Goal: Information Seeking & Learning: Learn about a topic

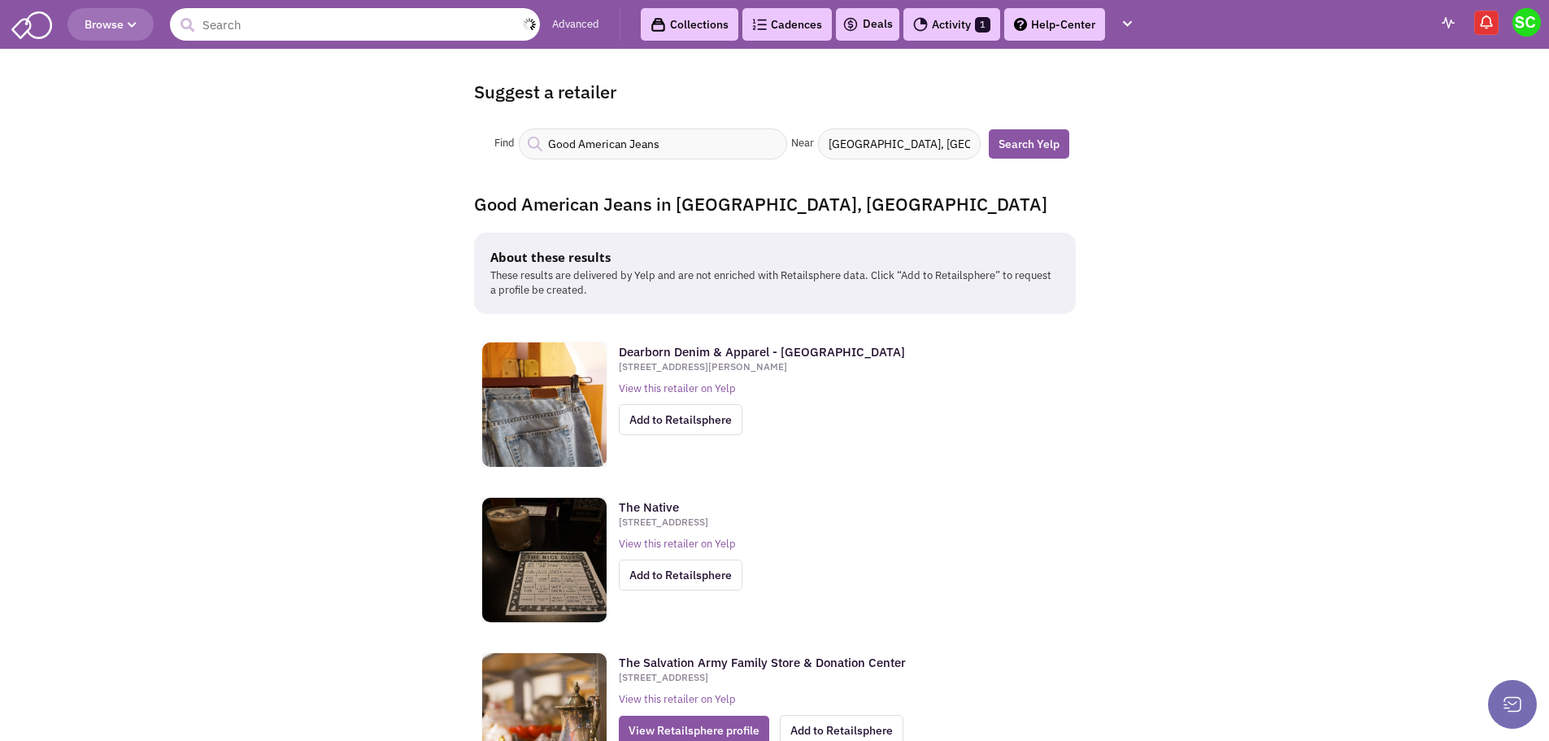
click at [329, 19] on input "text" at bounding box center [355, 24] width 370 height 33
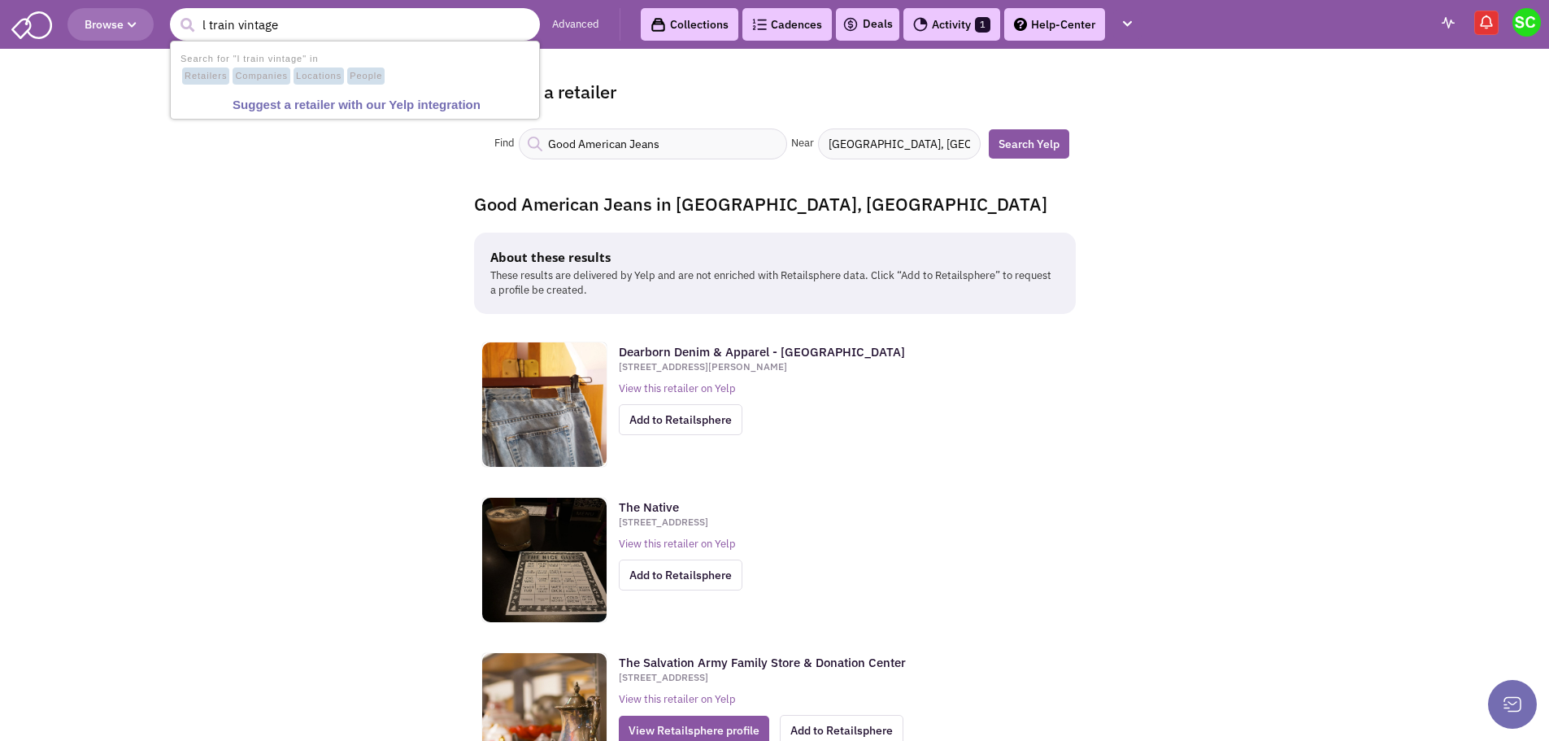
type input "l train vintage"
click at [175, 13] on button "submit" at bounding box center [187, 25] width 24 height 24
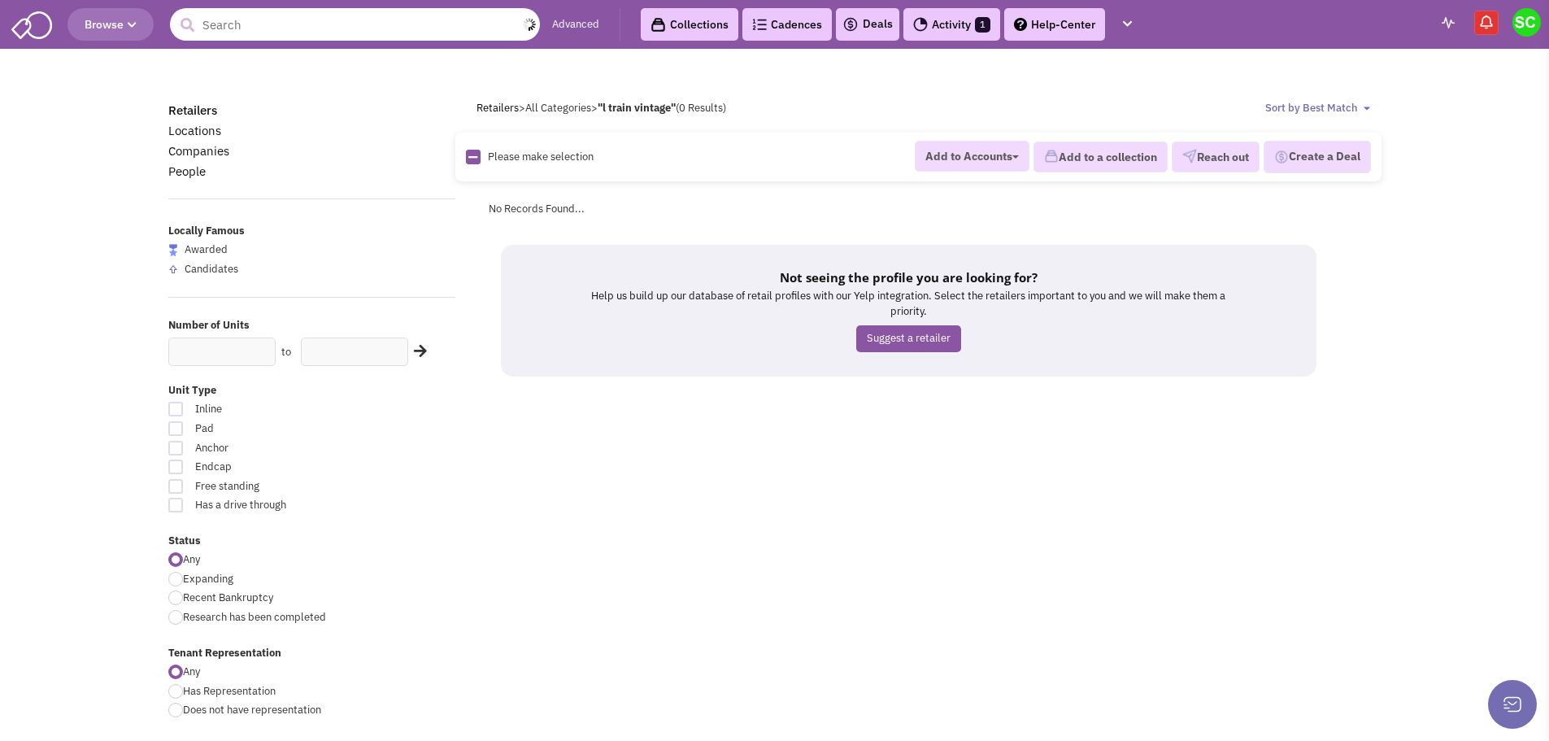
click at [267, 33] on input "text" at bounding box center [355, 24] width 370 height 33
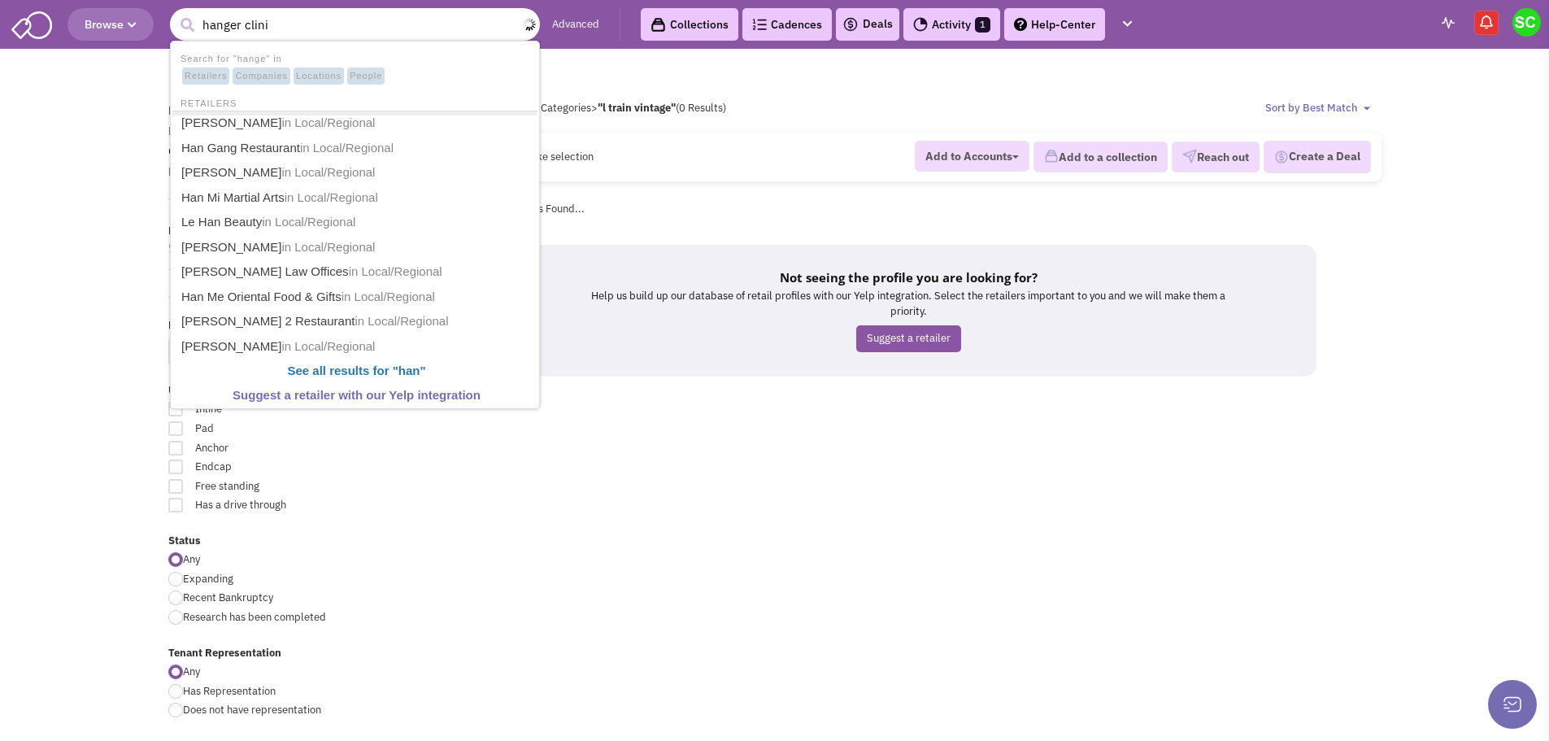
type input "hanger clinic"
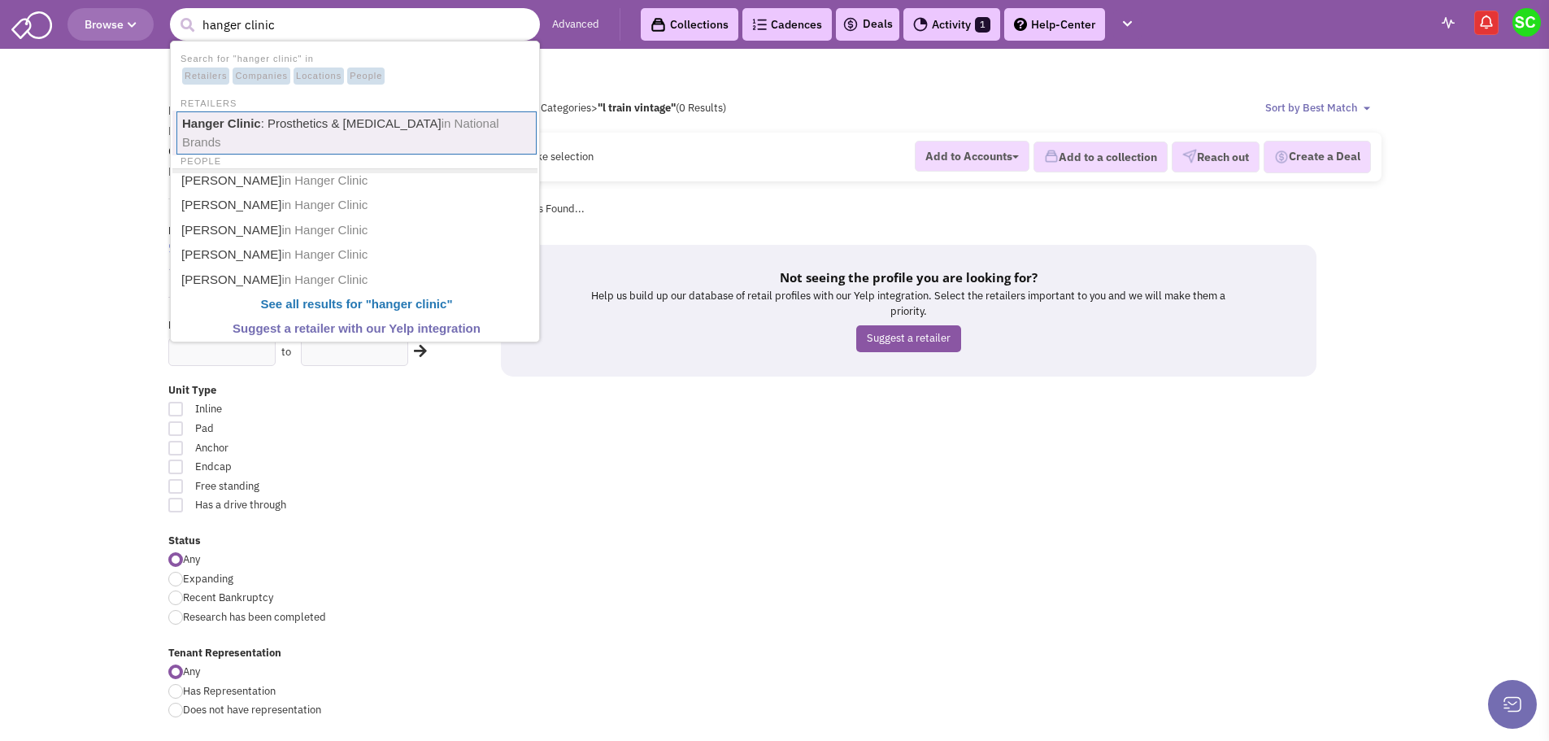
click at [268, 124] on link "Hanger Clinic : Prosthetics & Orthotics in National Brands" at bounding box center [357, 132] width 360 height 43
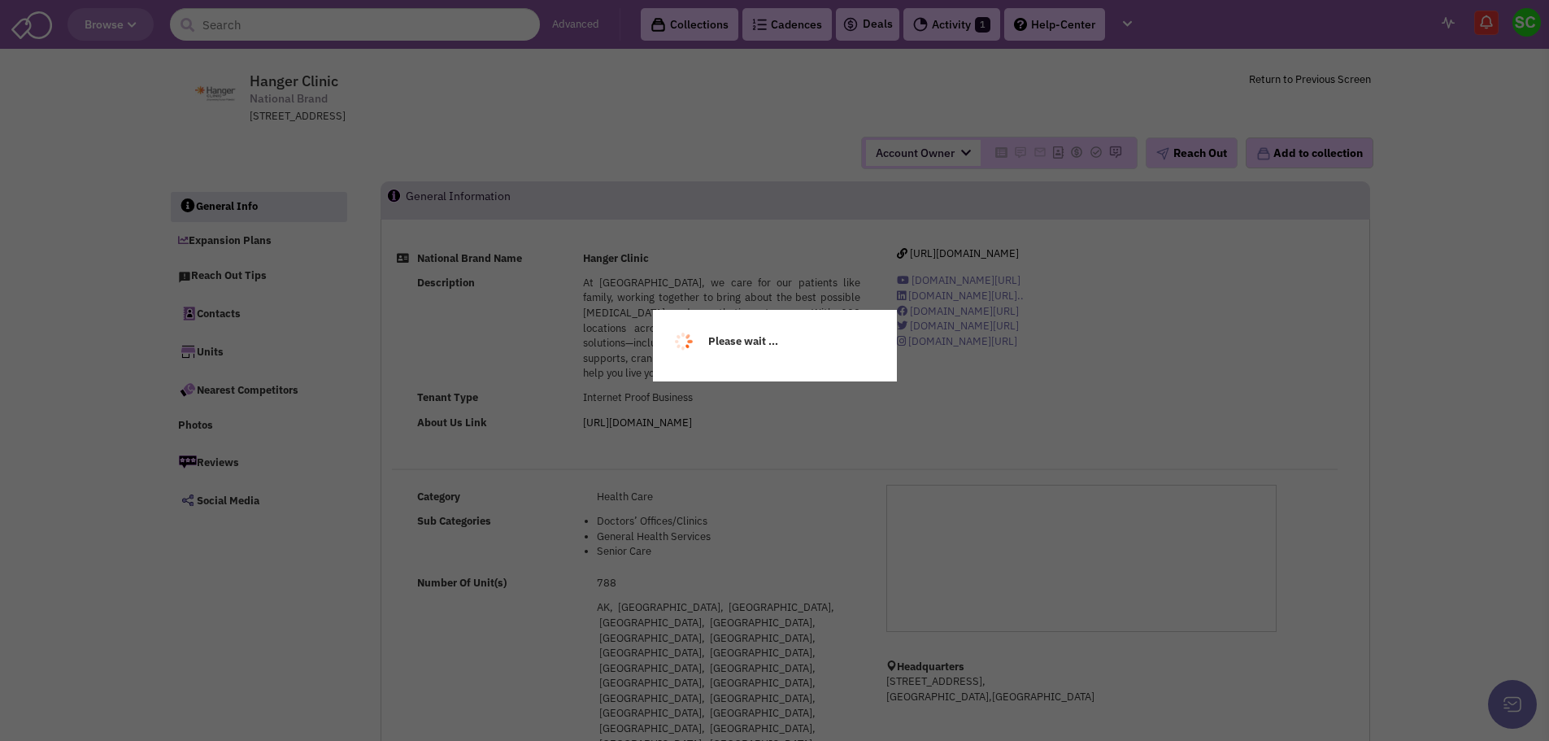
select select
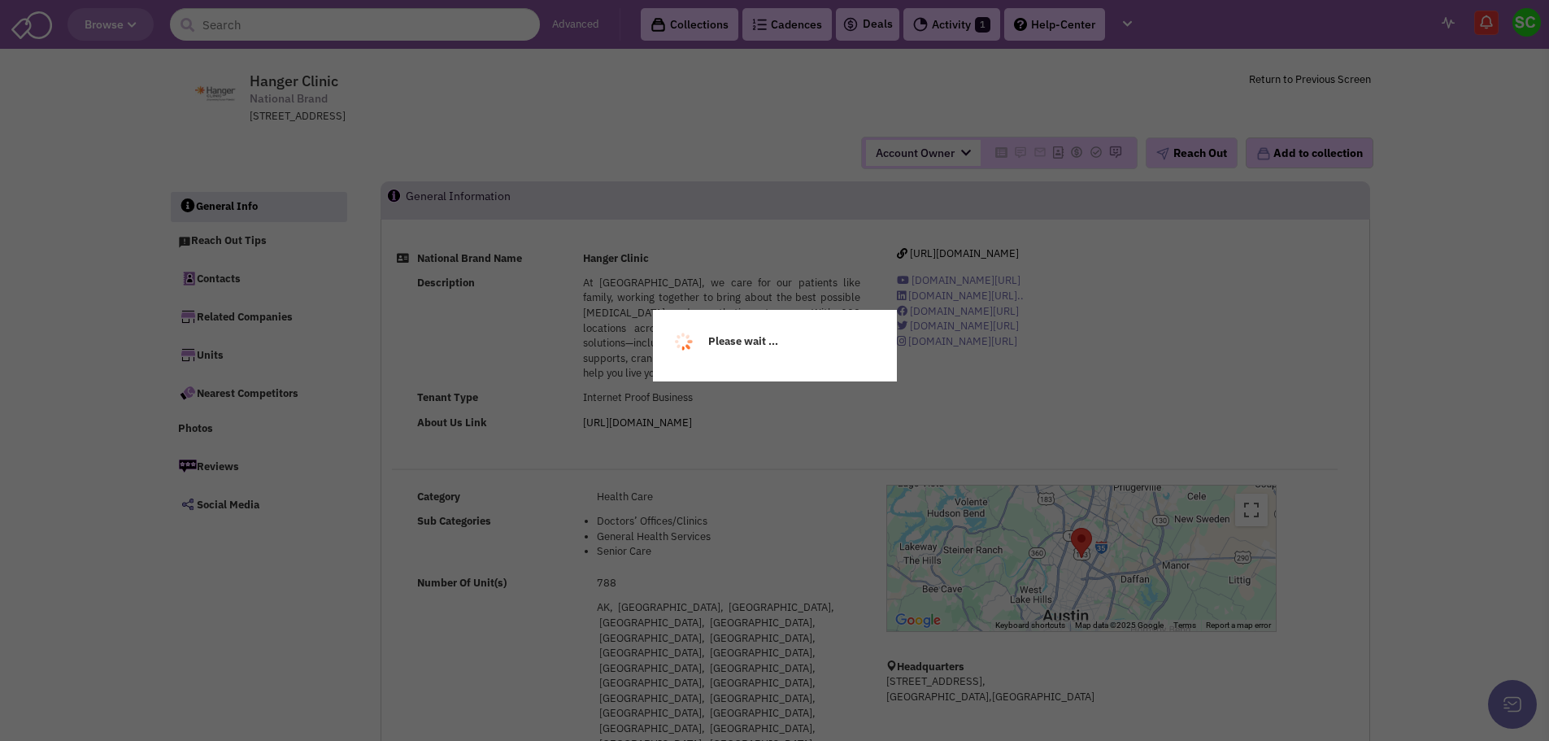
select select
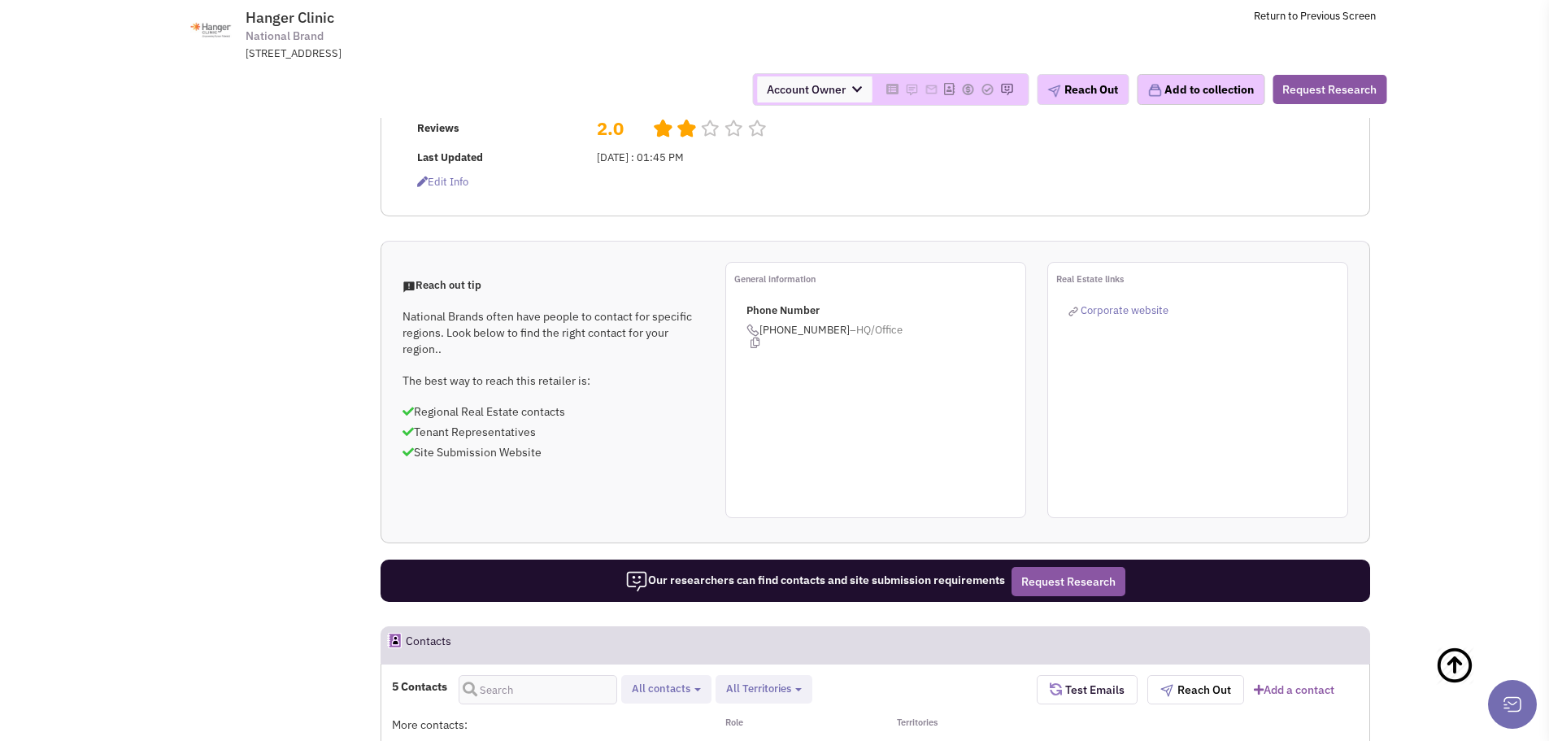
scroll to position [861, 0]
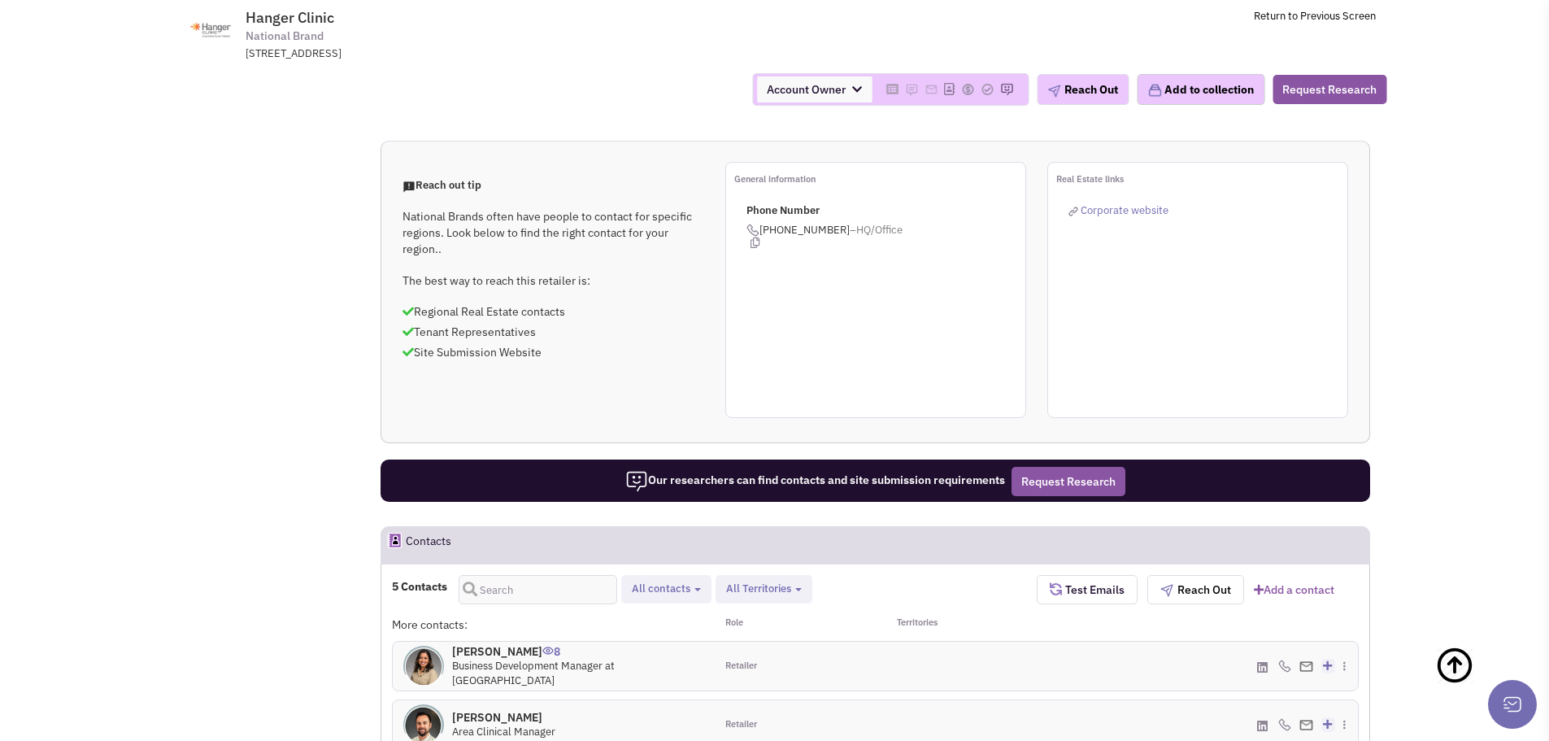
scroll to position [961, 0]
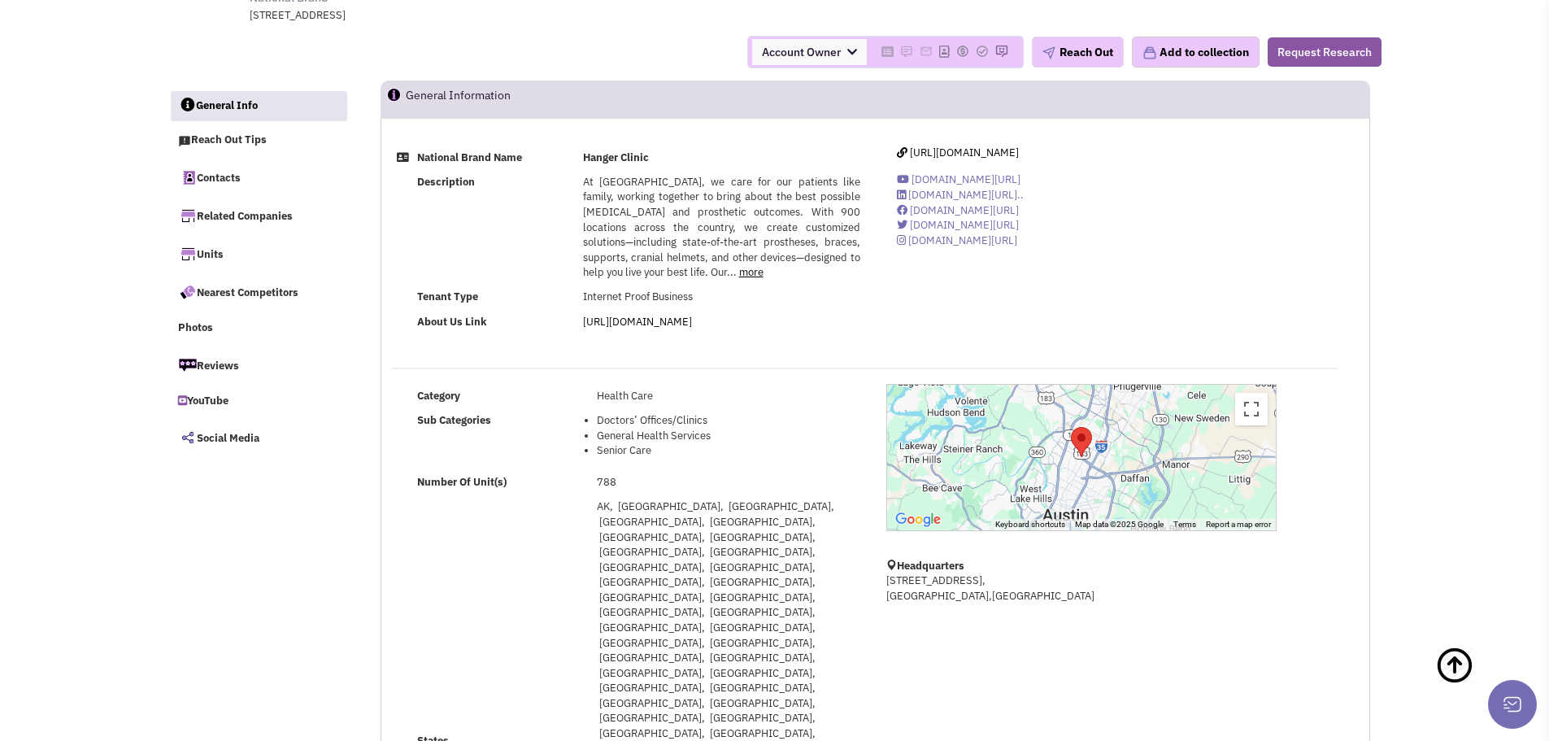
scroll to position [0, 0]
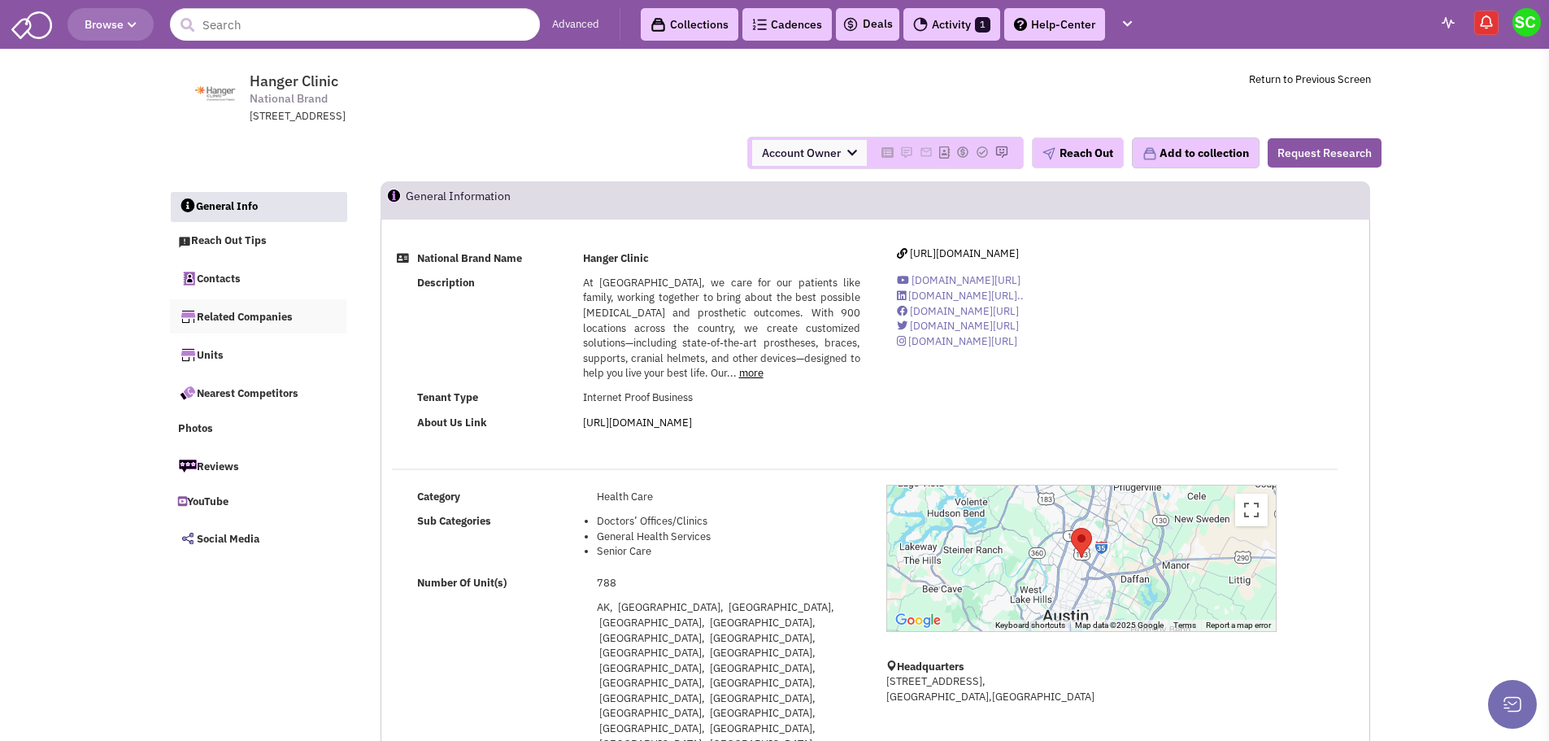
click at [259, 316] on link "Related Companies" at bounding box center [258, 316] width 177 height 34
click at [261, 386] on link "Nearest Competitors" at bounding box center [258, 393] width 177 height 34
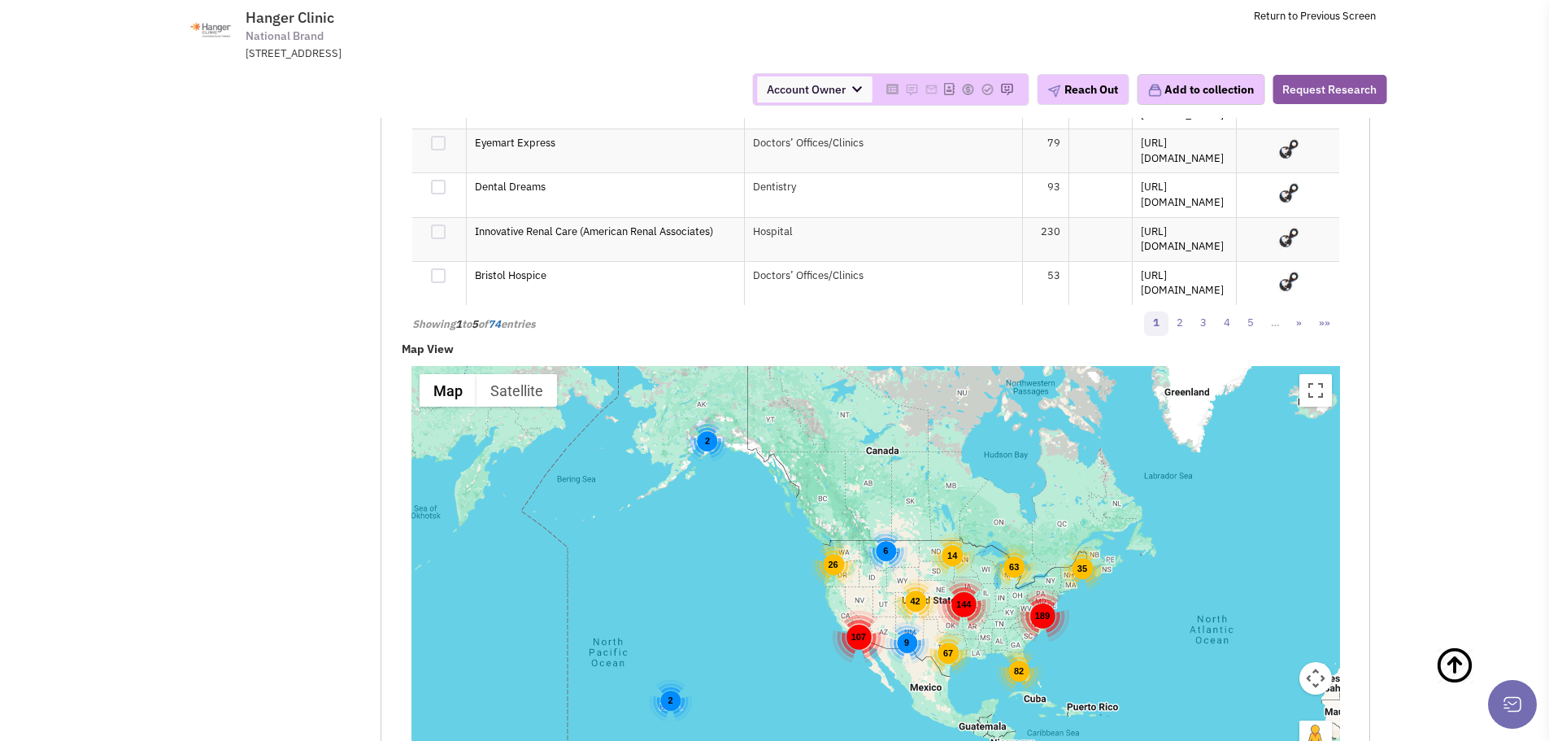
scroll to position [3195, 0]
click at [1038, 591] on div "189" at bounding box center [1043, 618] width 54 height 54
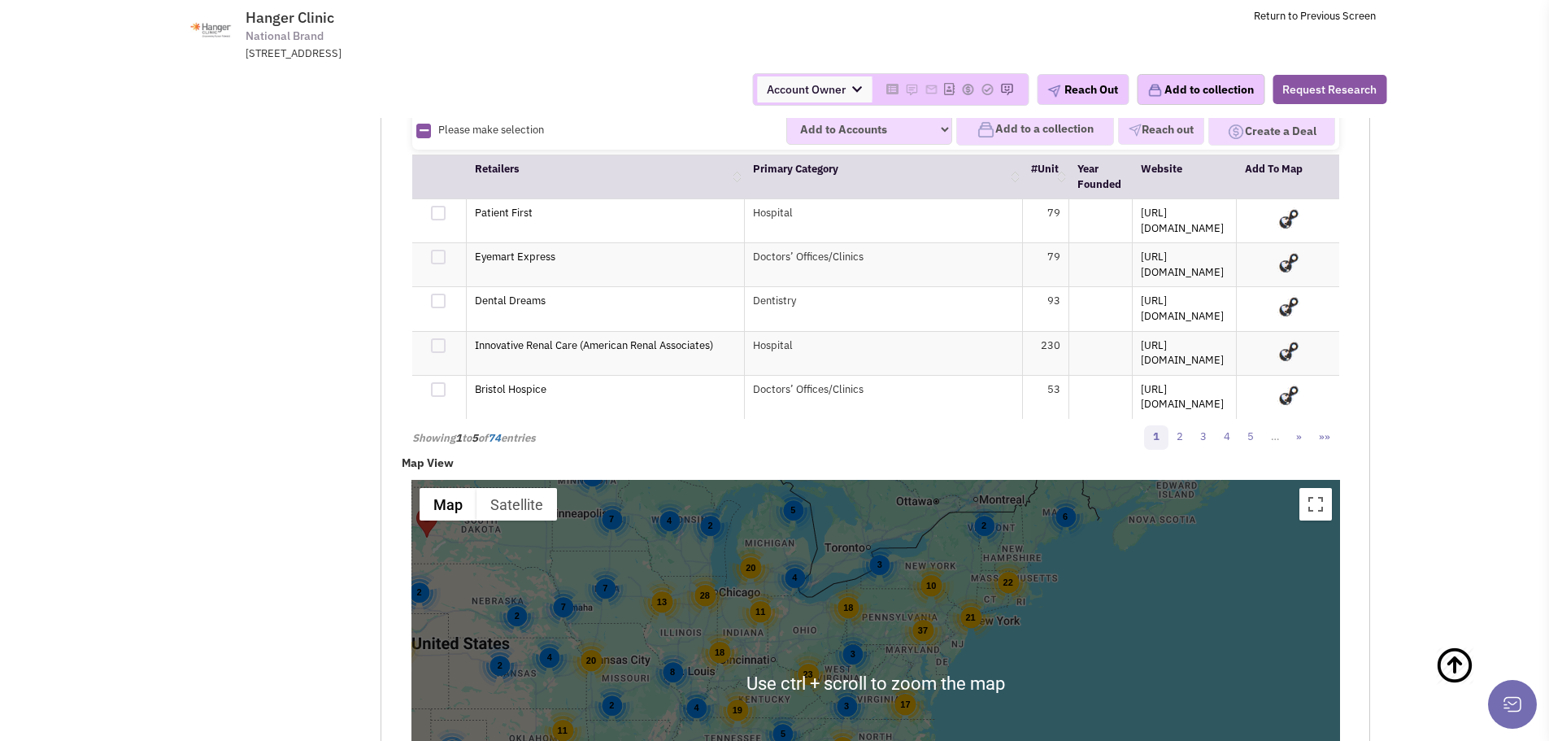
scroll to position [3084, 0]
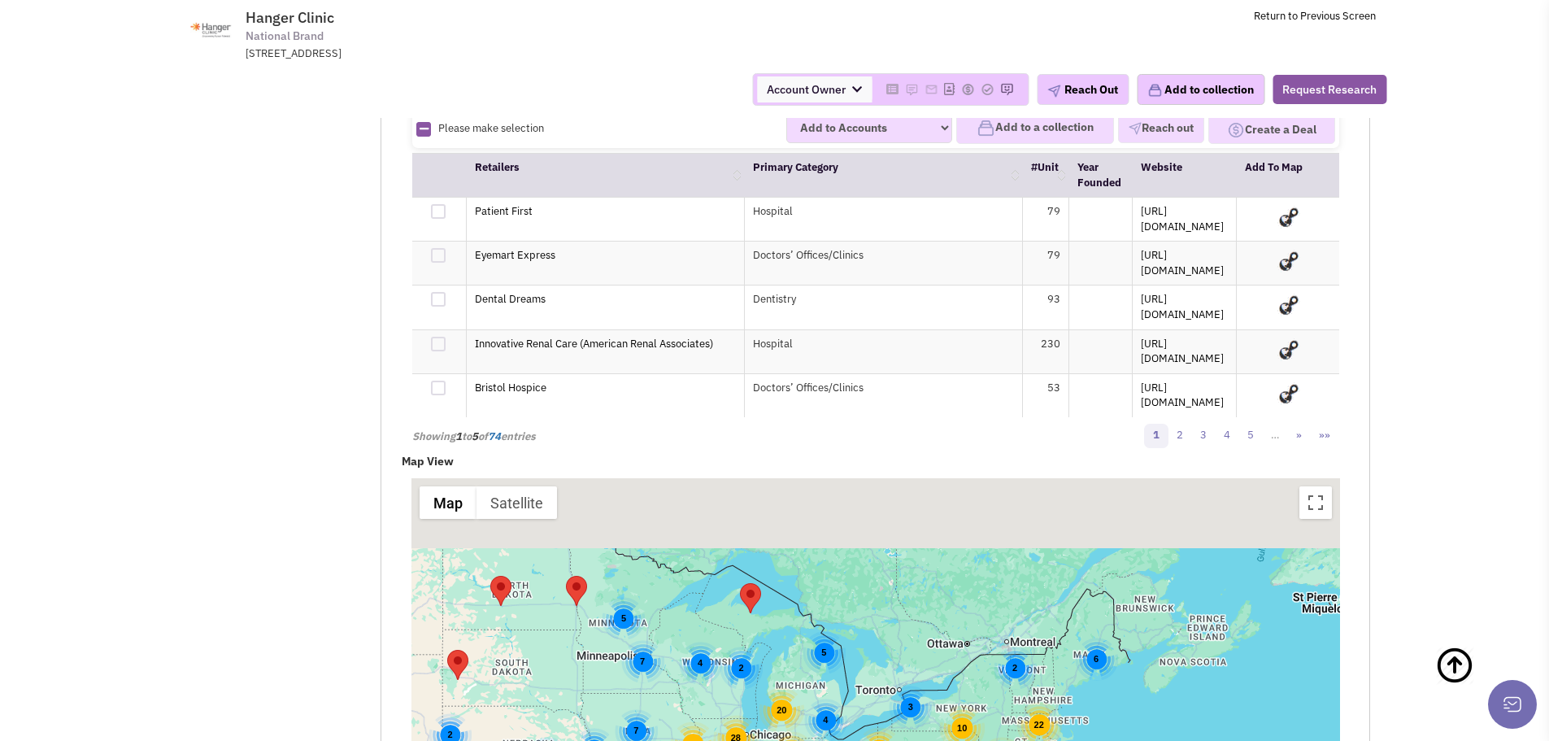
drag, startPoint x: 991, startPoint y: 297, endPoint x: 1024, endPoint y: 494, distance: 199.5
click at [1024, 494] on div "Similar Companies Show Filters Doctors’ Offices/Clinics General Health Services…" at bounding box center [876, 497] width 990 height 851
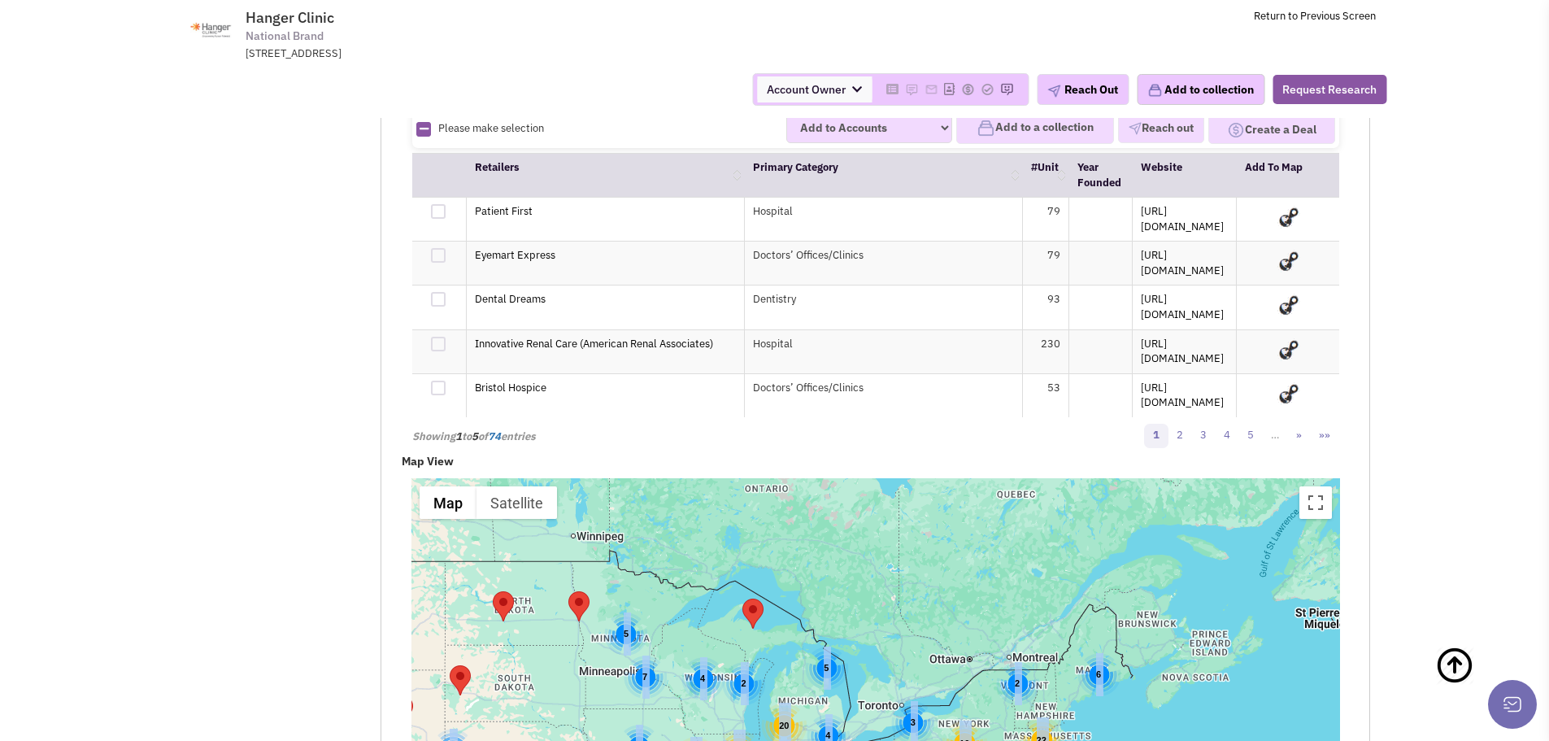
drag, startPoint x: 1024, startPoint y: 494, endPoint x: 987, endPoint y: 391, distance: 108.8
click at [987, 391] on div "Similar Companies Show Filters Doctors’ Offices/Clinics General Health Services…" at bounding box center [876, 497] width 990 height 851
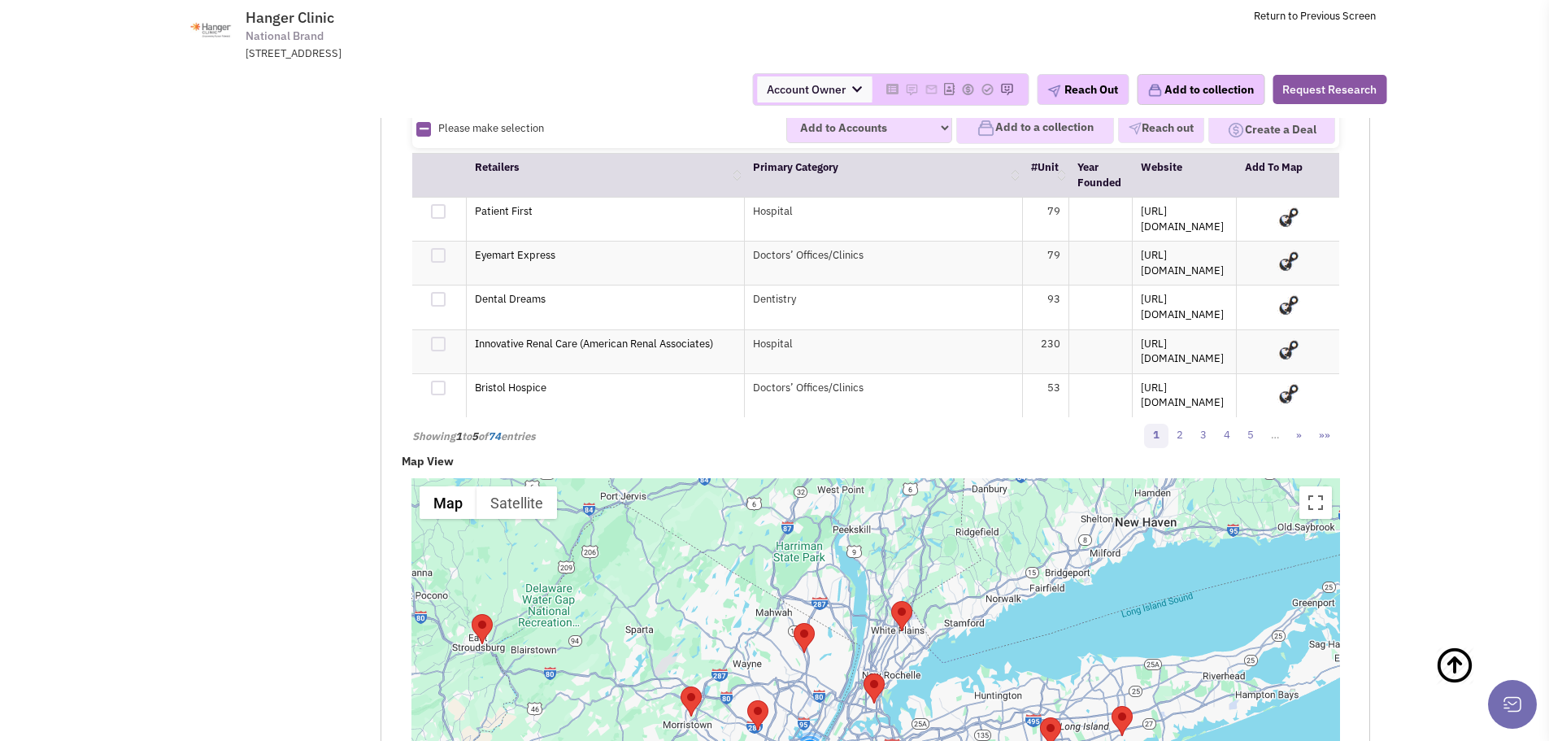
drag, startPoint x: 847, startPoint y: 278, endPoint x: 889, endPoint y: 451, distance: 178.3
click at [889, 478] on div "4" at bounding box center [876, 681] width 929 height 407
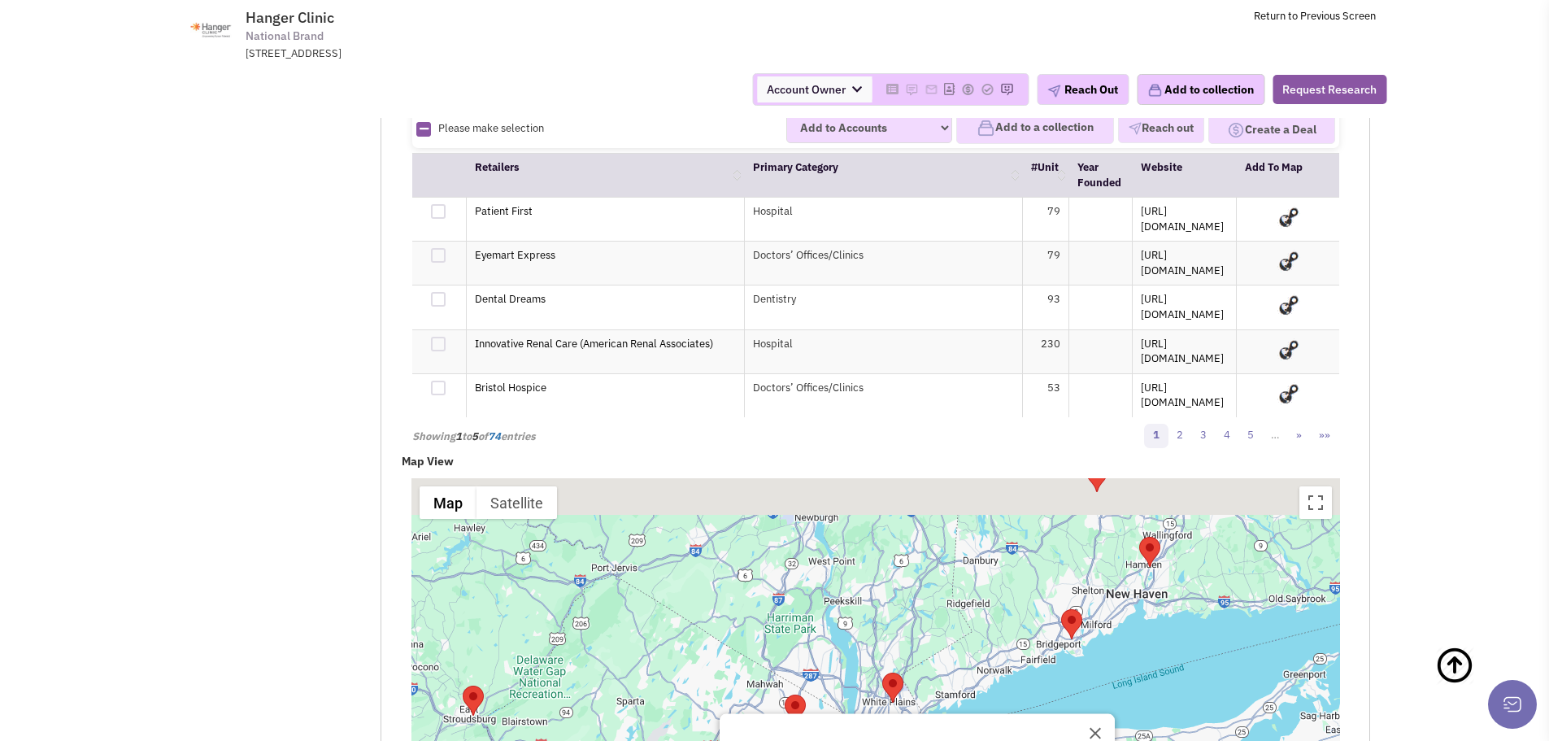
drag, startPoint x: 852, startPoint y: 428, endPoint x: 785, endPoint y: 490, distance: 92.1
click at [785, 490] on div "Similar Companies Show Filters Doctors’ Offices/Clinics General Health Services…" at bounding box center [876, 497] width 990 height 851
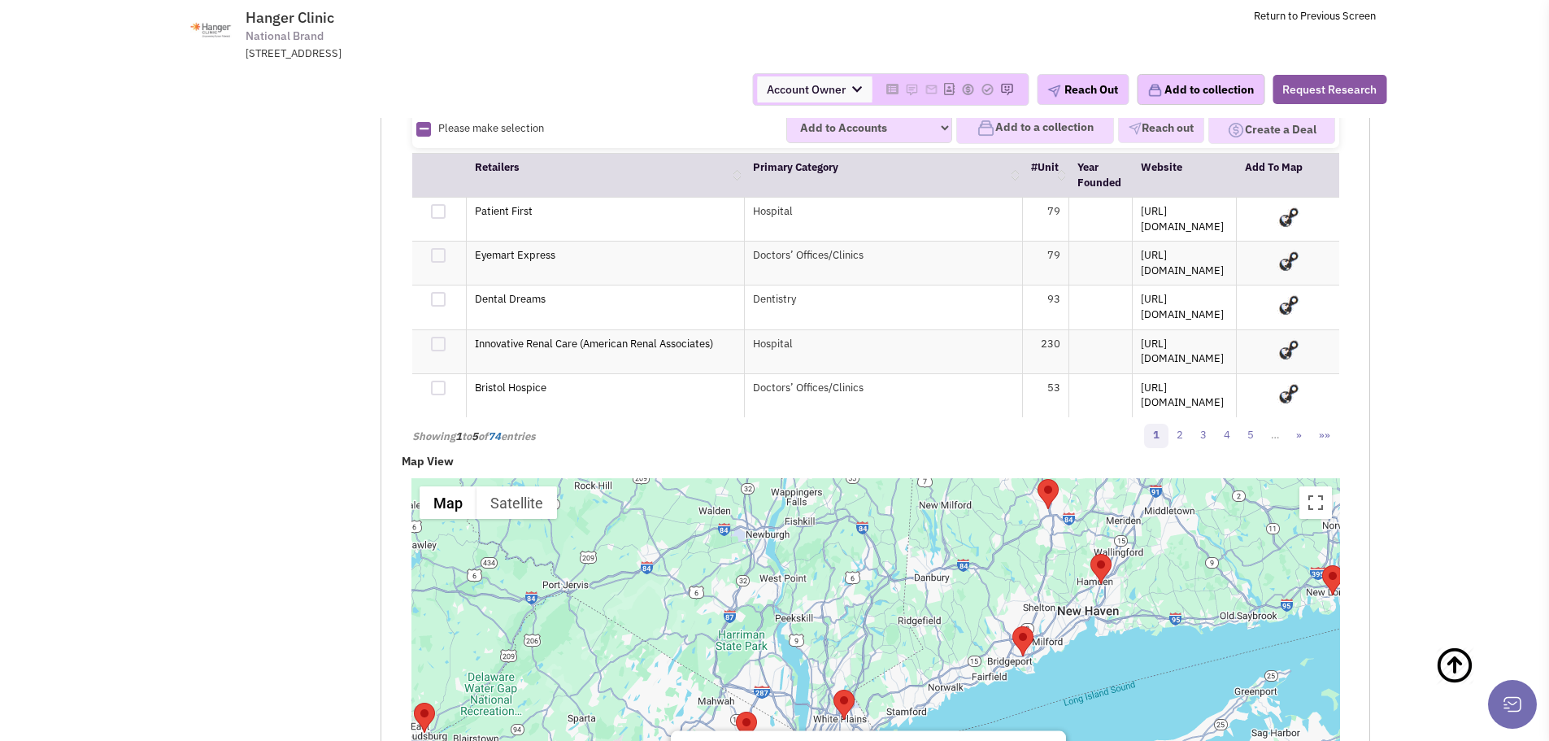
click at [1027, 731] on button "Close" at bounding box center [1046, 750] width 39 height 39
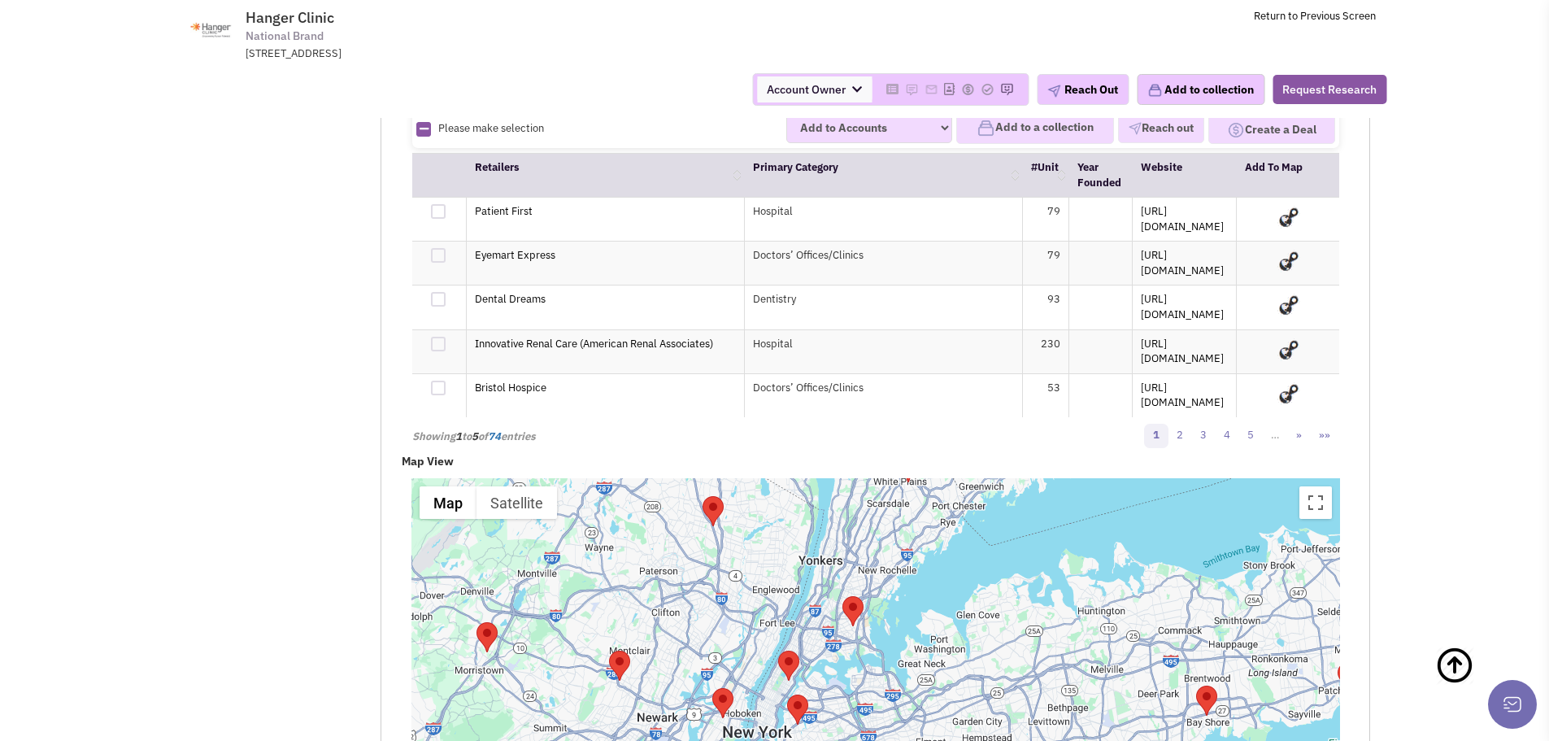
drag, startPoint x: 911, startPoint y: 425, endPoint x: 939, endPoint y: 297, distance: 130.8
click at [939, 478] on div at bounding box center [876, 681] width 929 height 407
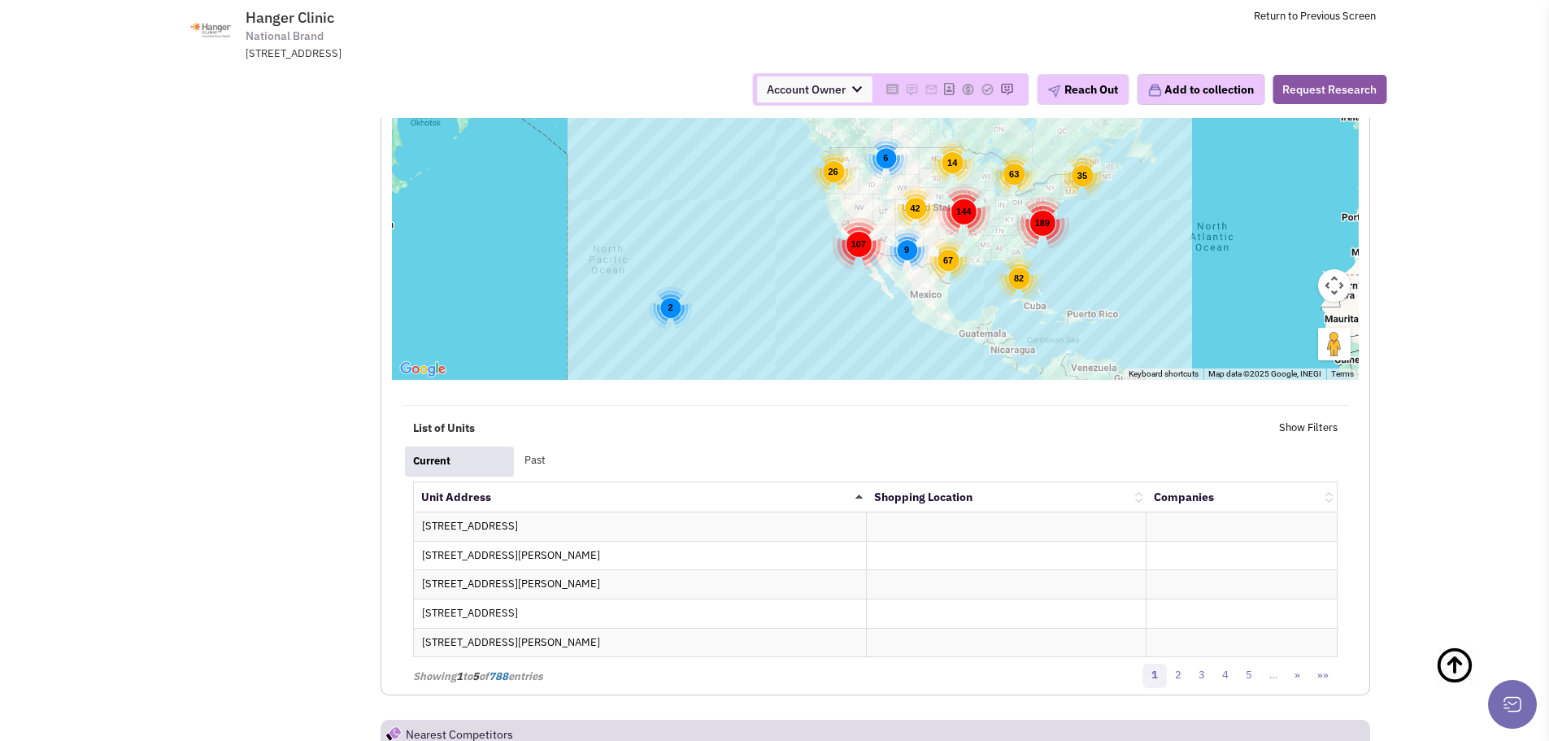
scroll to position [2399, 0]
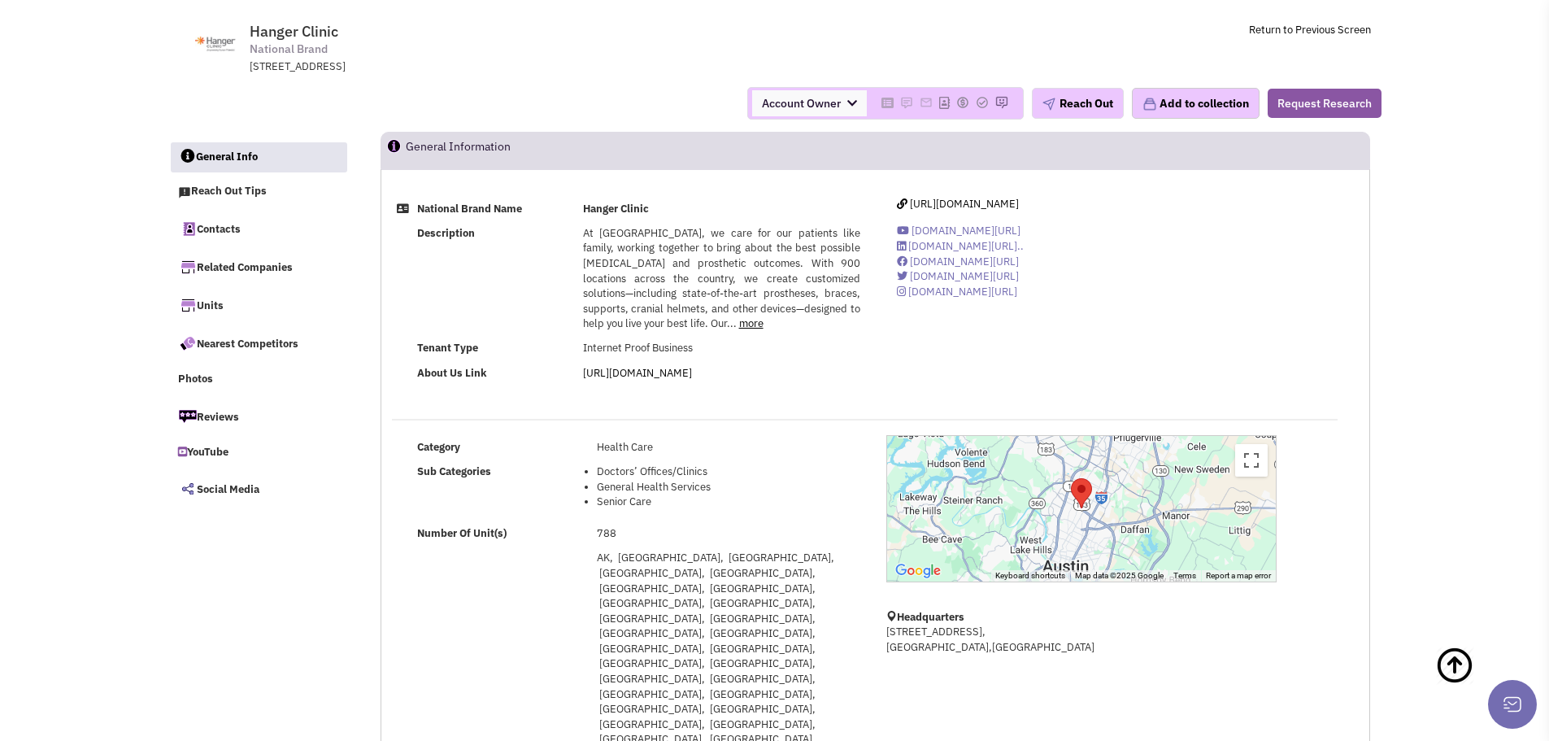
scroll to position [0, 0]
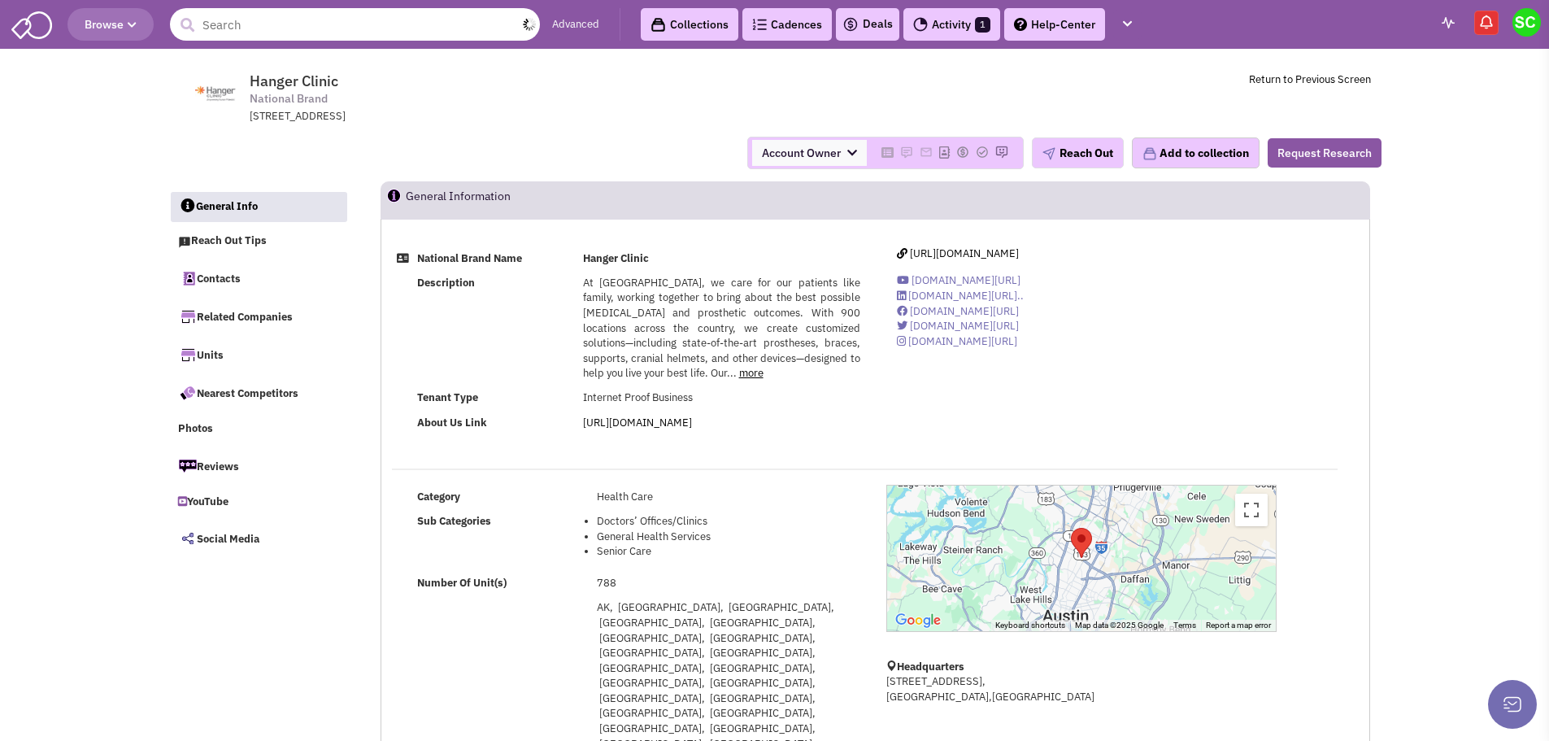
click at [306, 22] on input "text" at bounding box center [355, 24] width 370 height 33
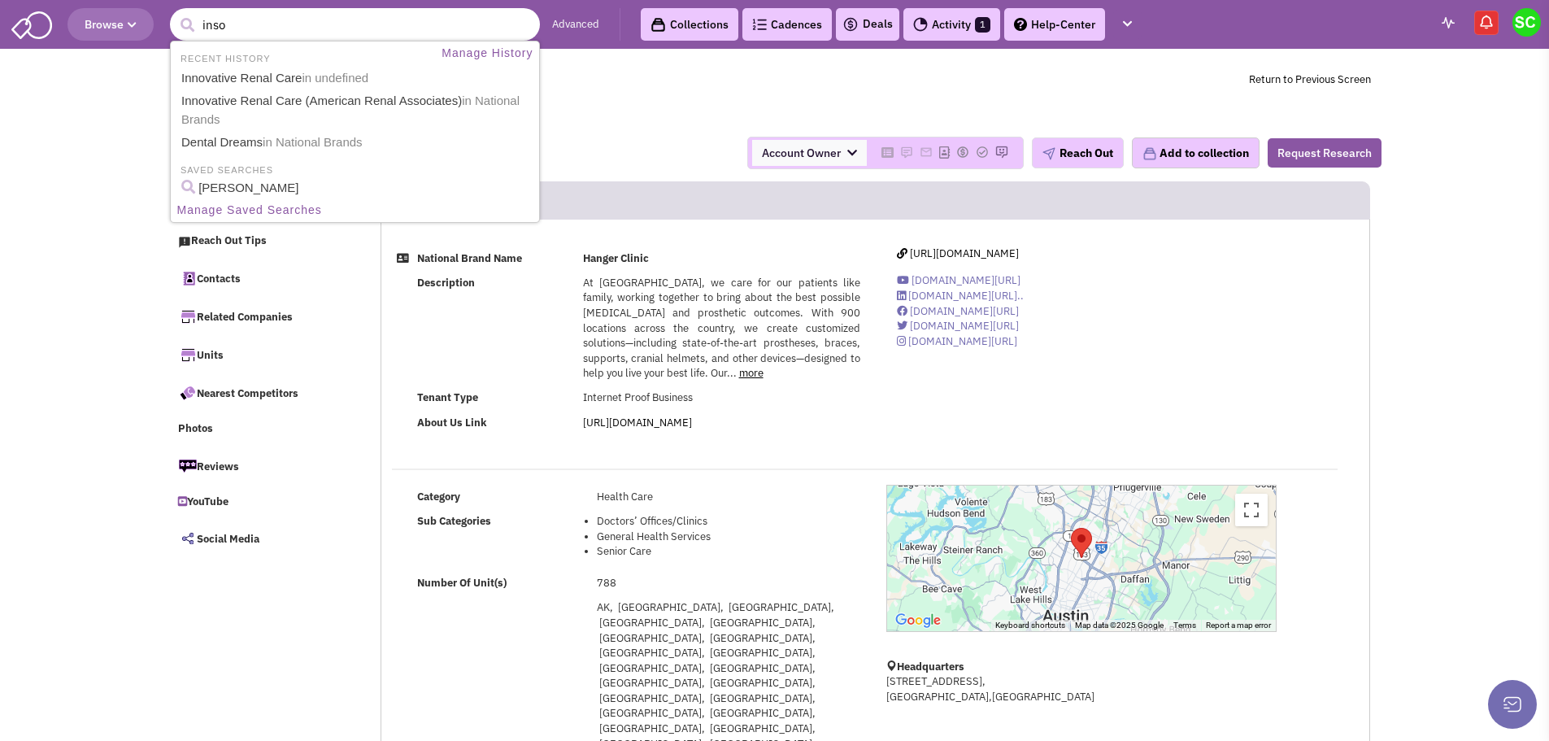
type input "insom"
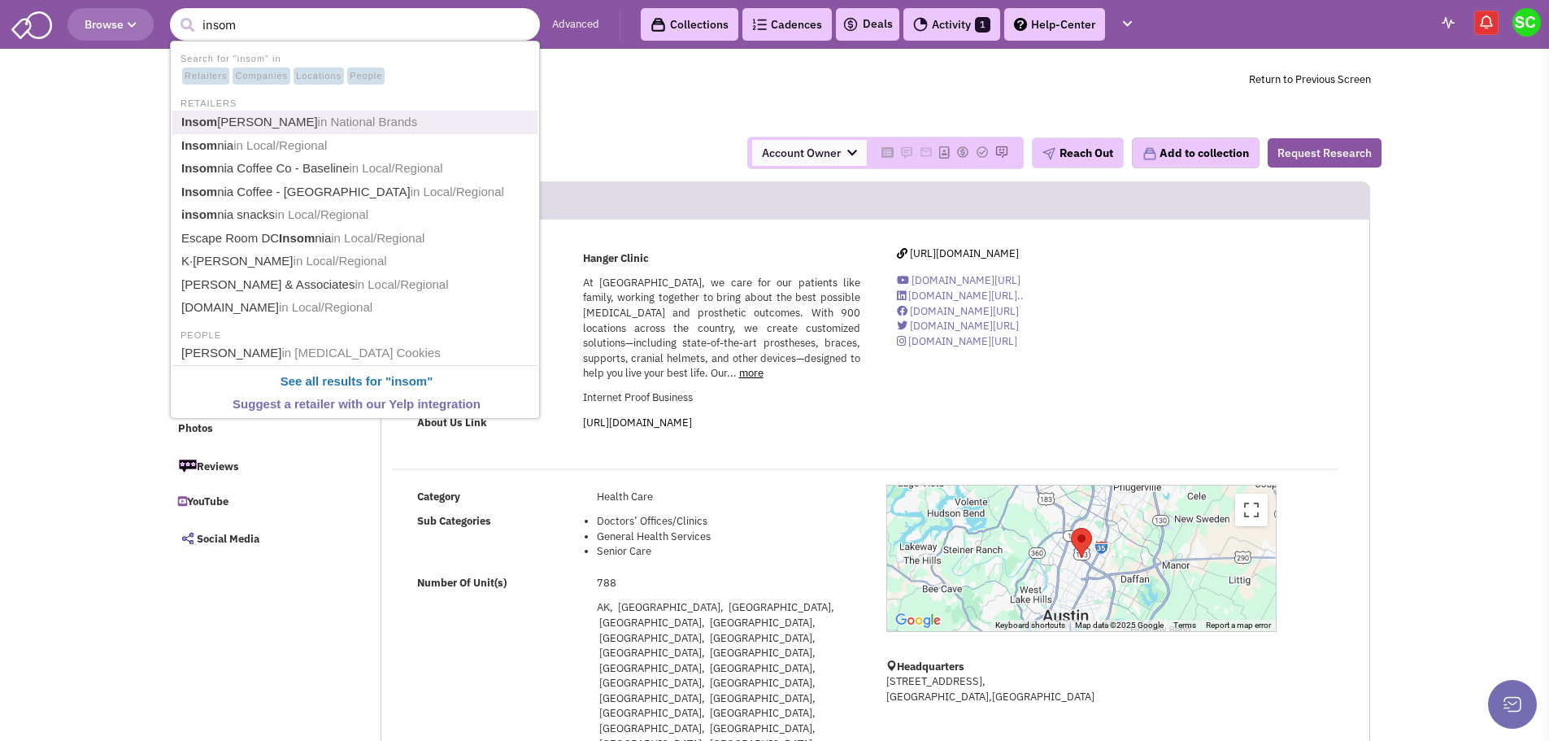
click at [318, 115] on span "in National Brands" at bounding box center [368, 122] width 100 height 14
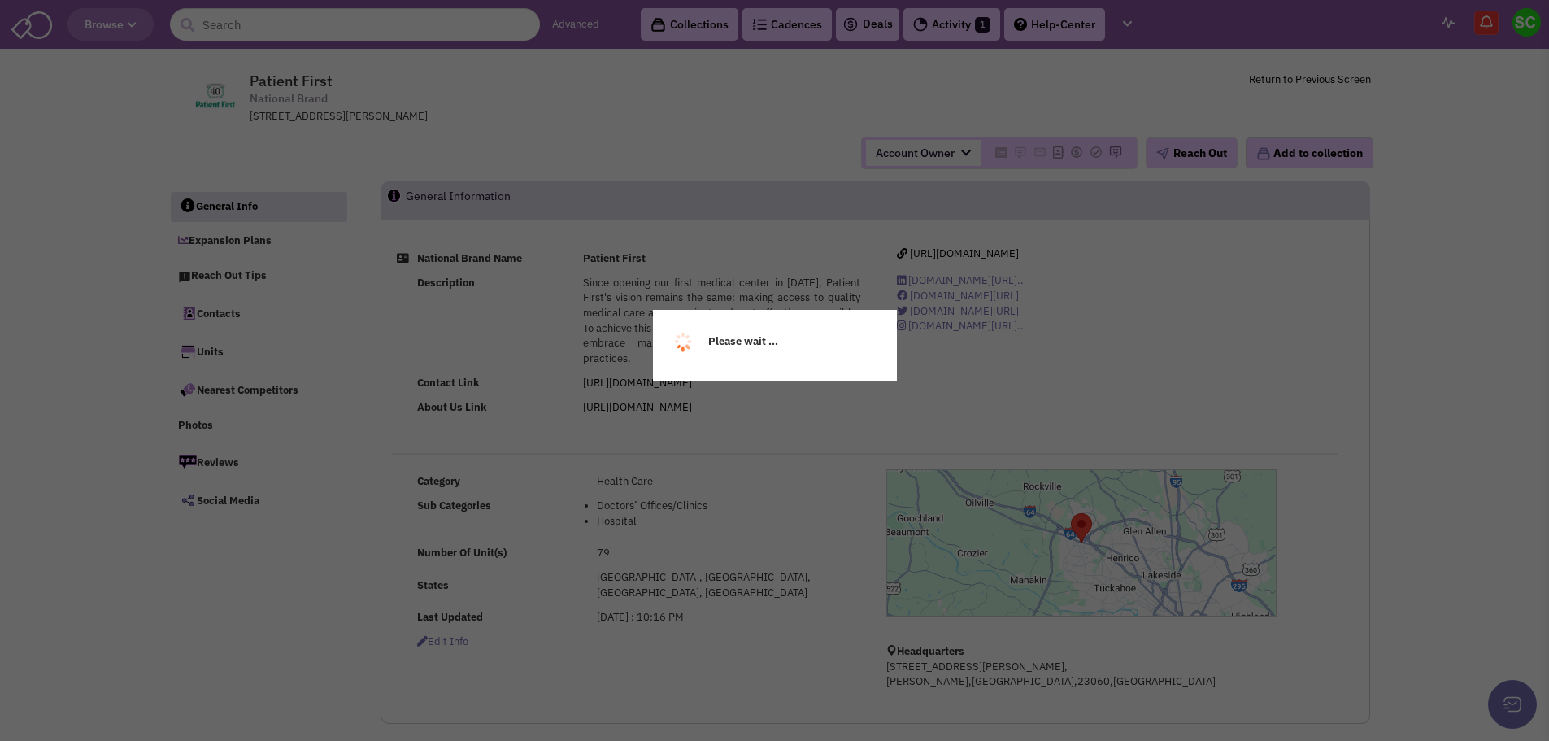
select select
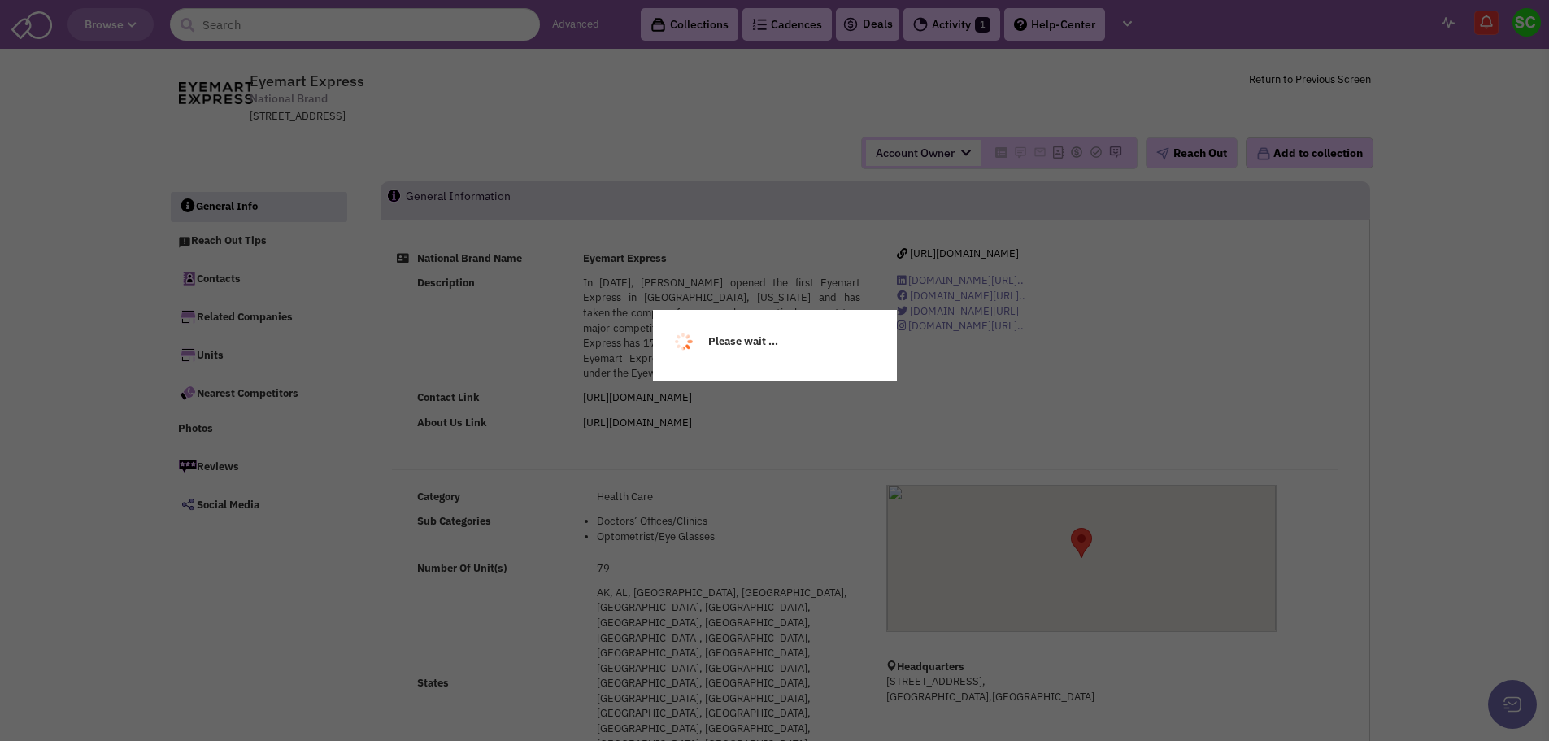
select select
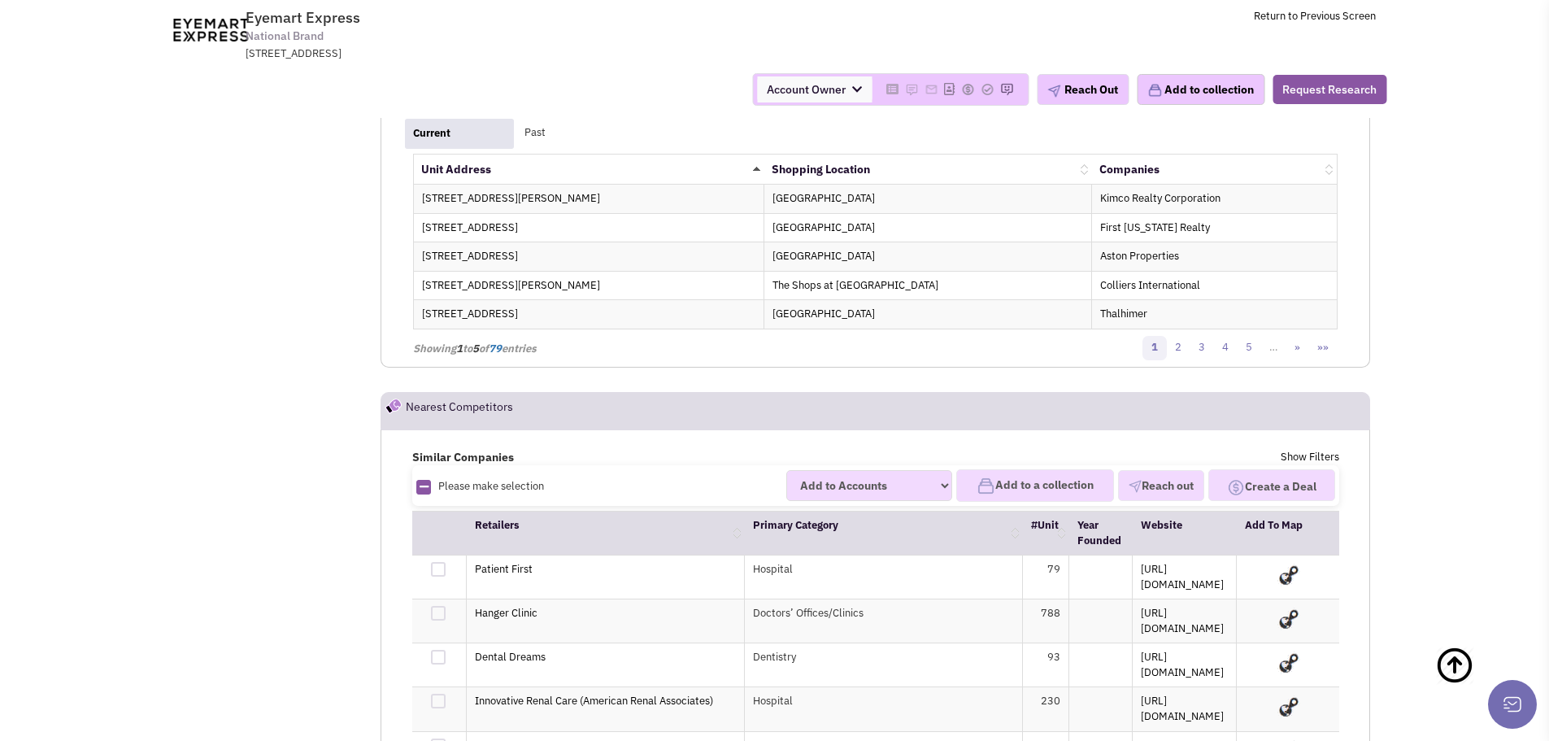
scroll to position [2725, 0]
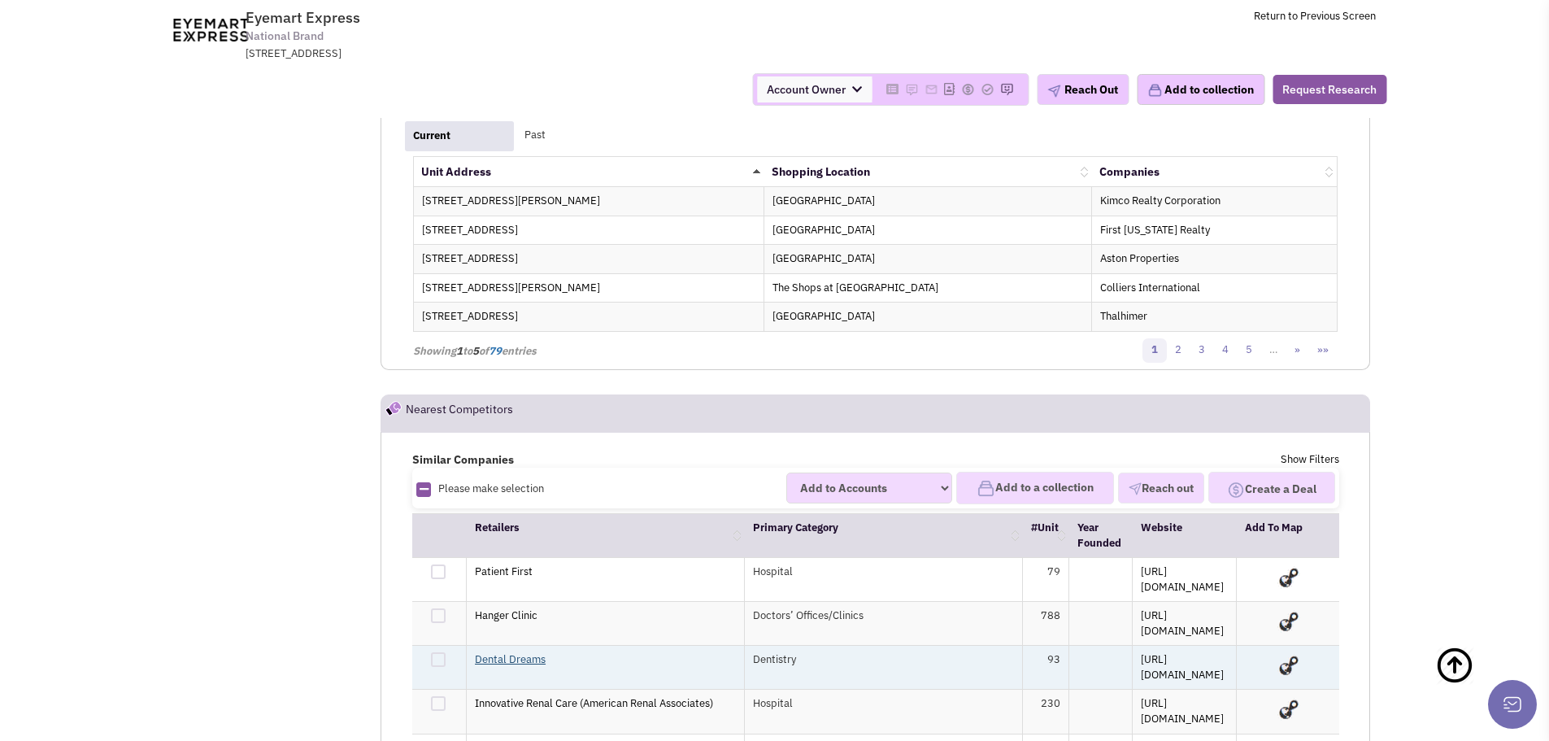
click at [512, 652] on link "Dental Dreams" at bounding box center [510, 659] width 71 height 14
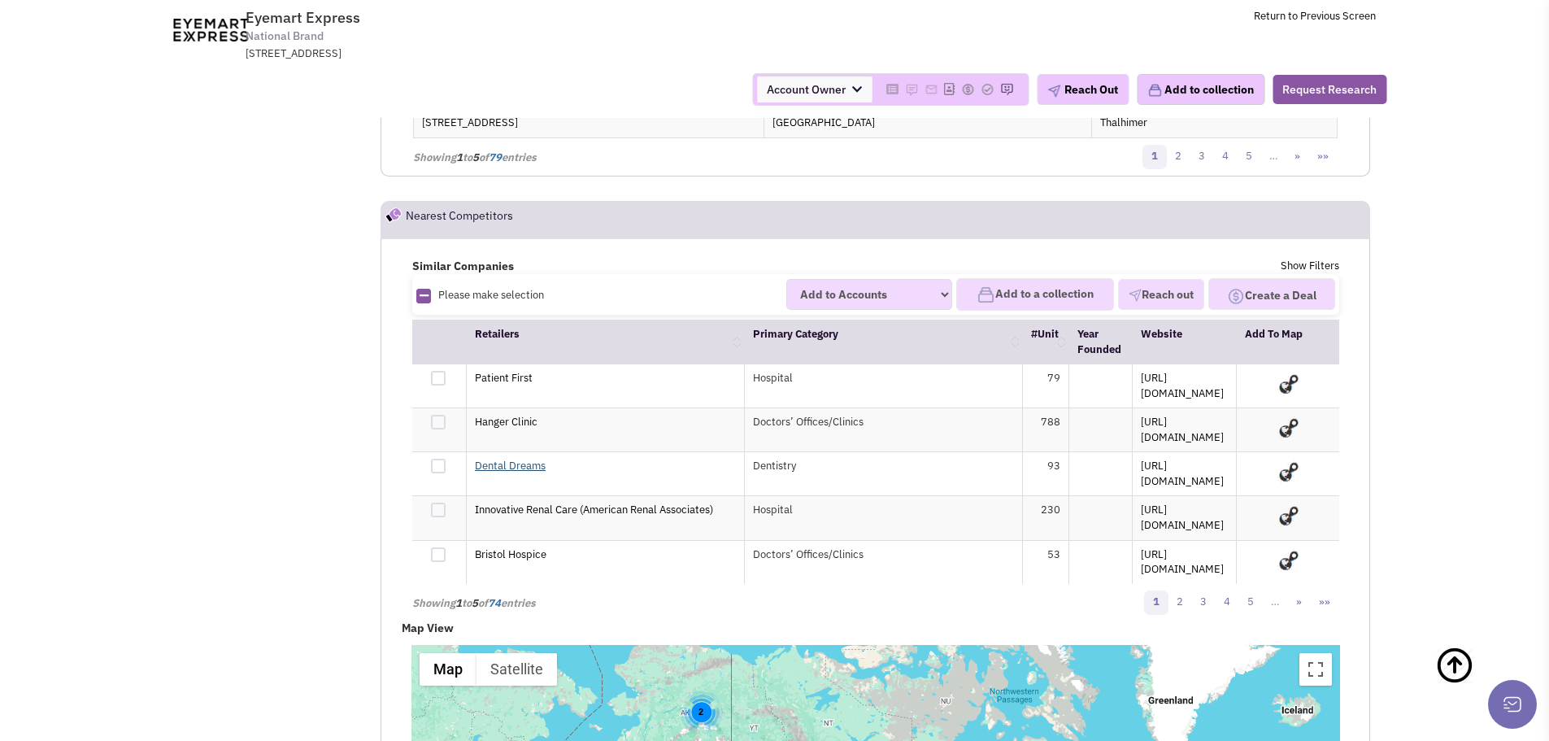
scroll to position [2944, 0]
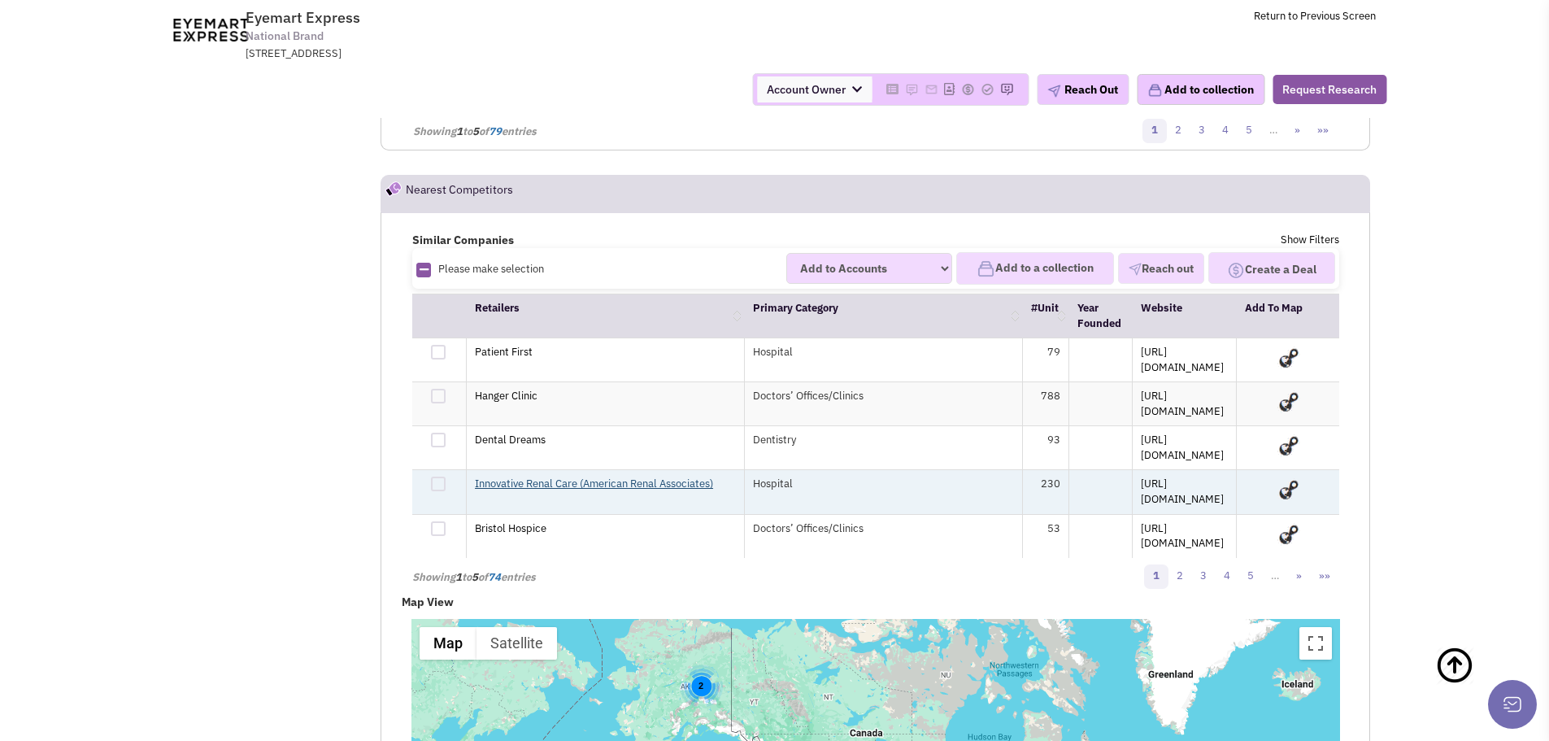
click at [516, 477] on link "Innovative Renal Care (American Renal Associates)" at bounding box center [594, 484] width 238 height 14
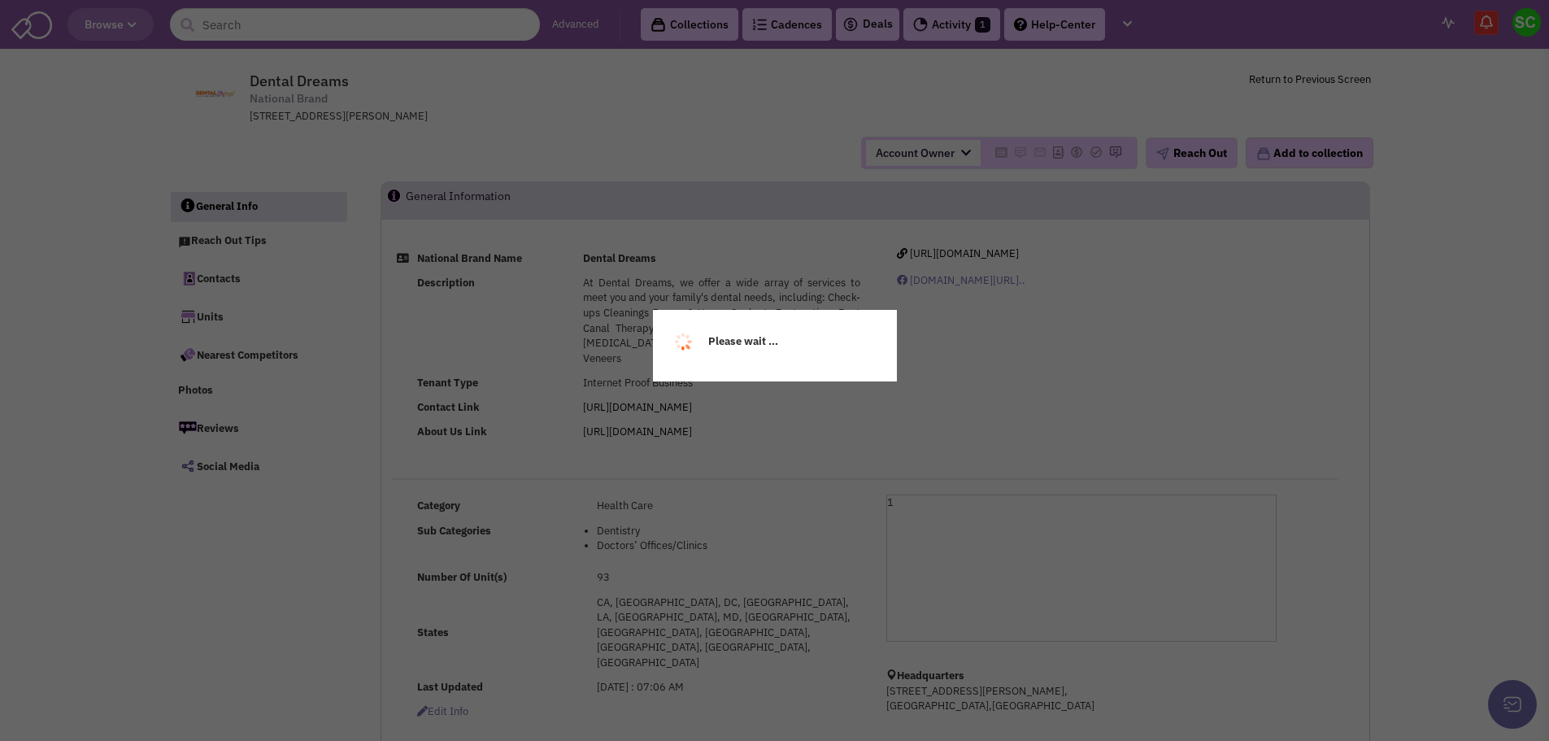
select select
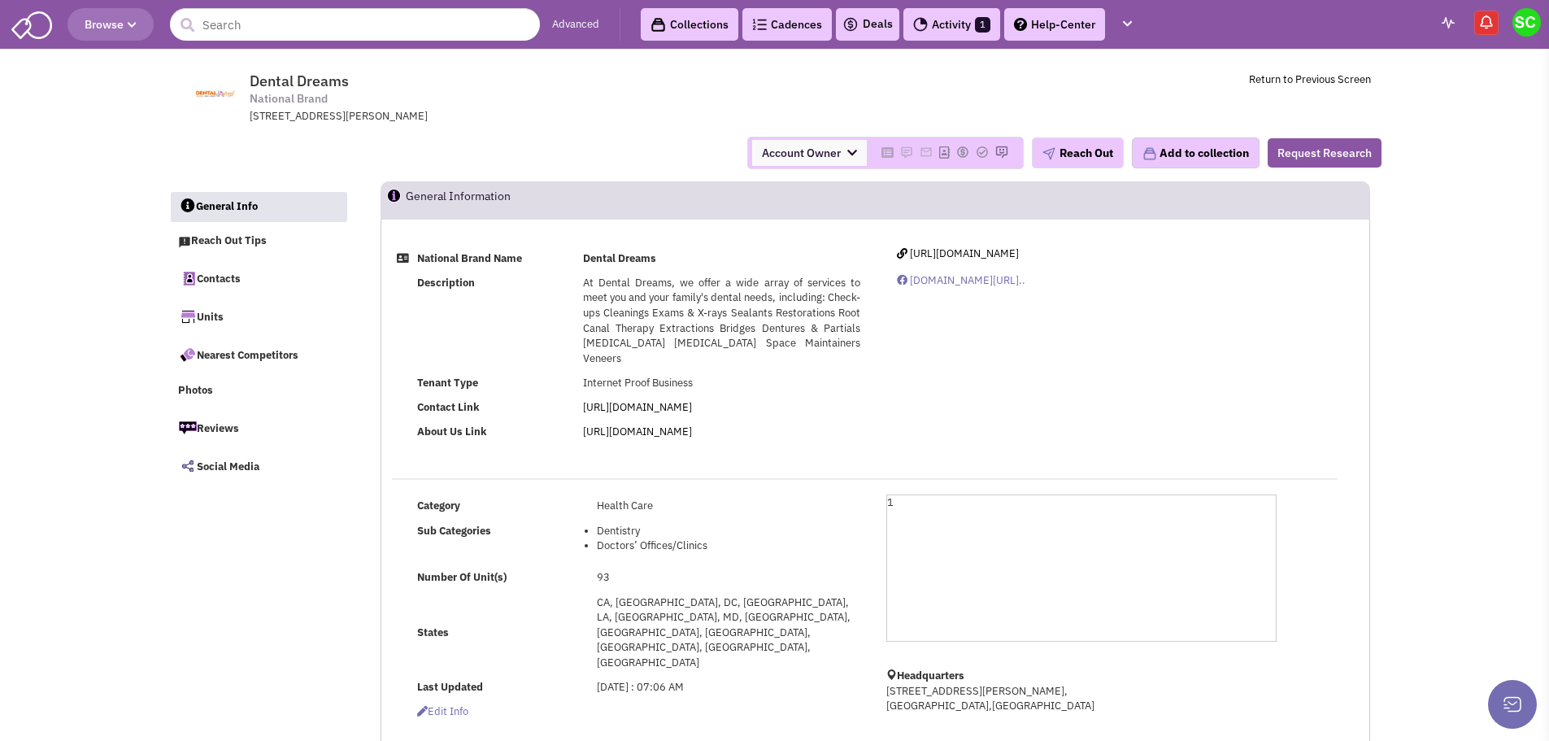
select select
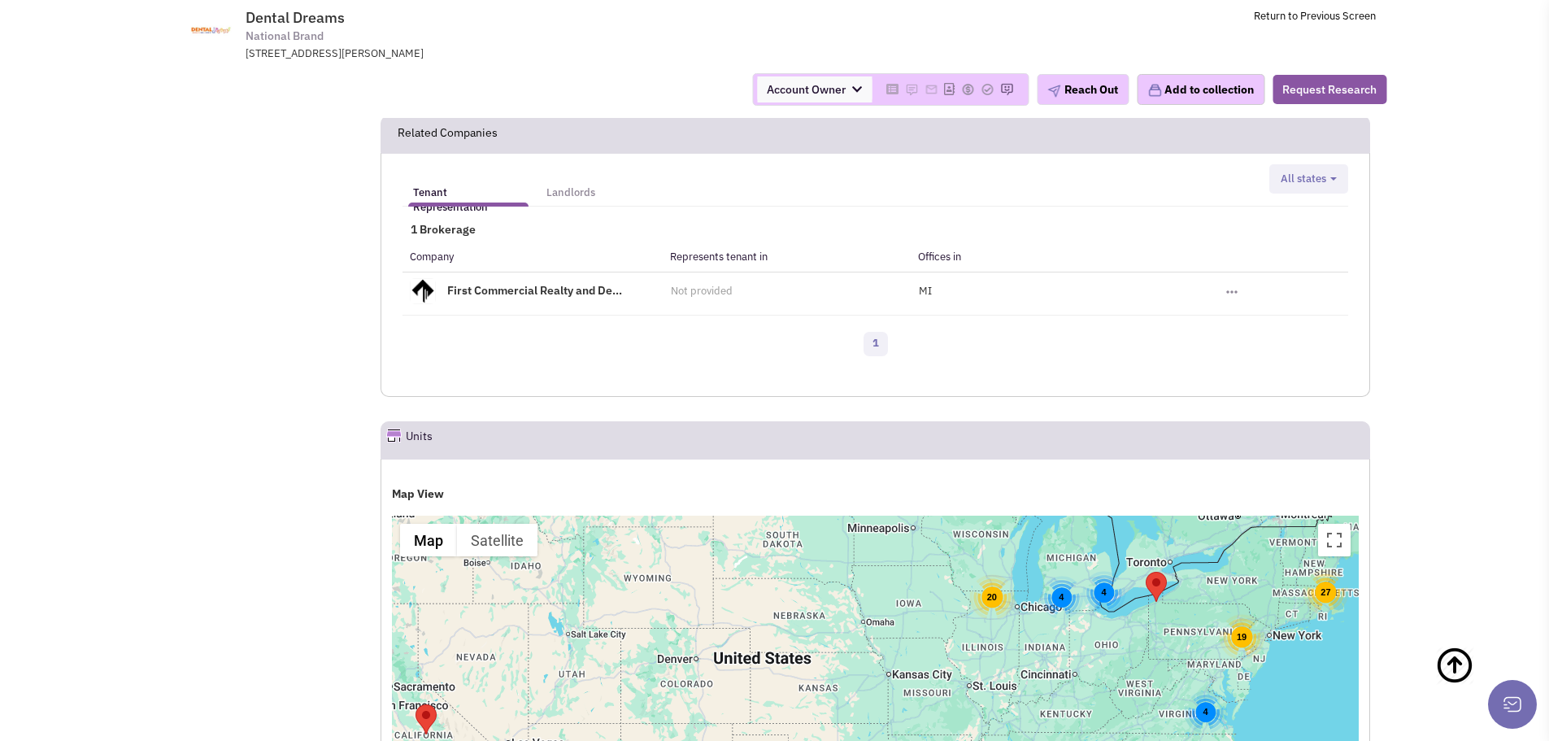
scroll to position [1497, 0]
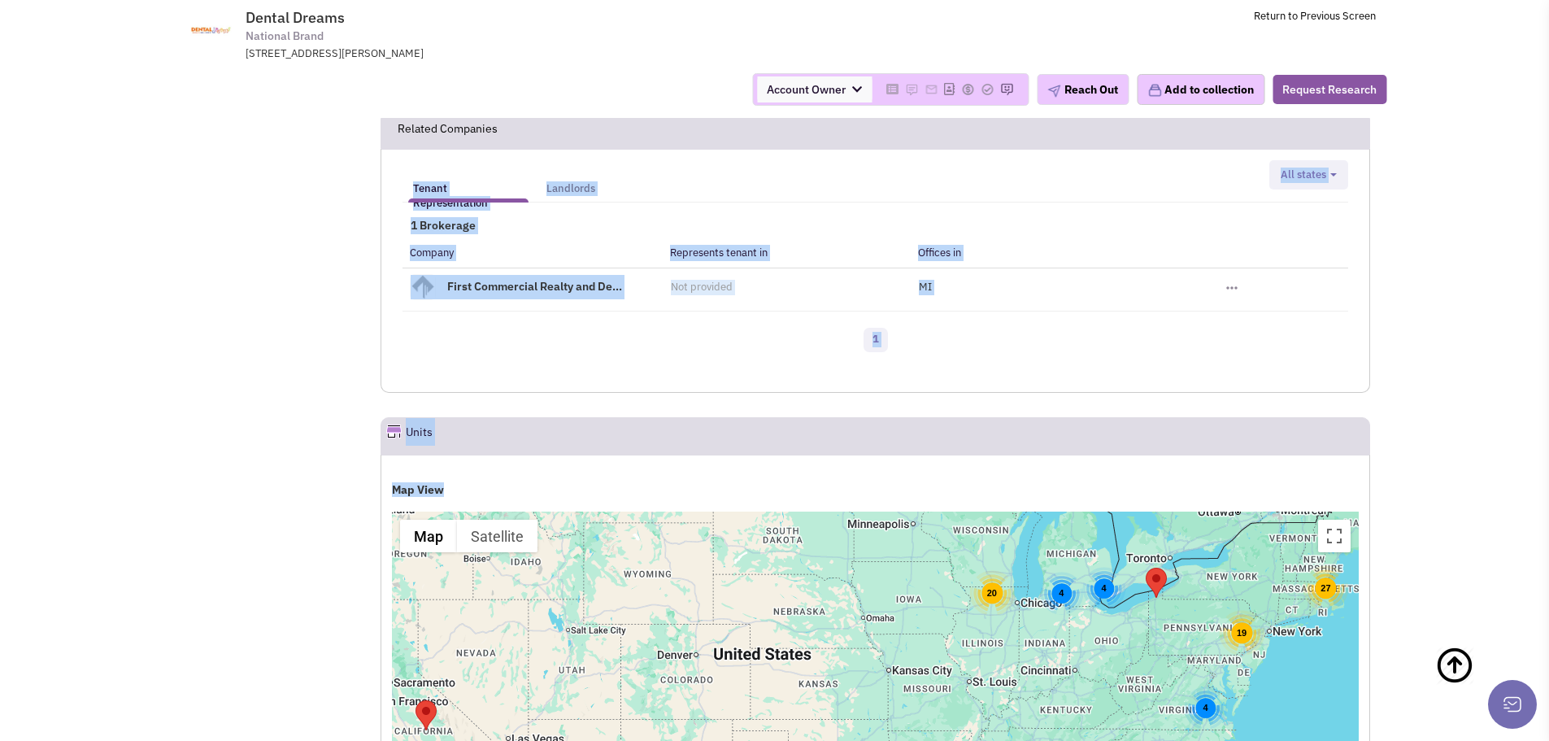
drag, startPoint x: 0, startPoint y: 0, endPoint x: 386, endPoint y: 309, distance: 494.1
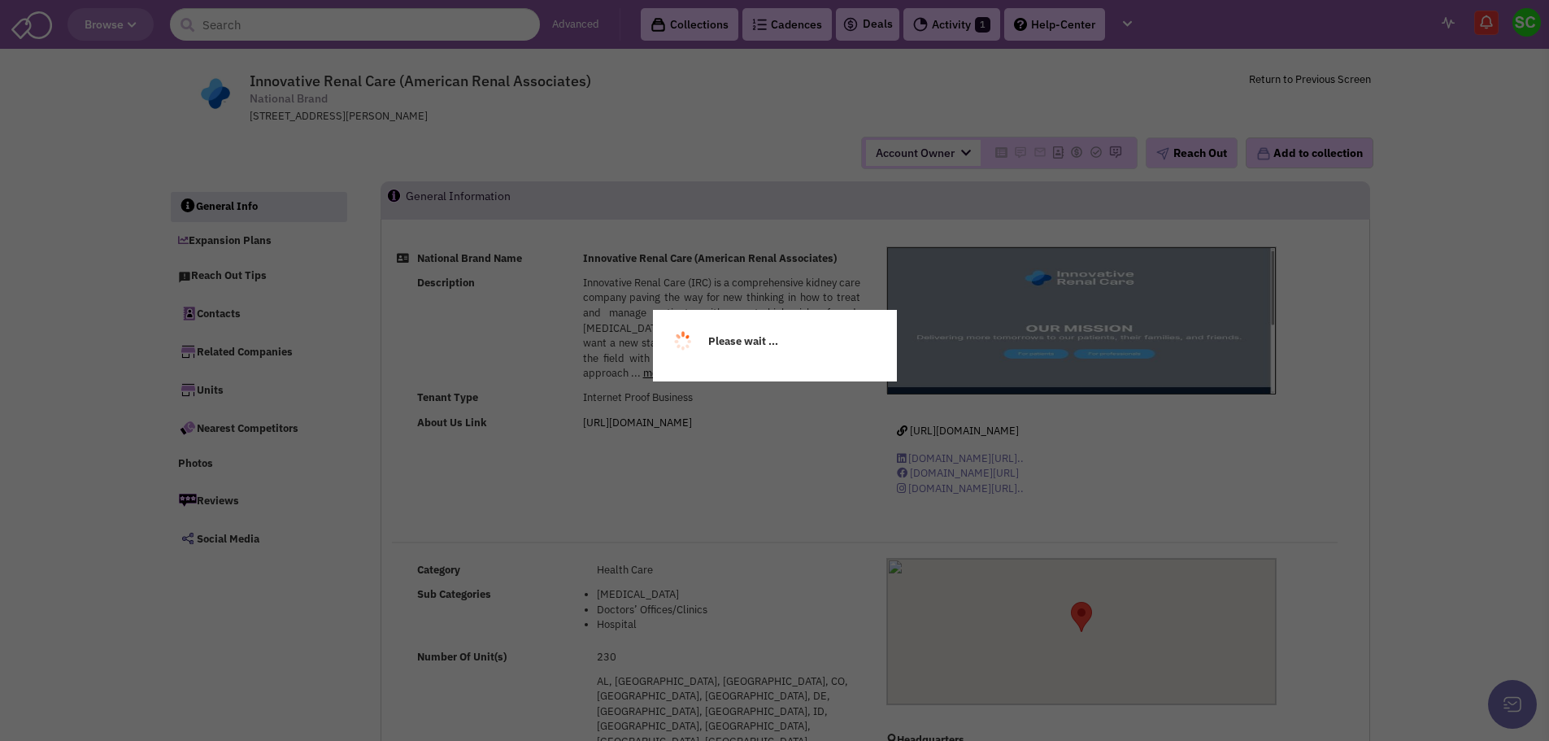
select select
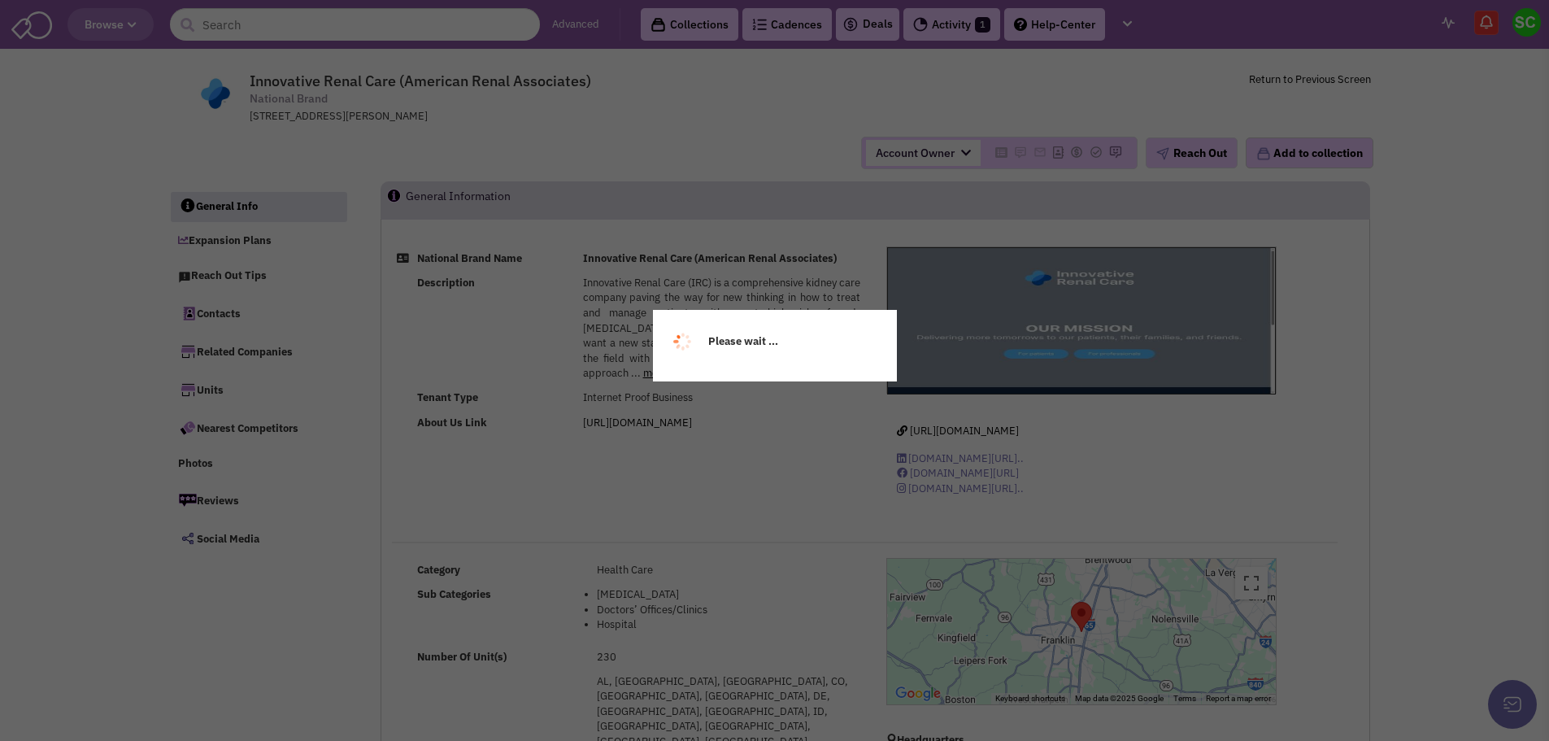
select select
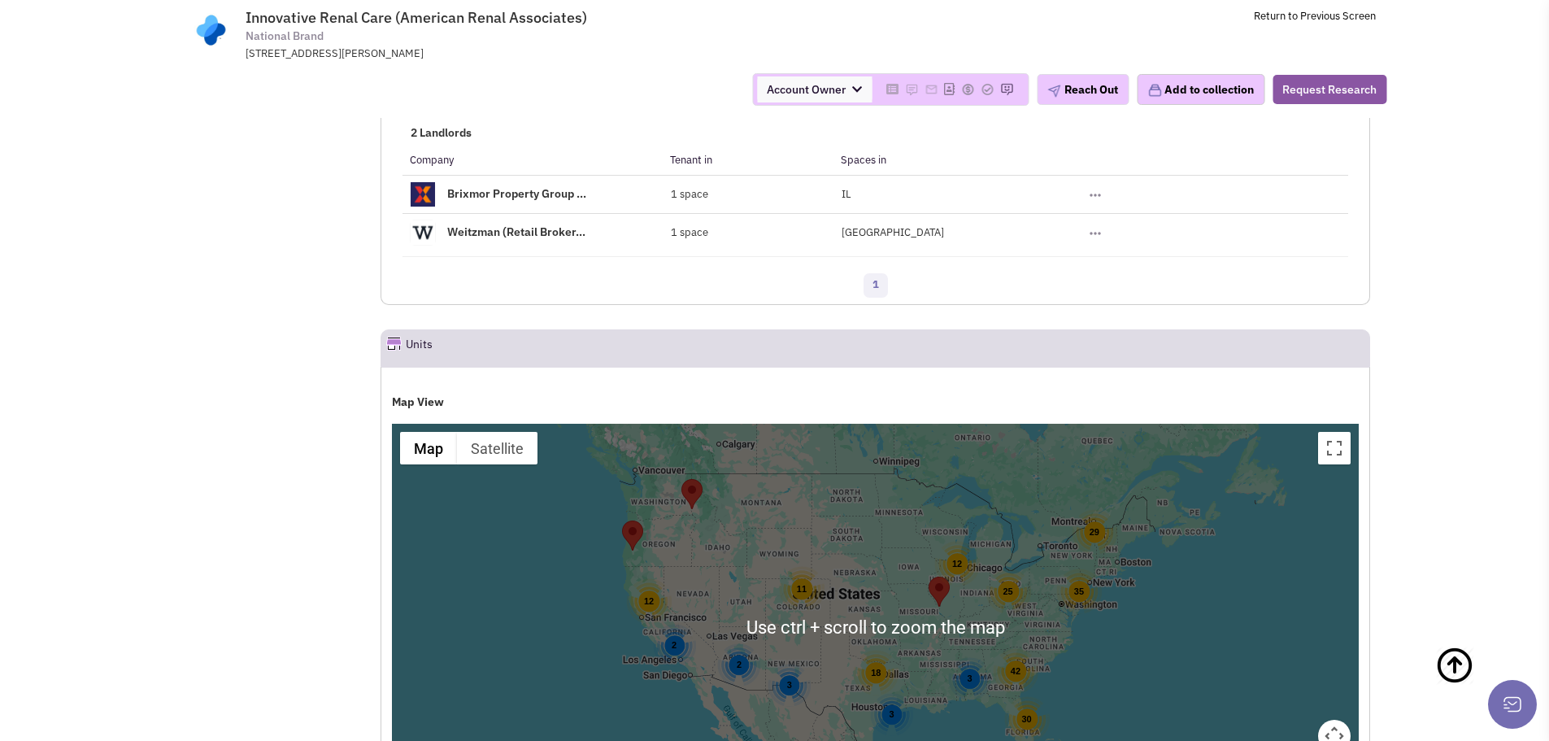
scroll to position [2013, 0]
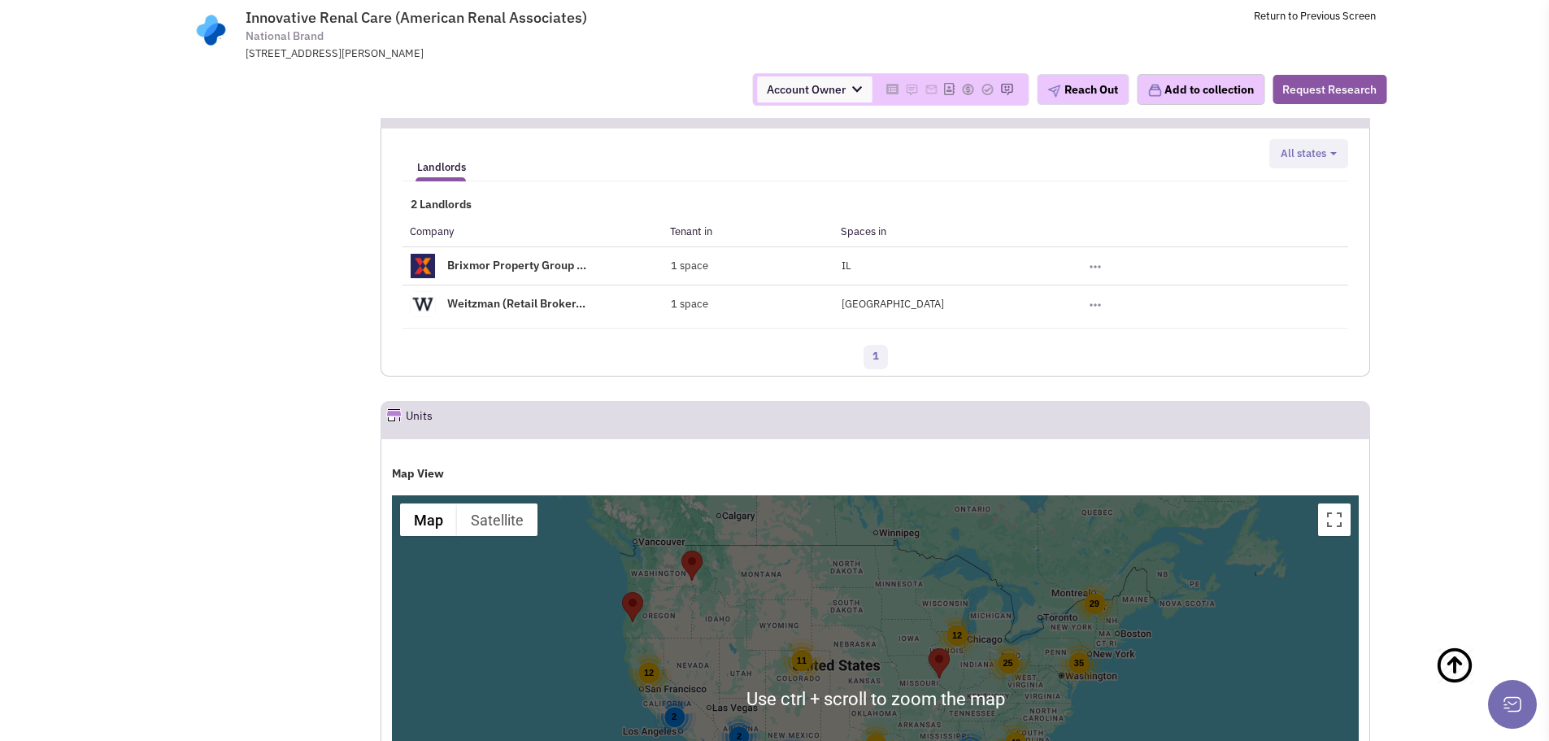
scroll to position [1913, 0]
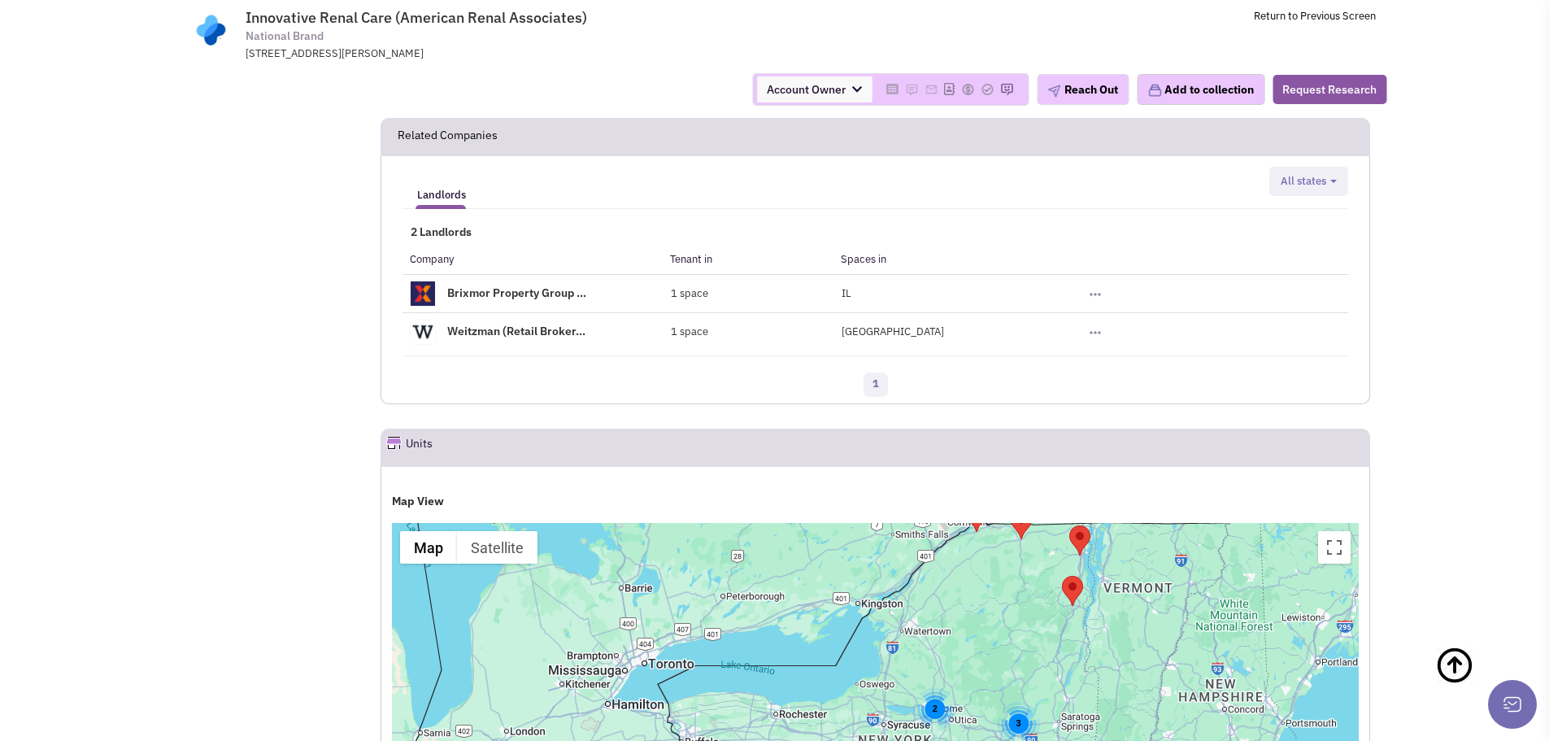
drag, startPoint x: 1161, startPoint y: 623, endPoint x: 1083, endPoint y: 418, distance: 219.0
click at [1083, 523] on div "3 2" at bounding box center [875, 726] width 967 height 407
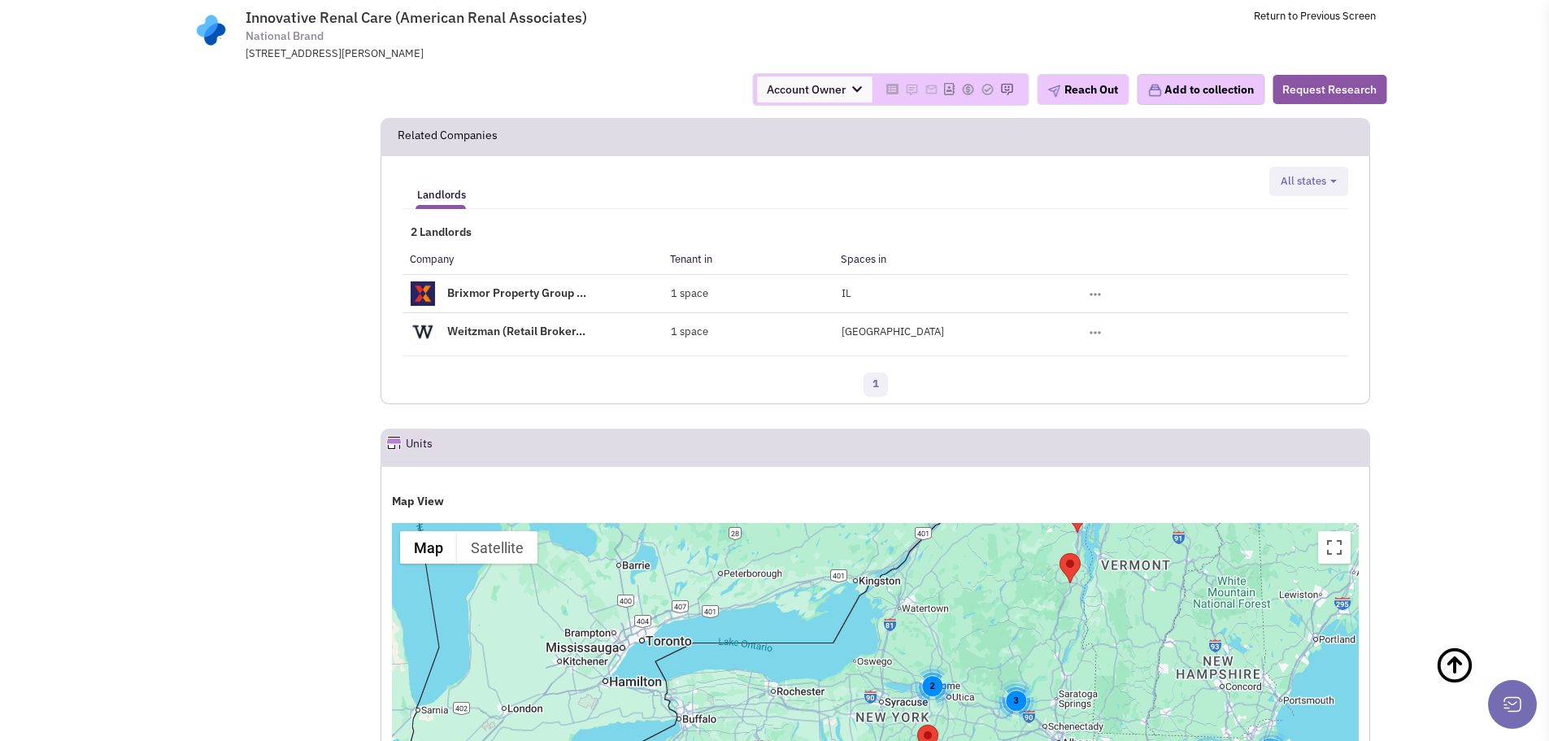
scroll to position [1915, 0]
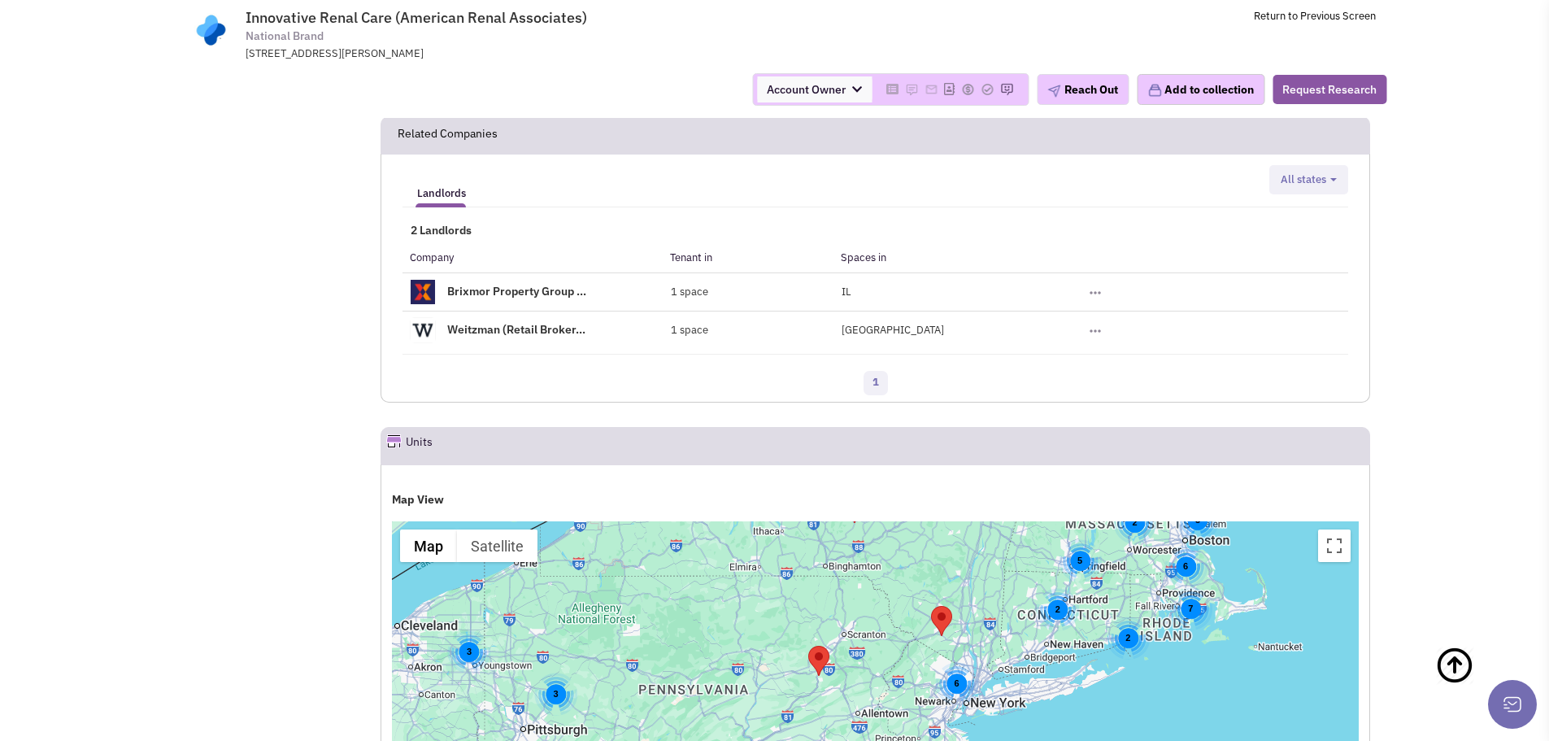
drag, startPoint x: 1035, startPoint y: 643, endPoint x: 962, endPoint y: 412, distance: 241.5
click at [962, 521] on div "3 2 3 2 6 7 5 2 2 6 5 3 3" at bounding box center [875, 724] width 967 height 407
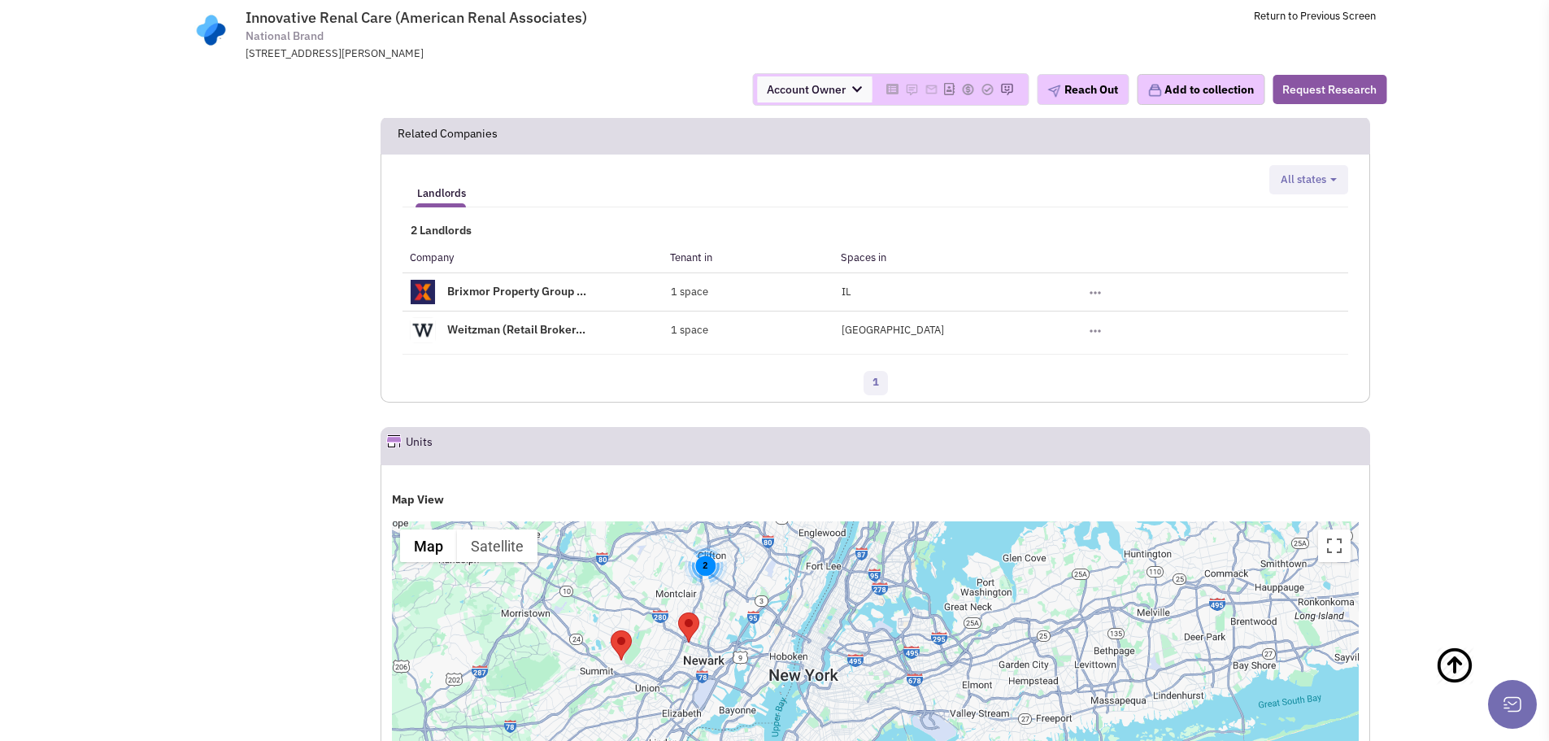
drag, startPoint x: 1085, startPoint y: 666, endPoint x: 1054, endPoint y: 564, distance: 107.0
click at [1054, 564] on div "2" at bounding box center [875, 724] width 967 height 407
click at [821, 605] on div "2" at bounding box center [875, 724] width 967 height 407
click at [678, 612] on area "Innovative Renal Care" at bounding box center [678, 612] width 0 height 0
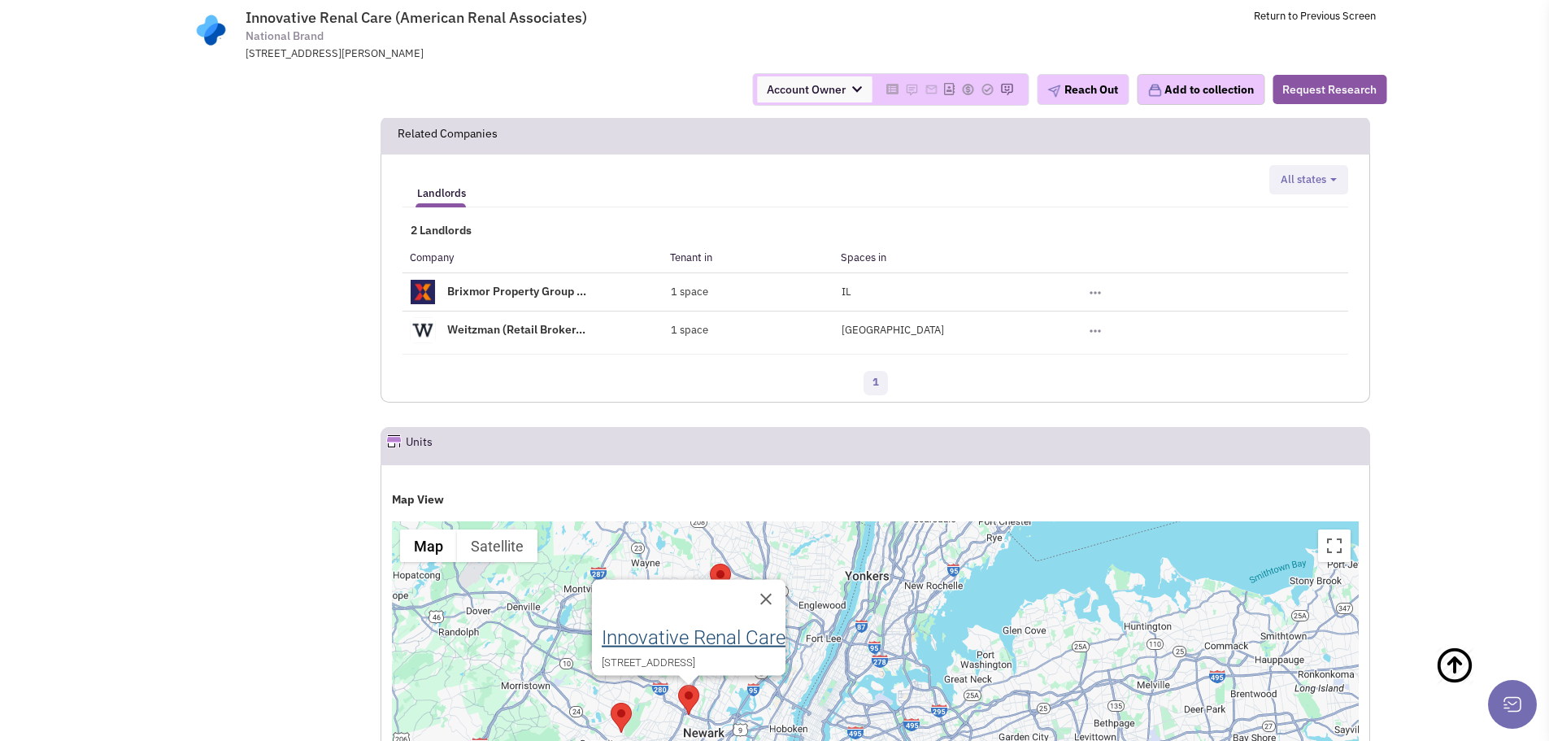
click at [665, 626] on link "Innovative Renal Care" at bounding box center [694, 637] width 184 height 23
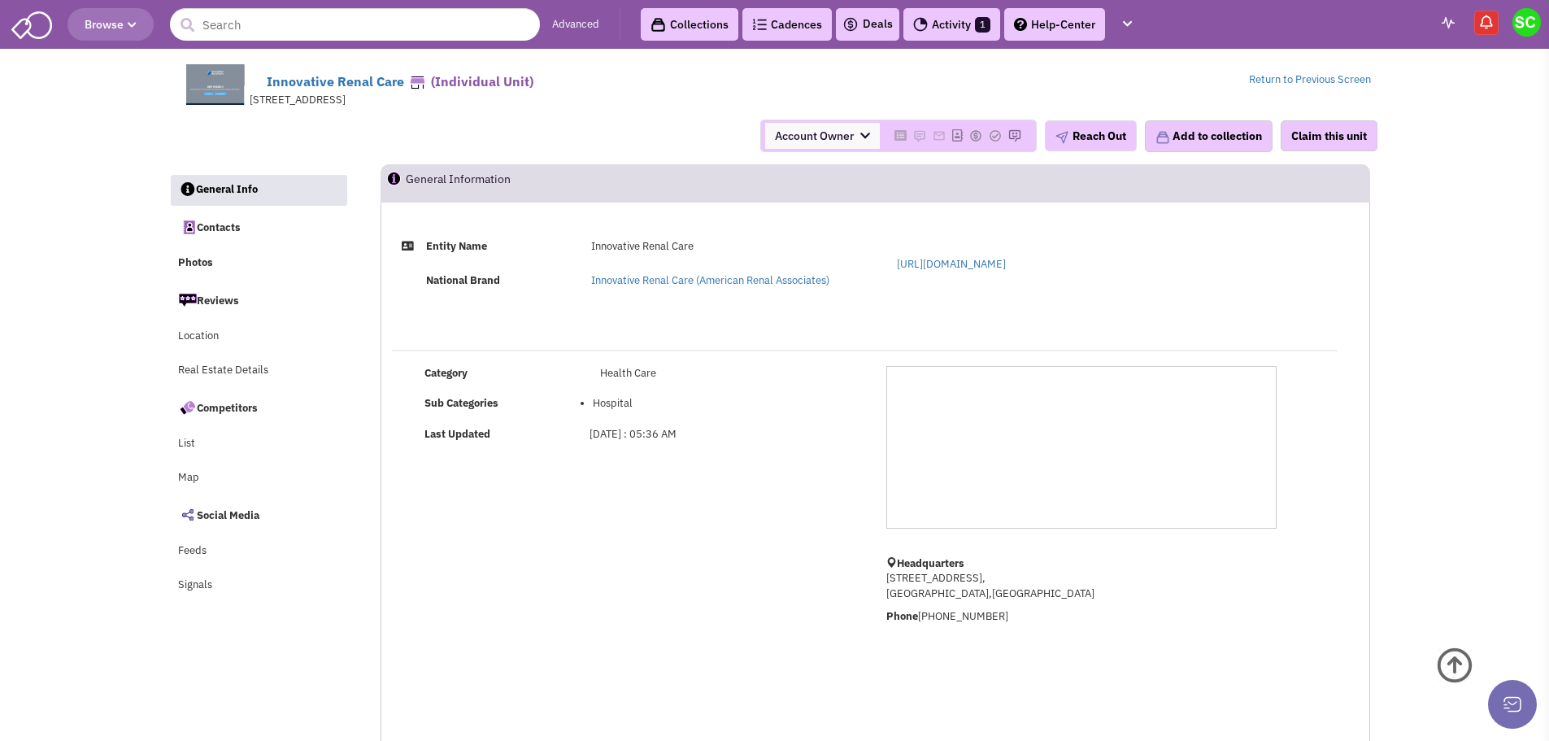
scroll to position [1, 0]
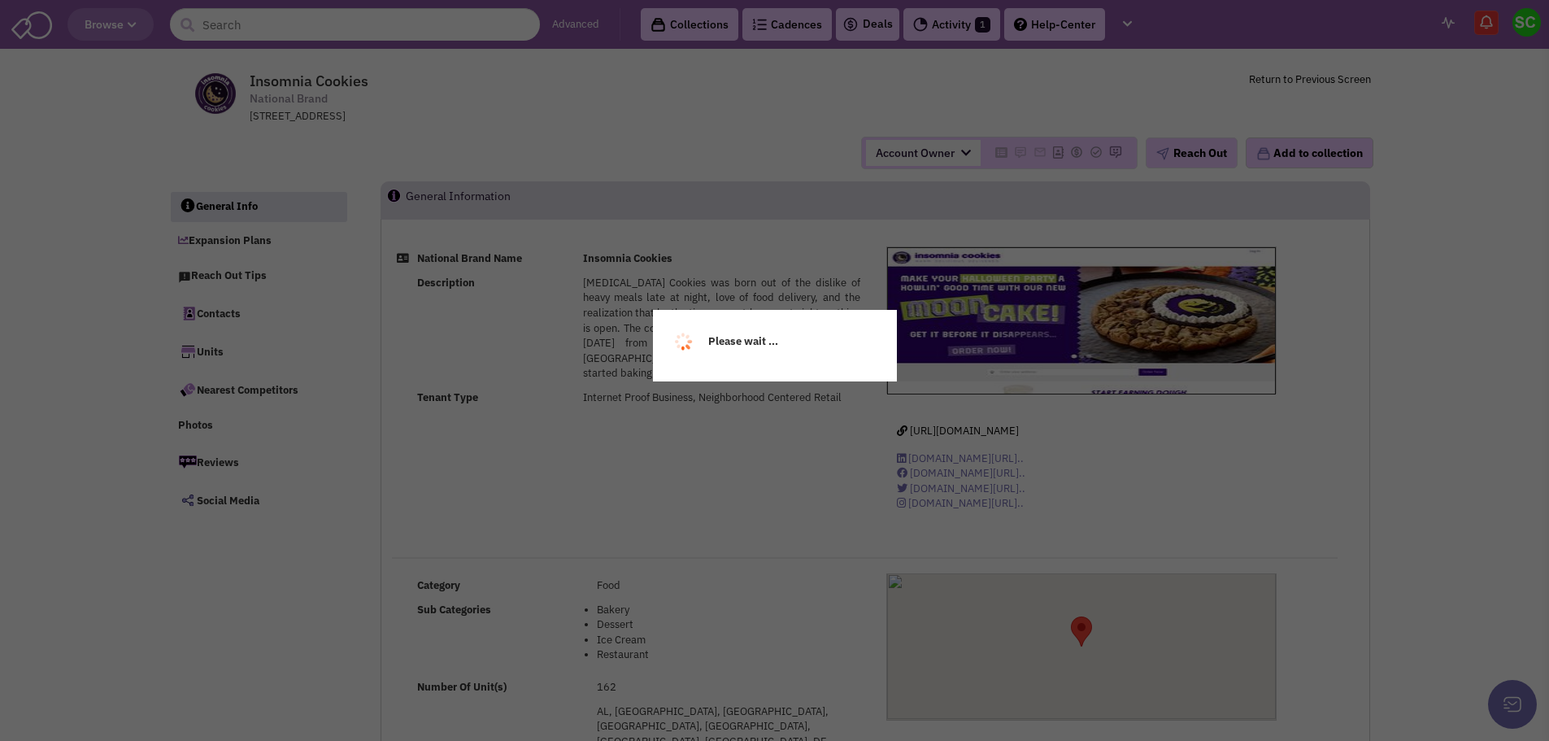
select select
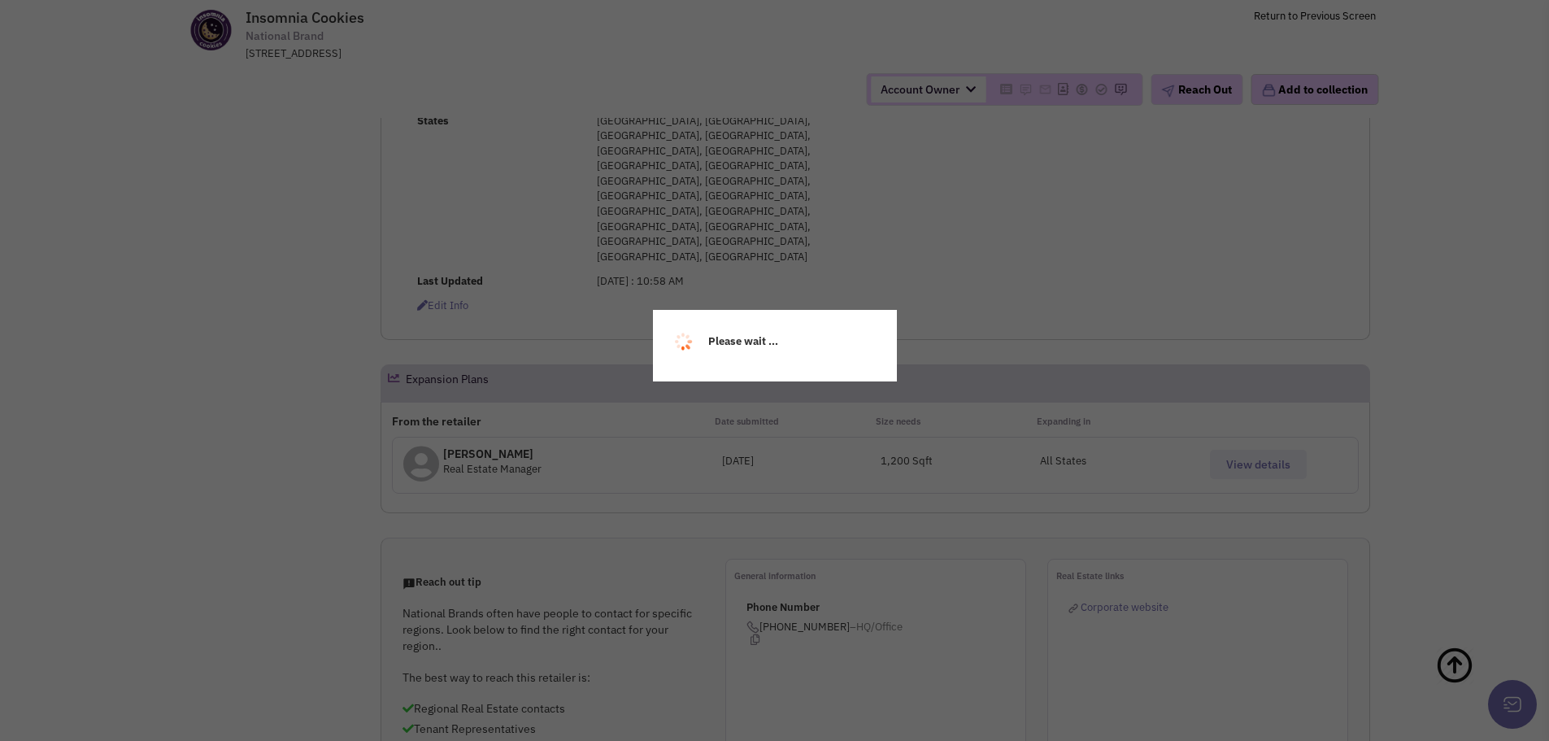
select select
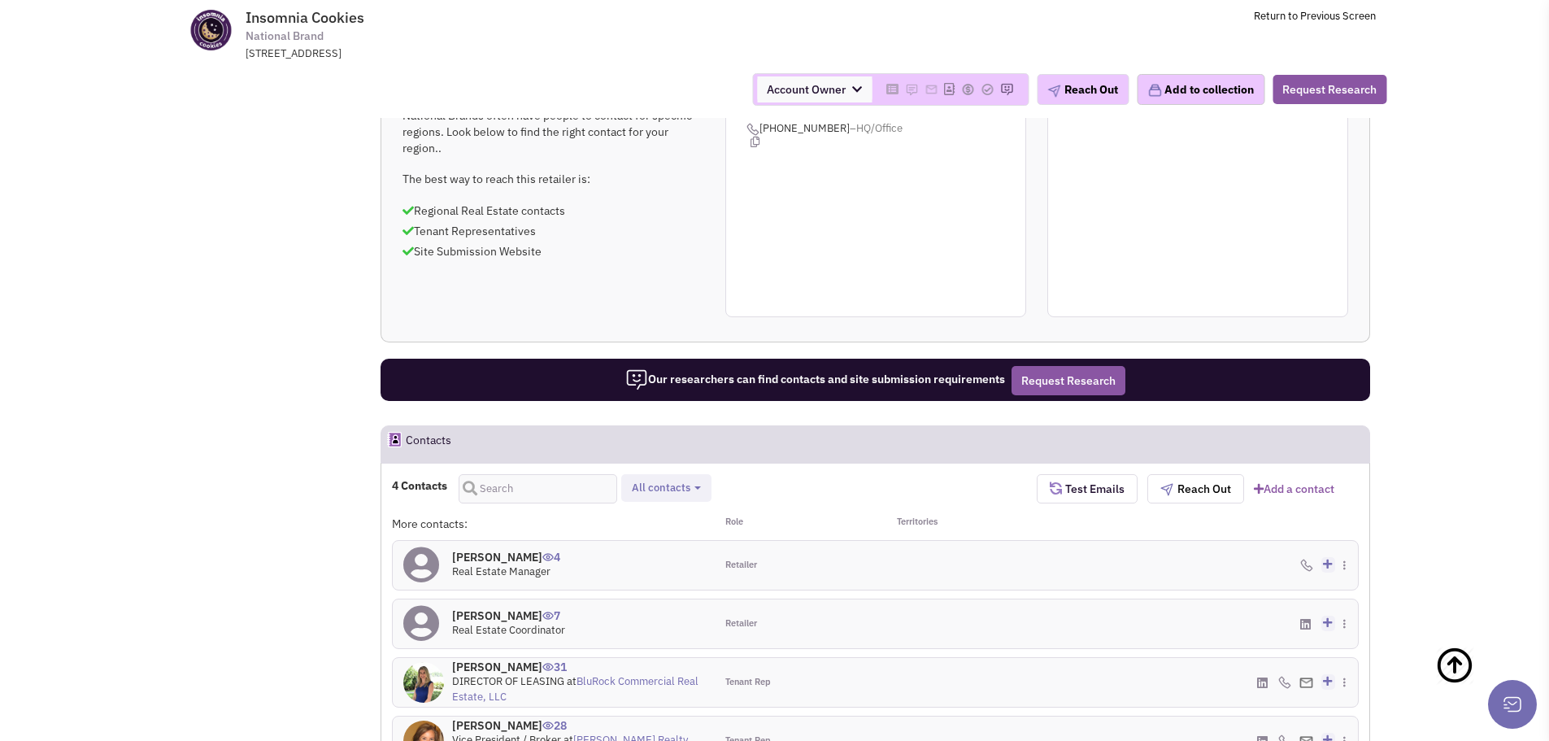
scroll to position [1093, 0]
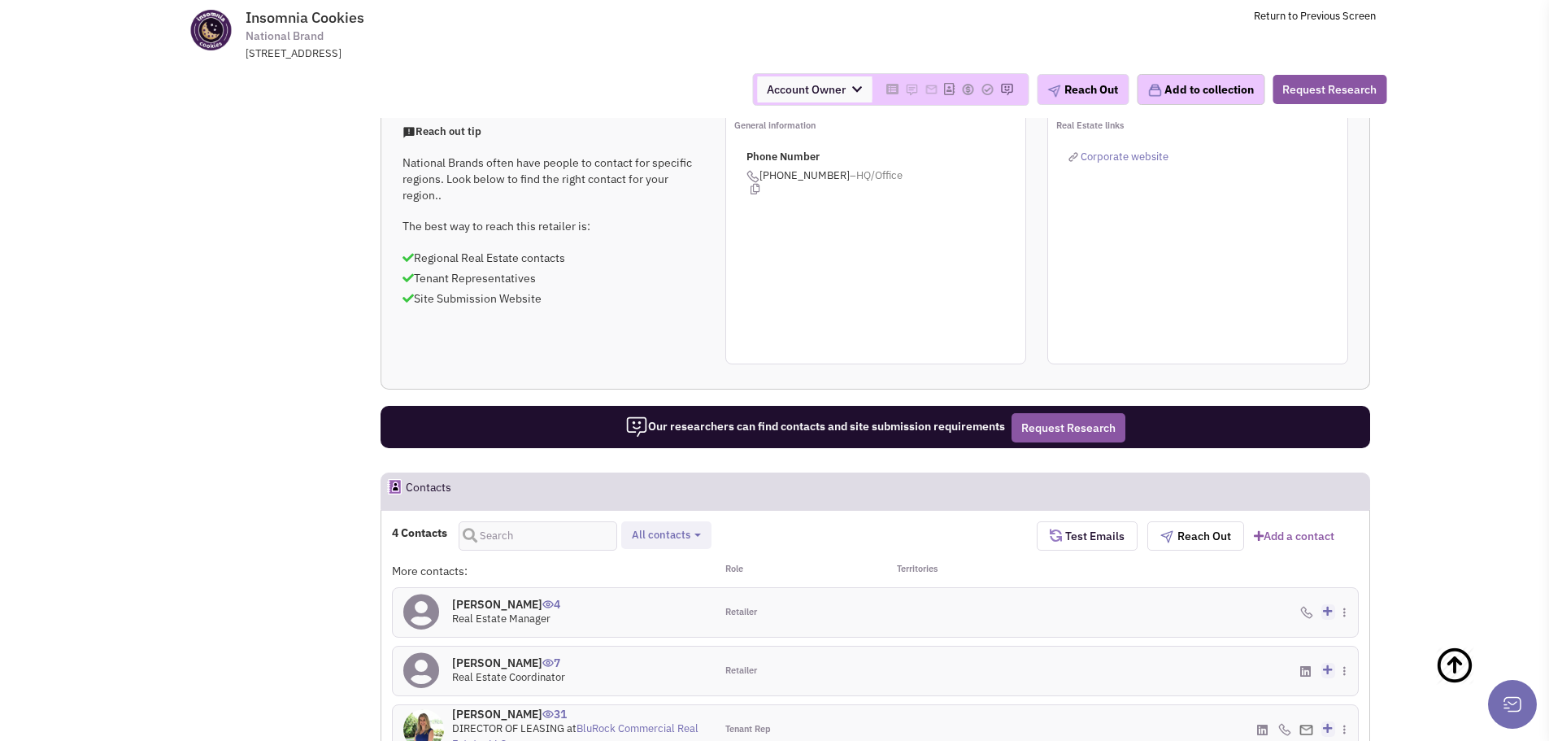
click at [1310, 665] on icon at bounding box center [1306, 671] width 11 height 12
click at [1303, 665] on icon at bounding box center [1306, 671] width 11 height 12
click at [492, 597] on h4 "Cody Wippel 4" at bounding box center [506, 604] width 108 height 15
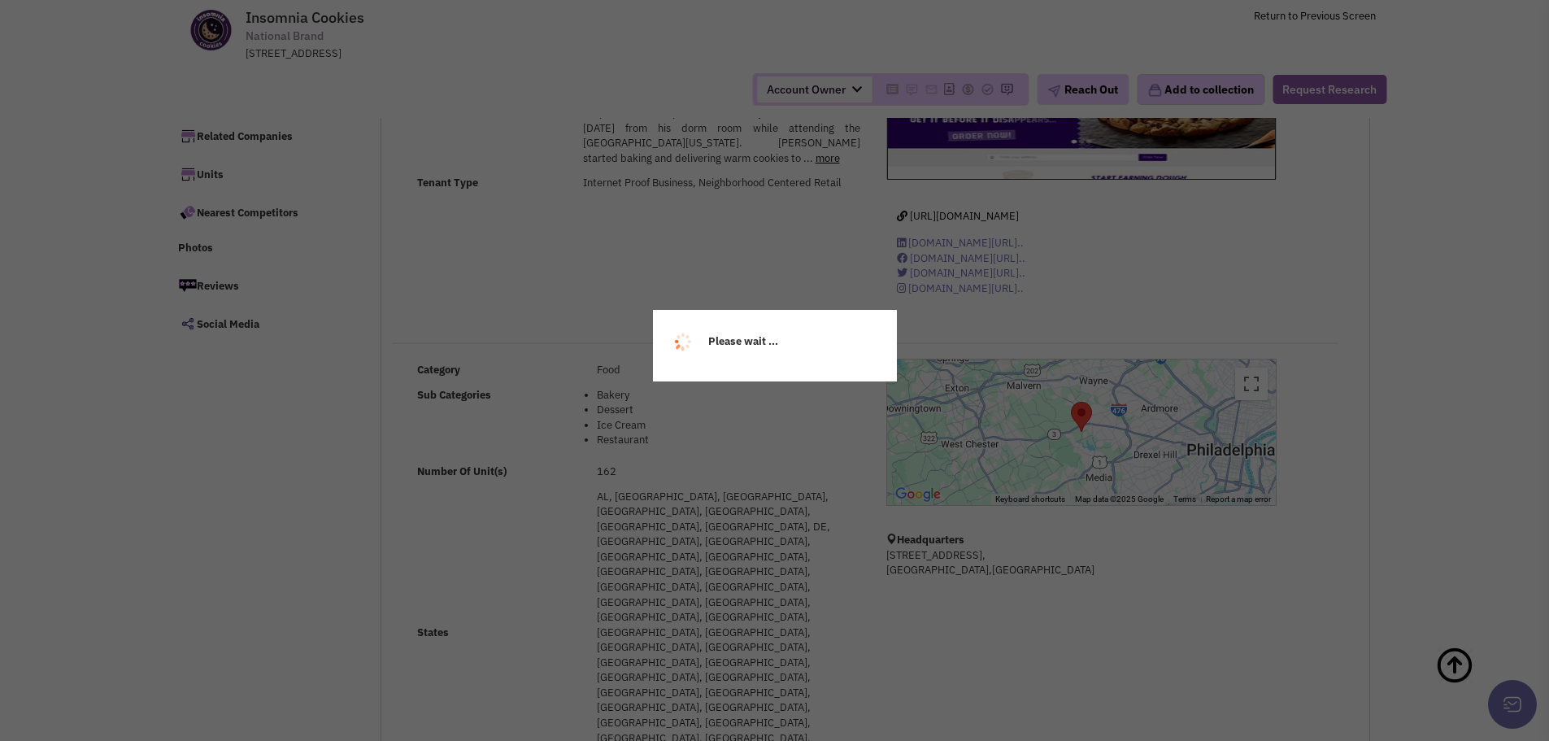
scroll to position [0, 0]
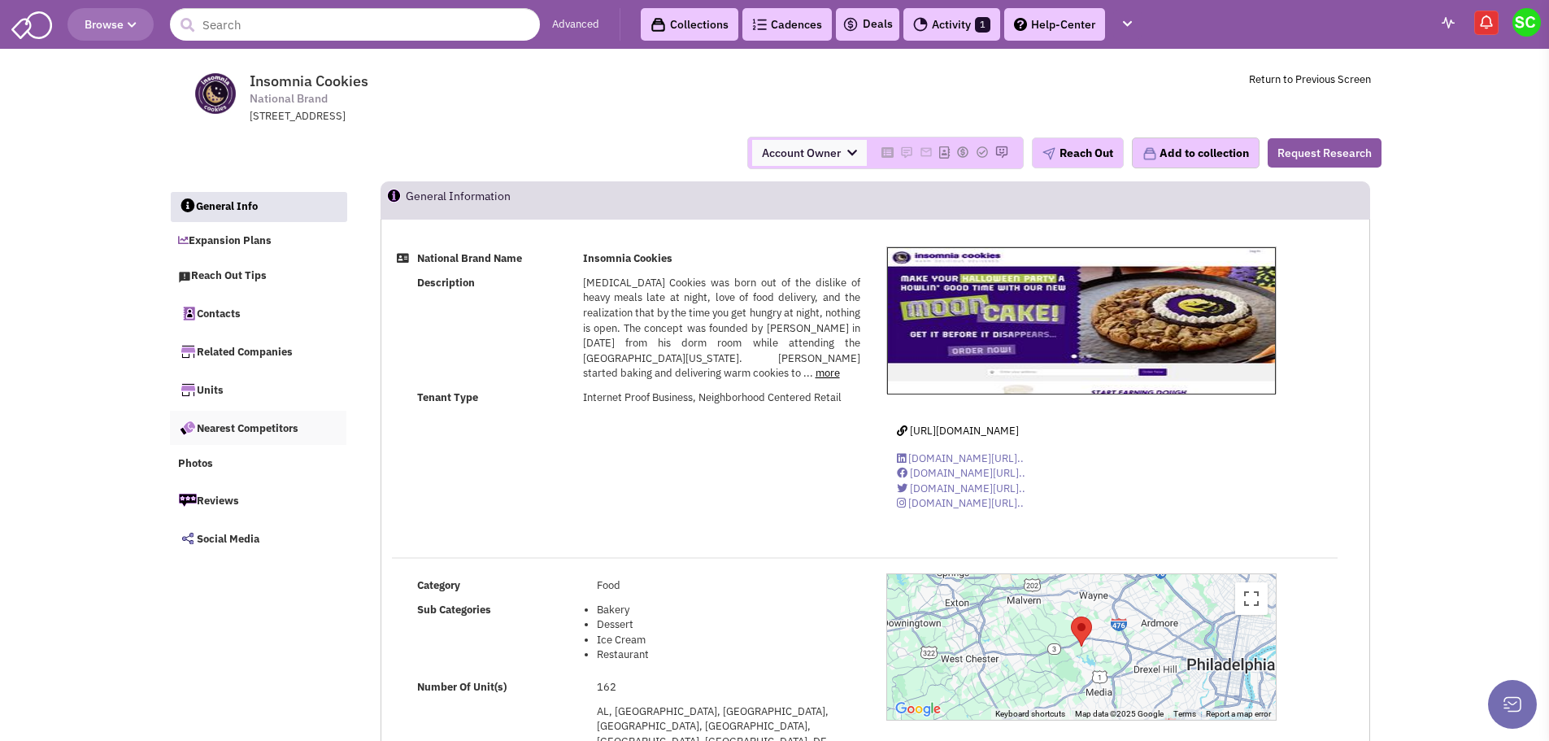
click at [209, 426] on link "Nearest Competitors" at bounding box center [258, 428] width 177 height 34
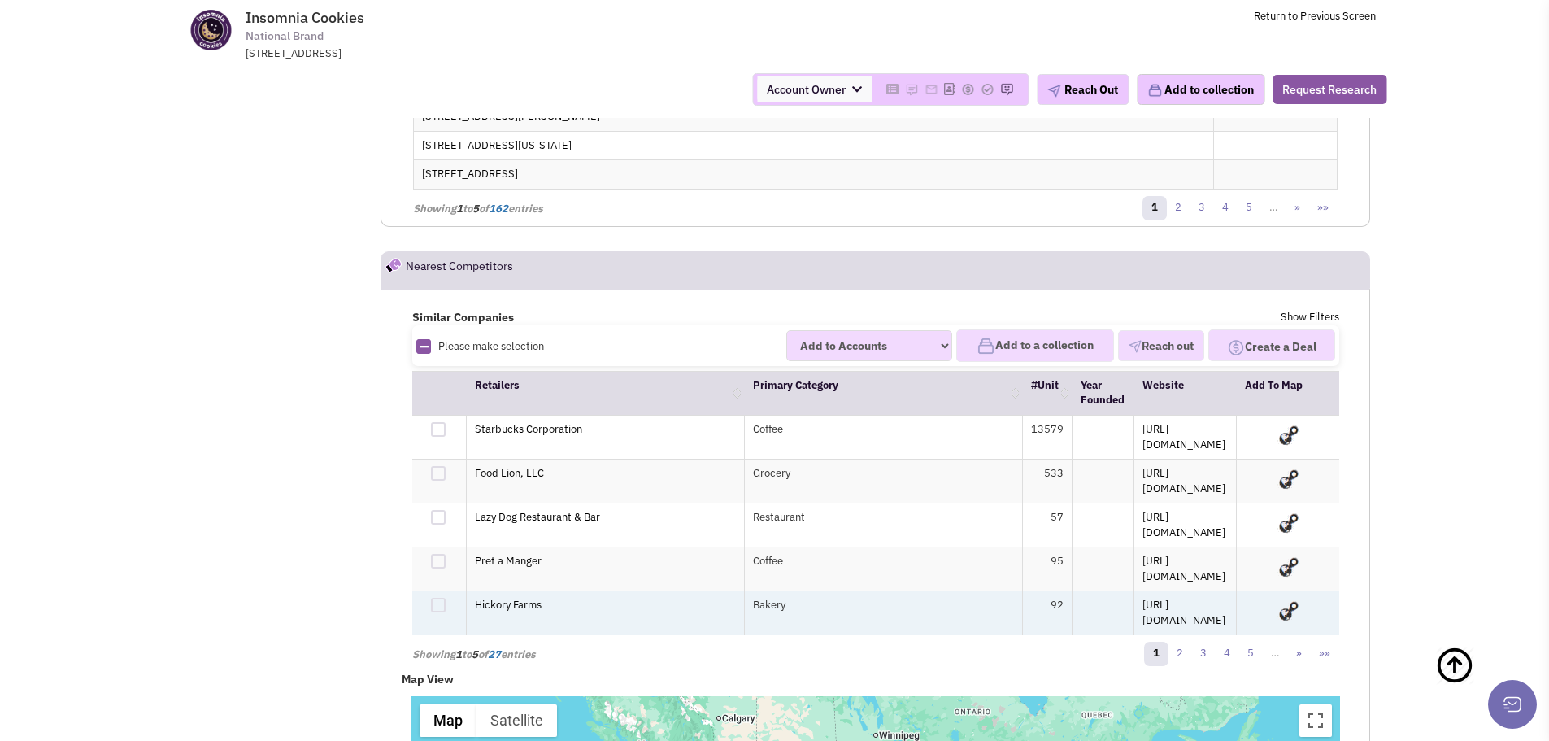
scroll to position [3184, 0]
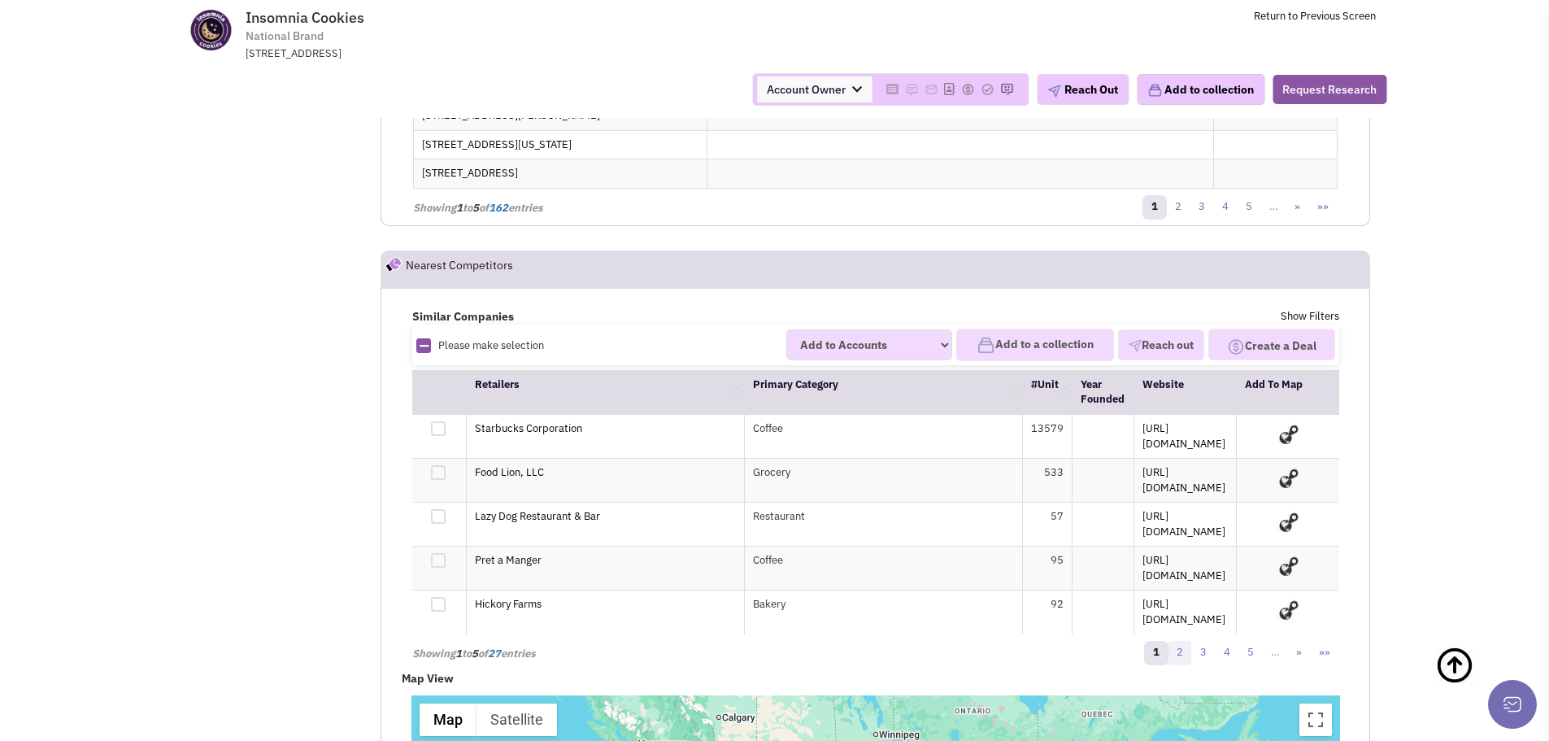
click at [1184, 641] on link "2" at bounding box center [1180, 653] width 24 height 24
click at [1199, 641] on link "3" at bounding box center [1204, 653] width 24 height 24
click at [1225, 641] on link "4" at bounding box center [1227, 653] width 24 height 24
click at [1276, 641] on link "5" at bounding box center [1281, 653] width 24 height 24
click at [1307, 641] on link "6" at bounding box center [1304, 653] width 24 height 24
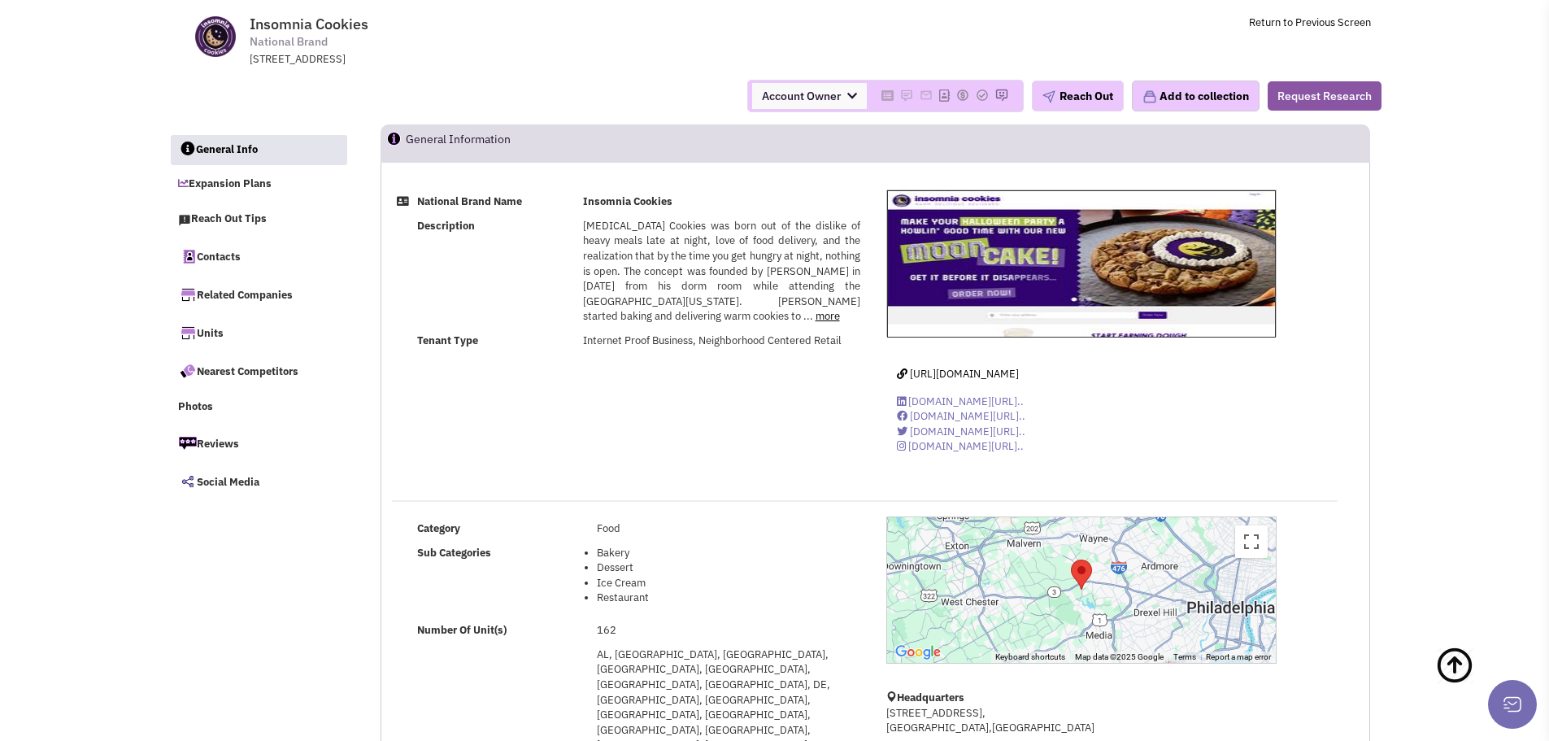
scroll to position [0, 0]
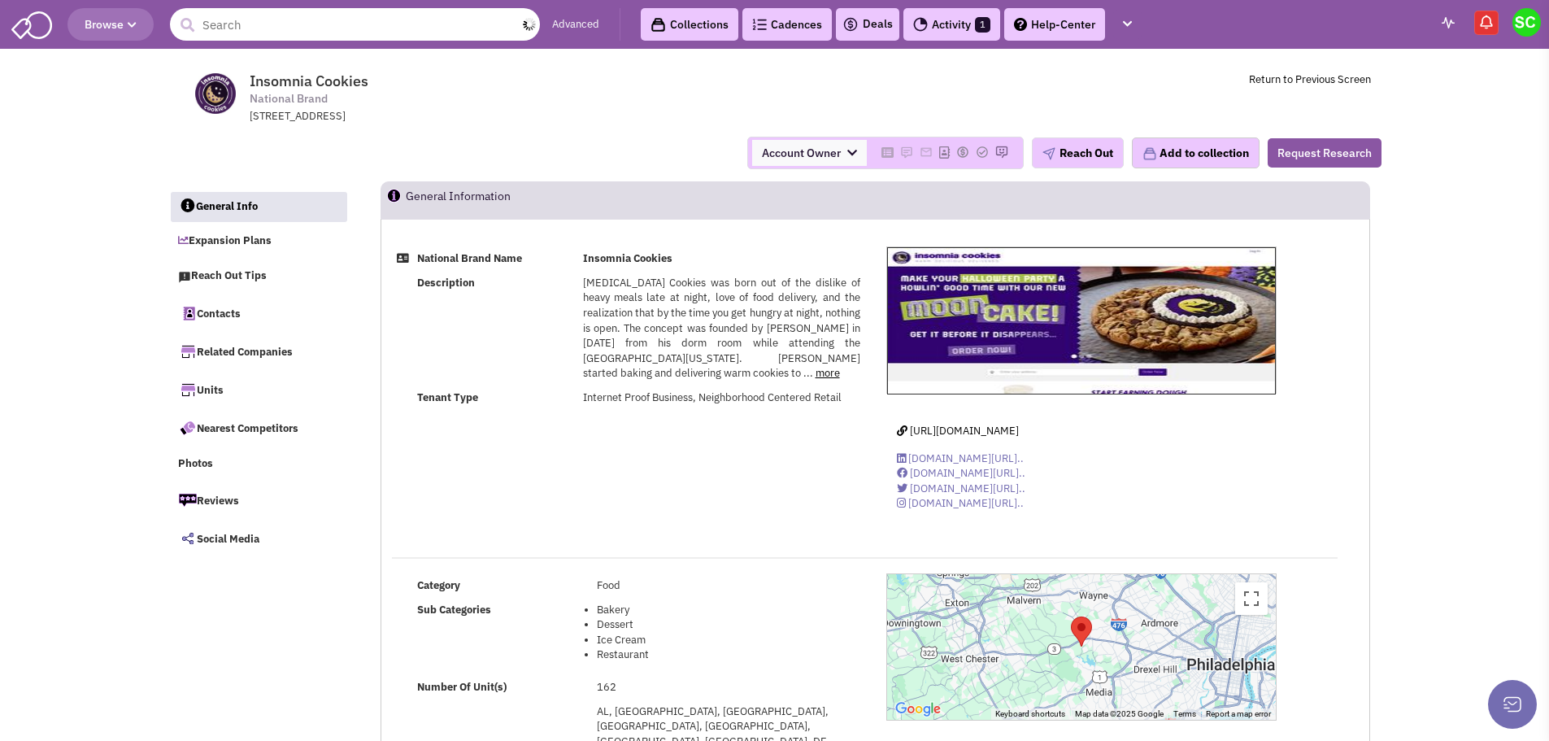
click at [336, 17] on input "text" at bounding box center [355, 24] width 370 height 33
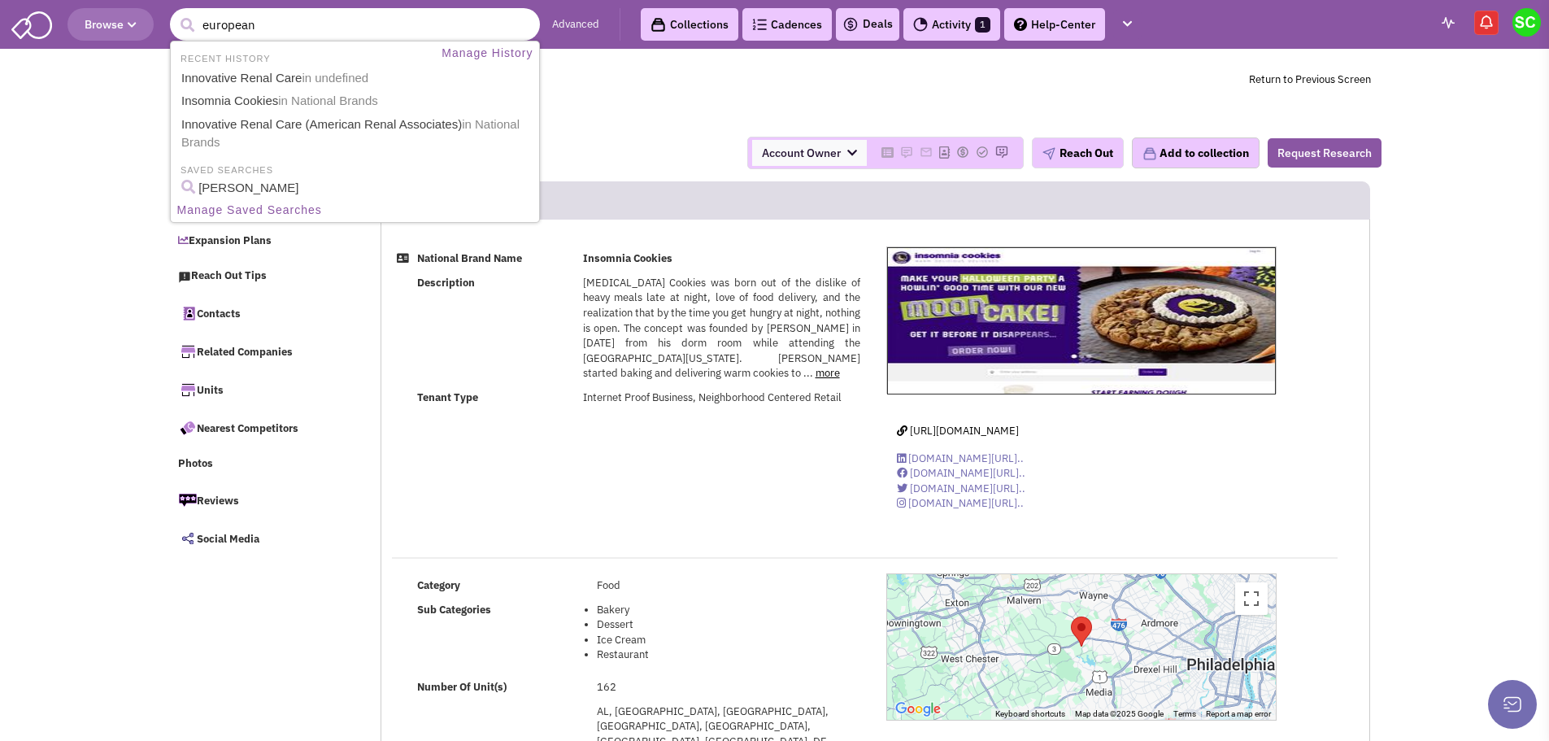
type input "european w"
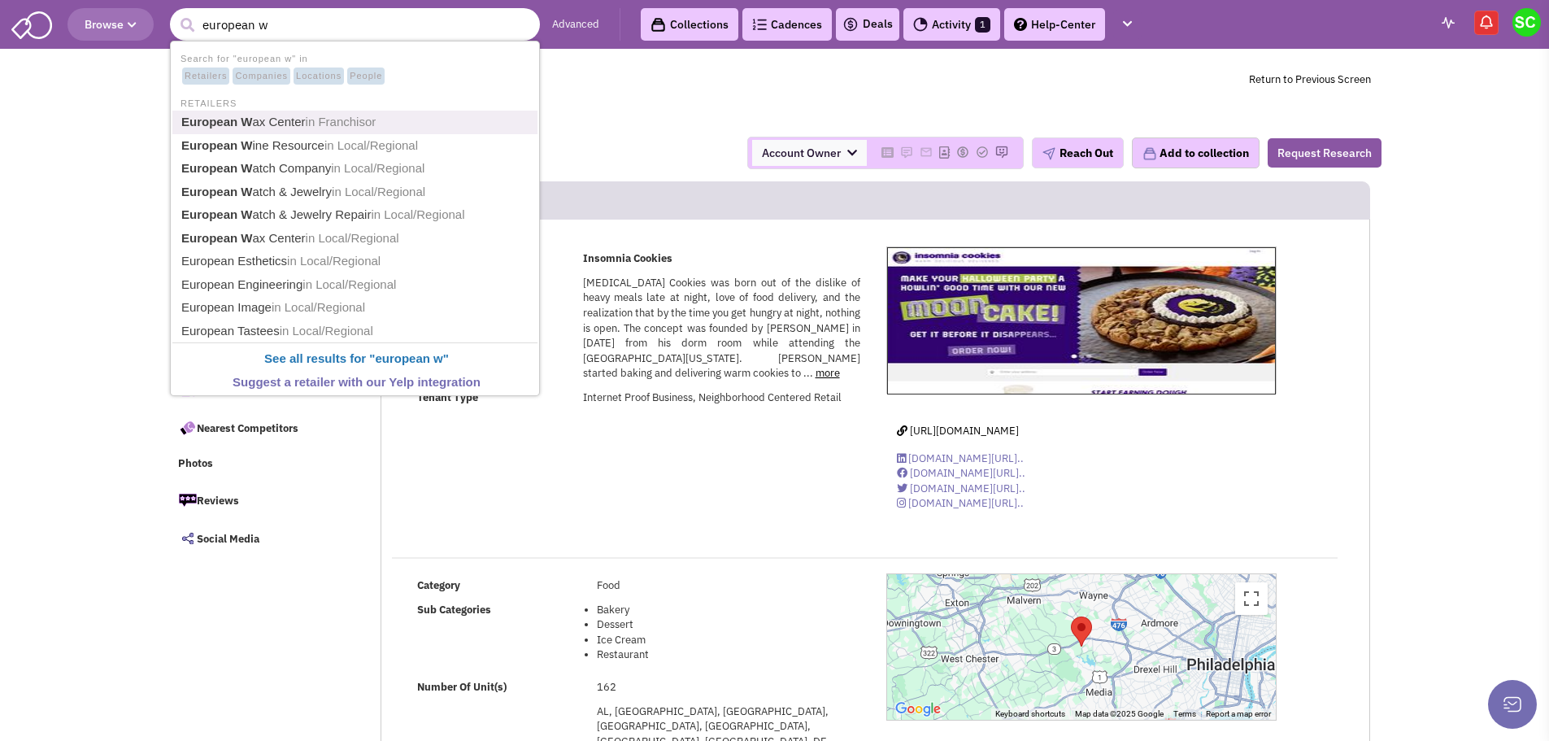
click at [281, 118] on link "European W ax Center in Franchisor" at bounding box center [357, 122] width 360 height 22
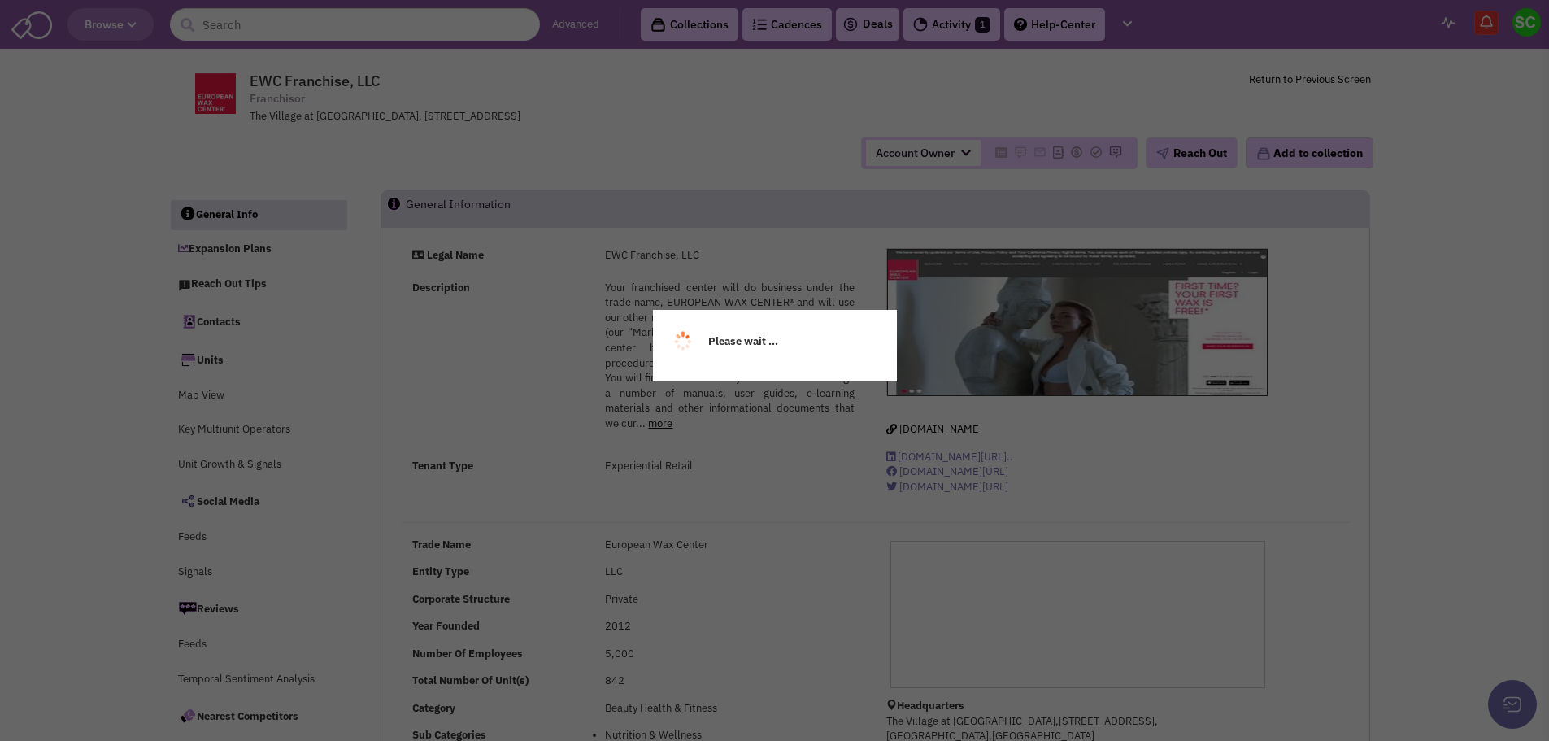
select select
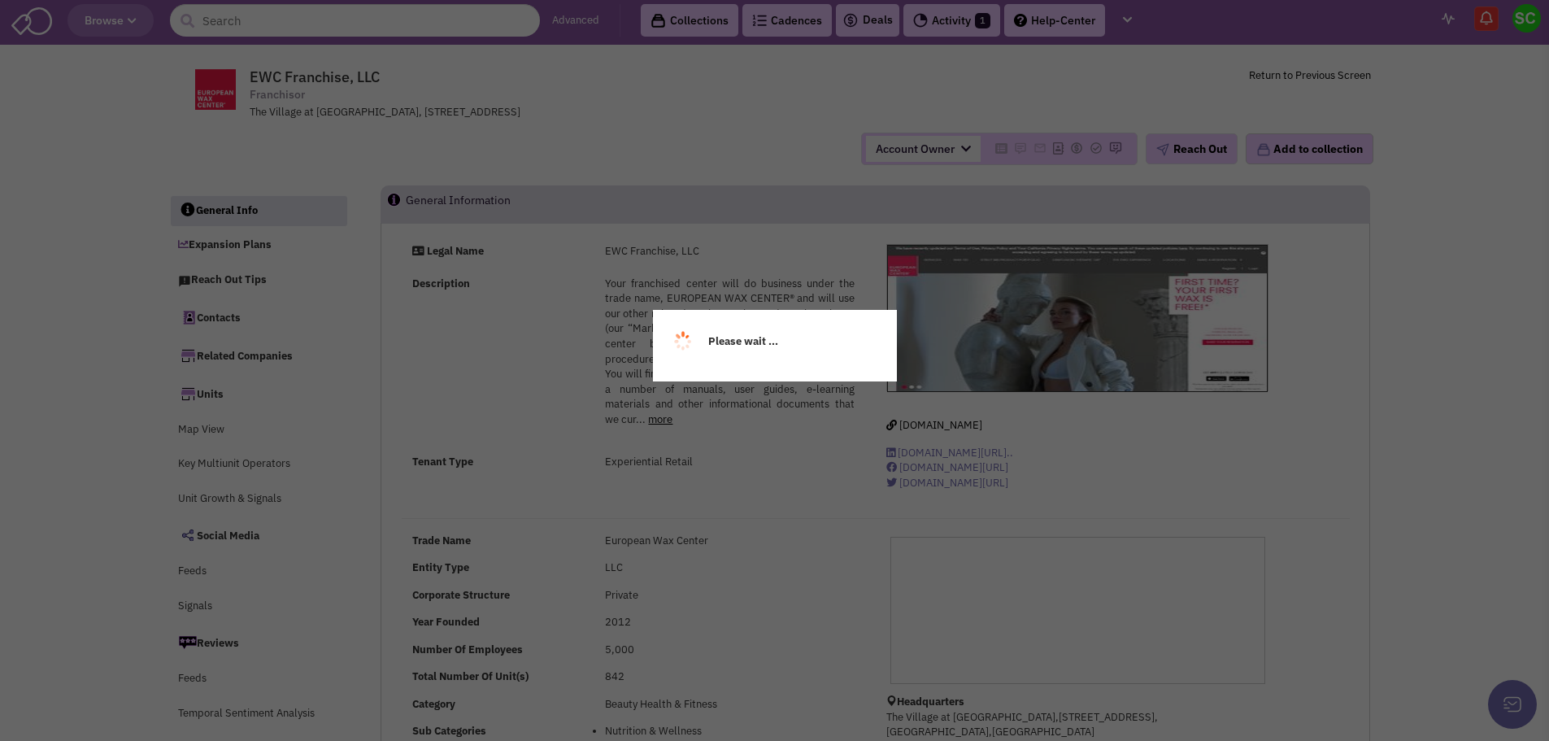
scroll to position [5, 0]
select select
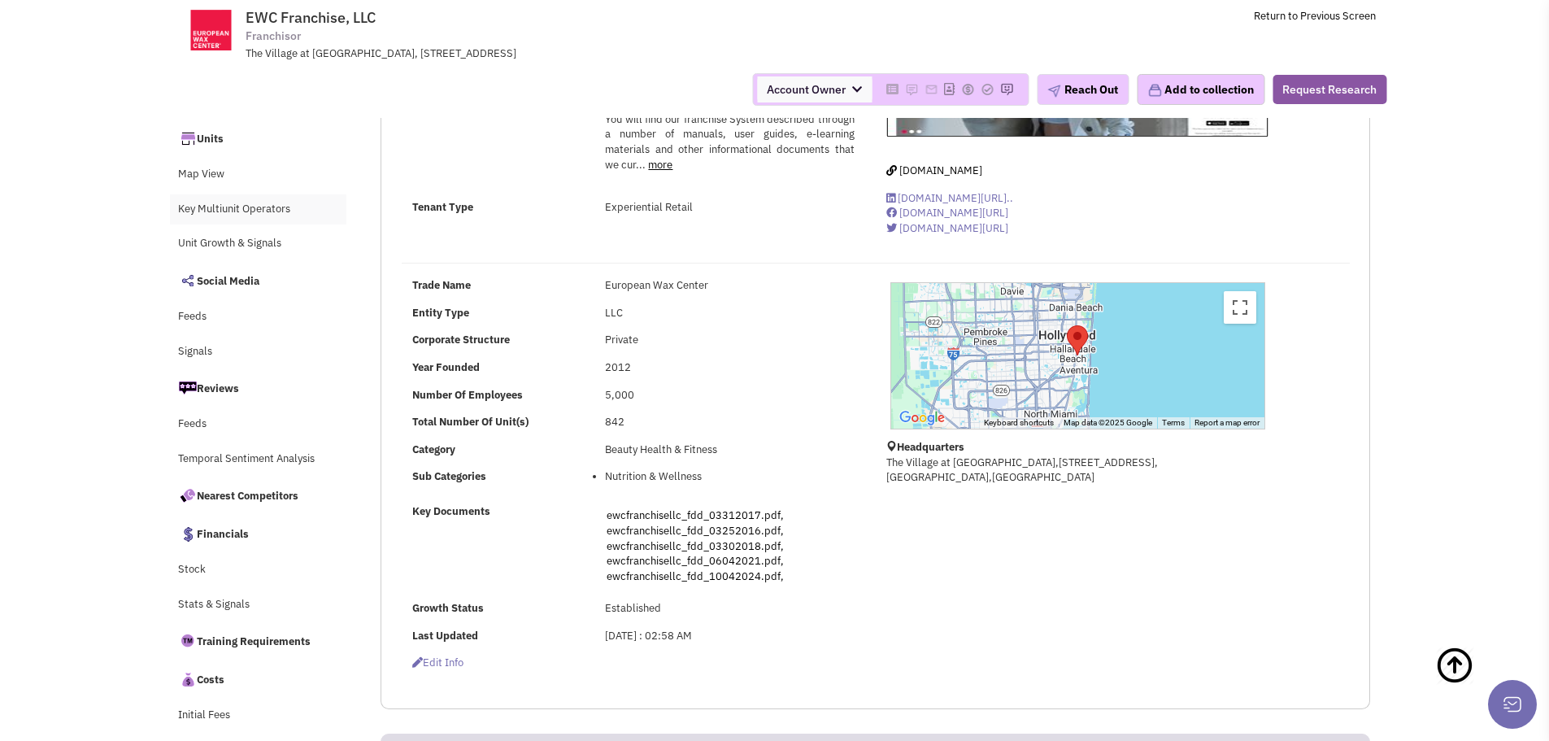
scroll to position [142, 0]
click at [236, 495] on link "Nearest Competitors" at bounding box center [258, 494] width 177 height 34
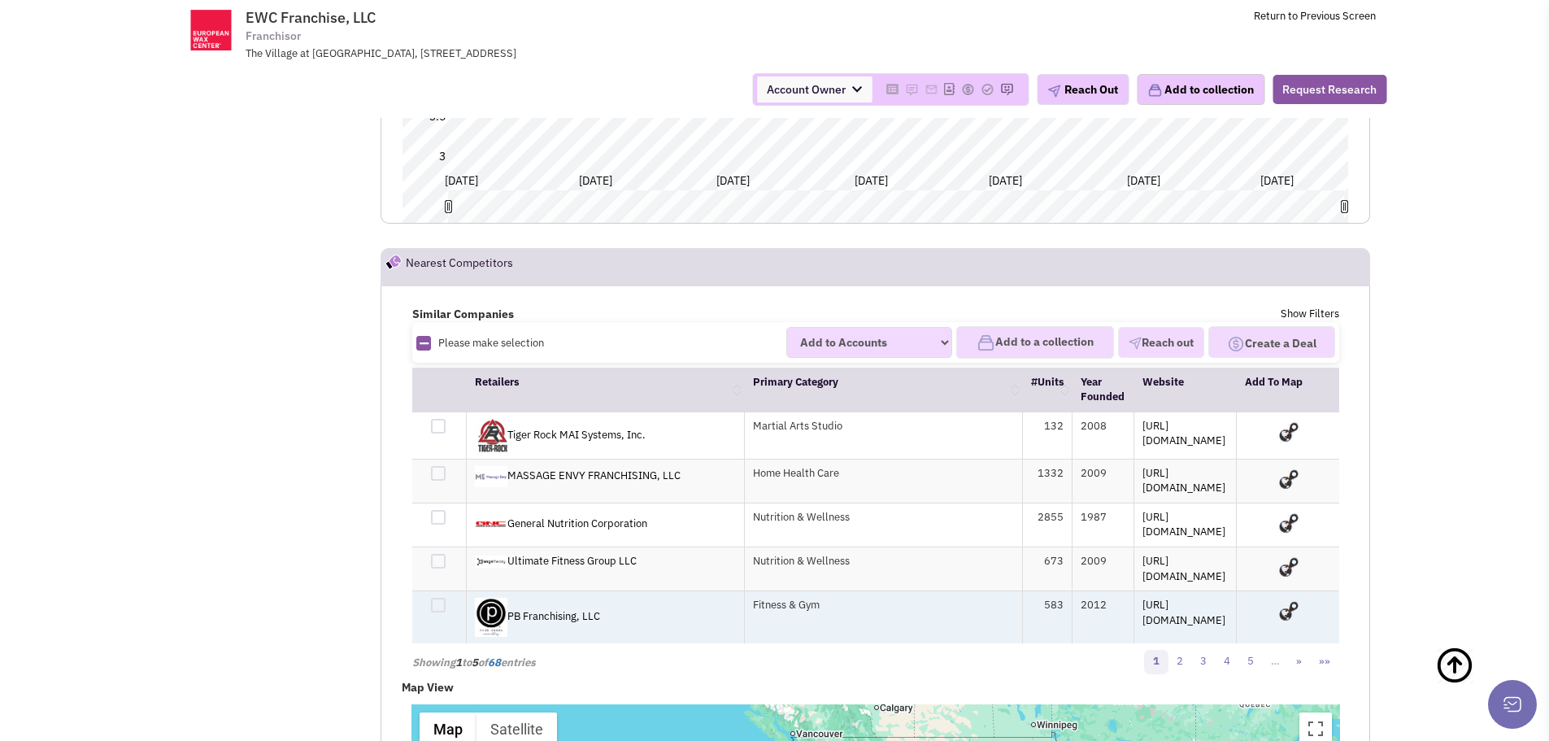
scroll to position [16807, 0]
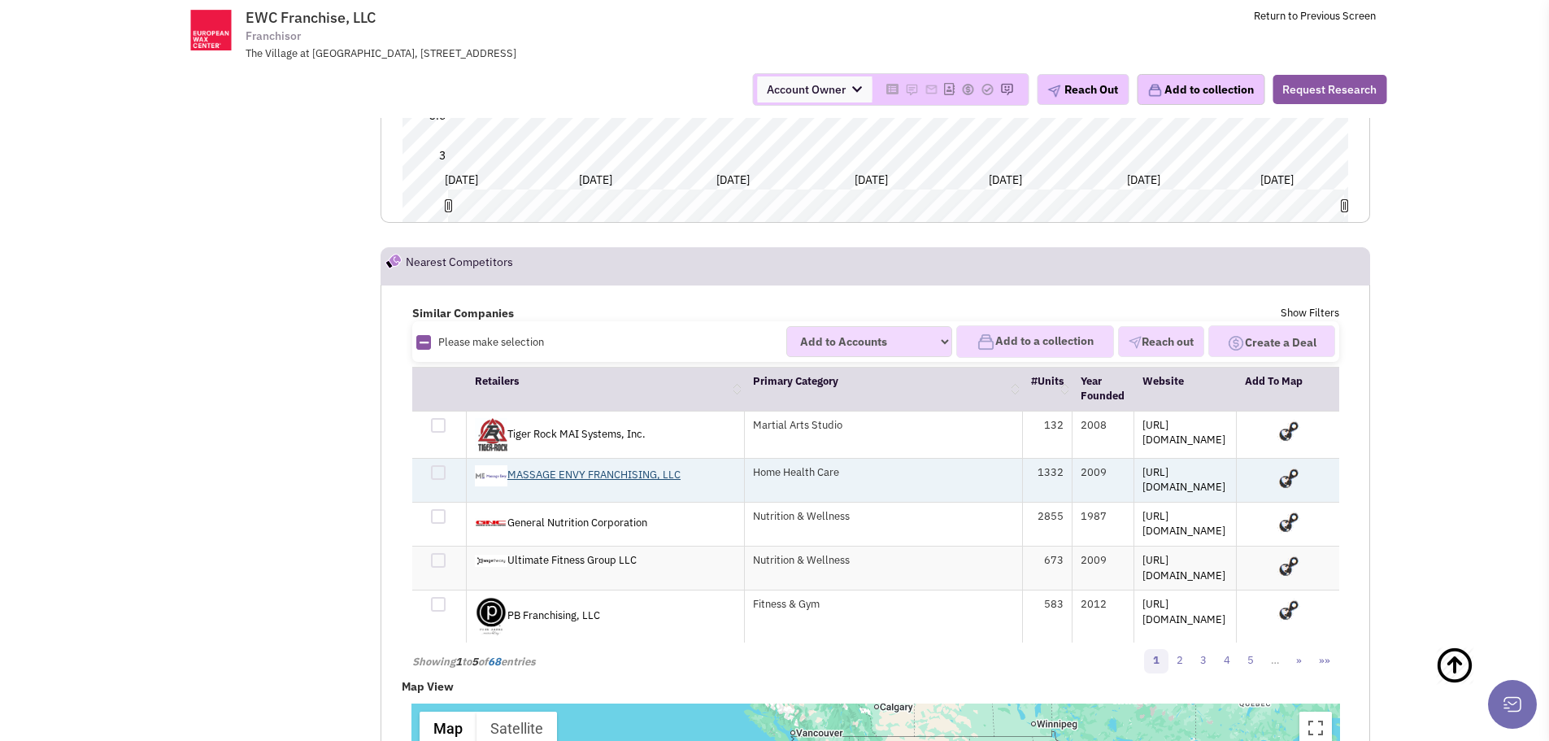
click at [589, 468] on link "MASSAGE ENVY FRANCHISING, LLC" at bounding box center [578, 475] width 206 height 14
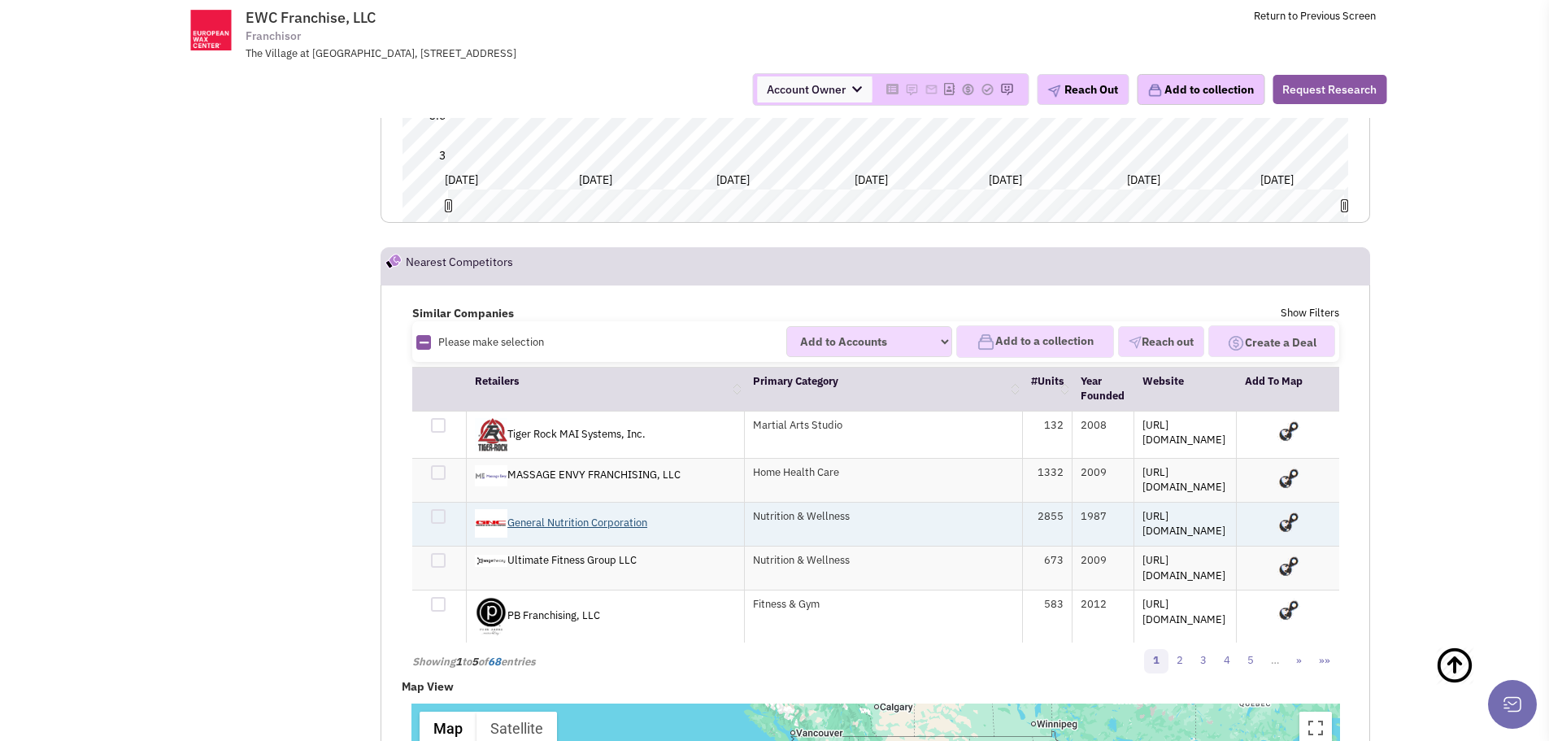
click at [551, 516] on link "General Nutrition Corporation" at bounding box center [561, 523] width 172 height 14
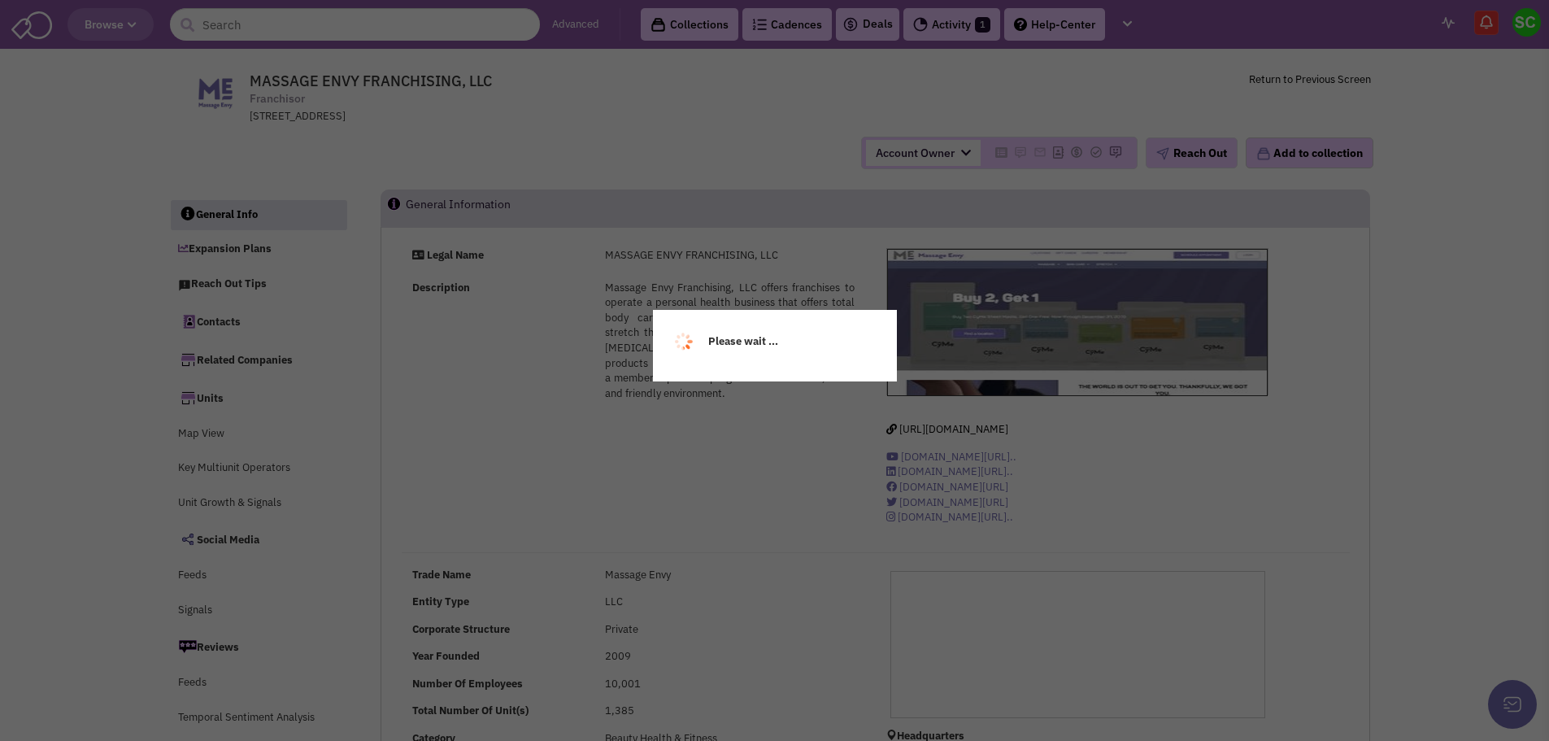
select select
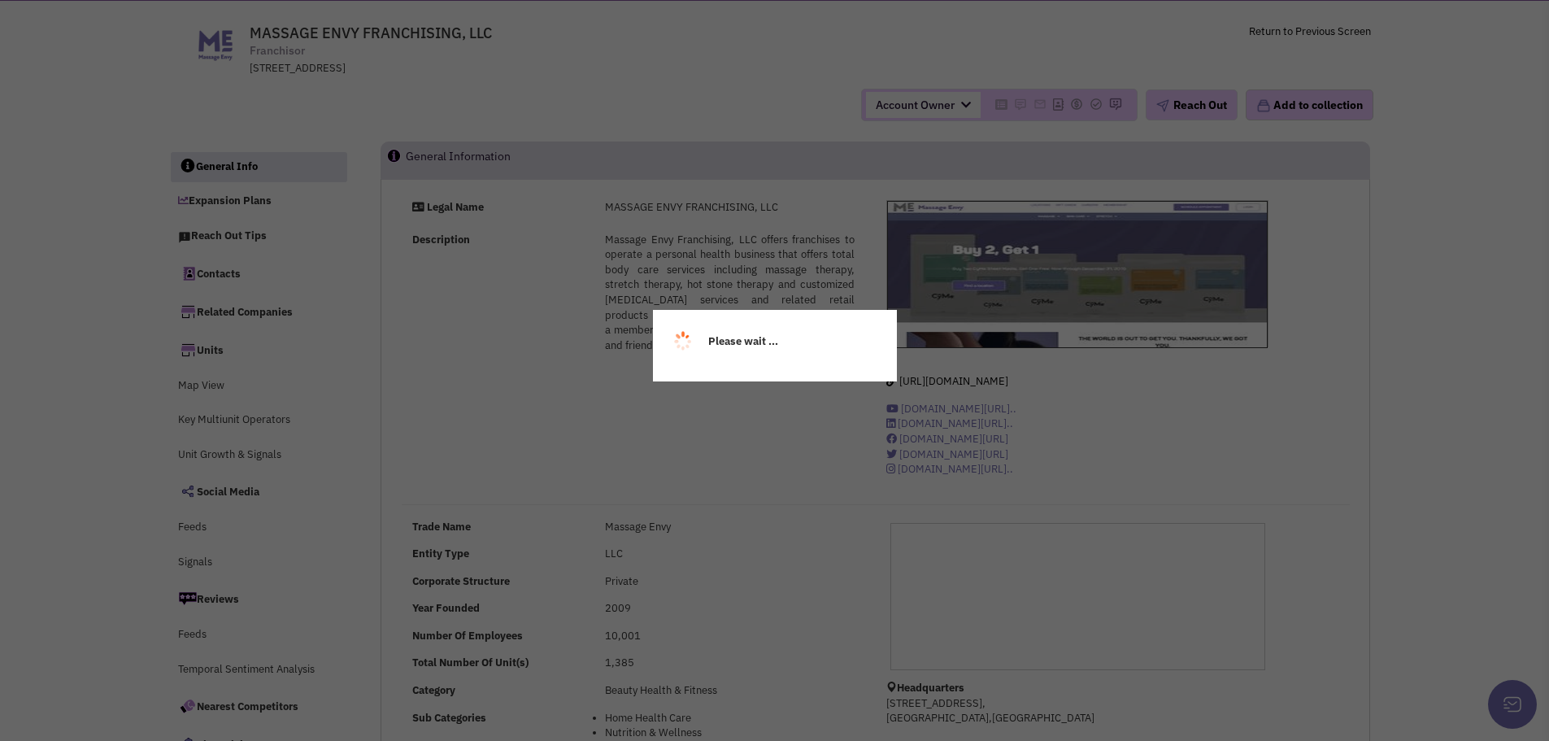
select select
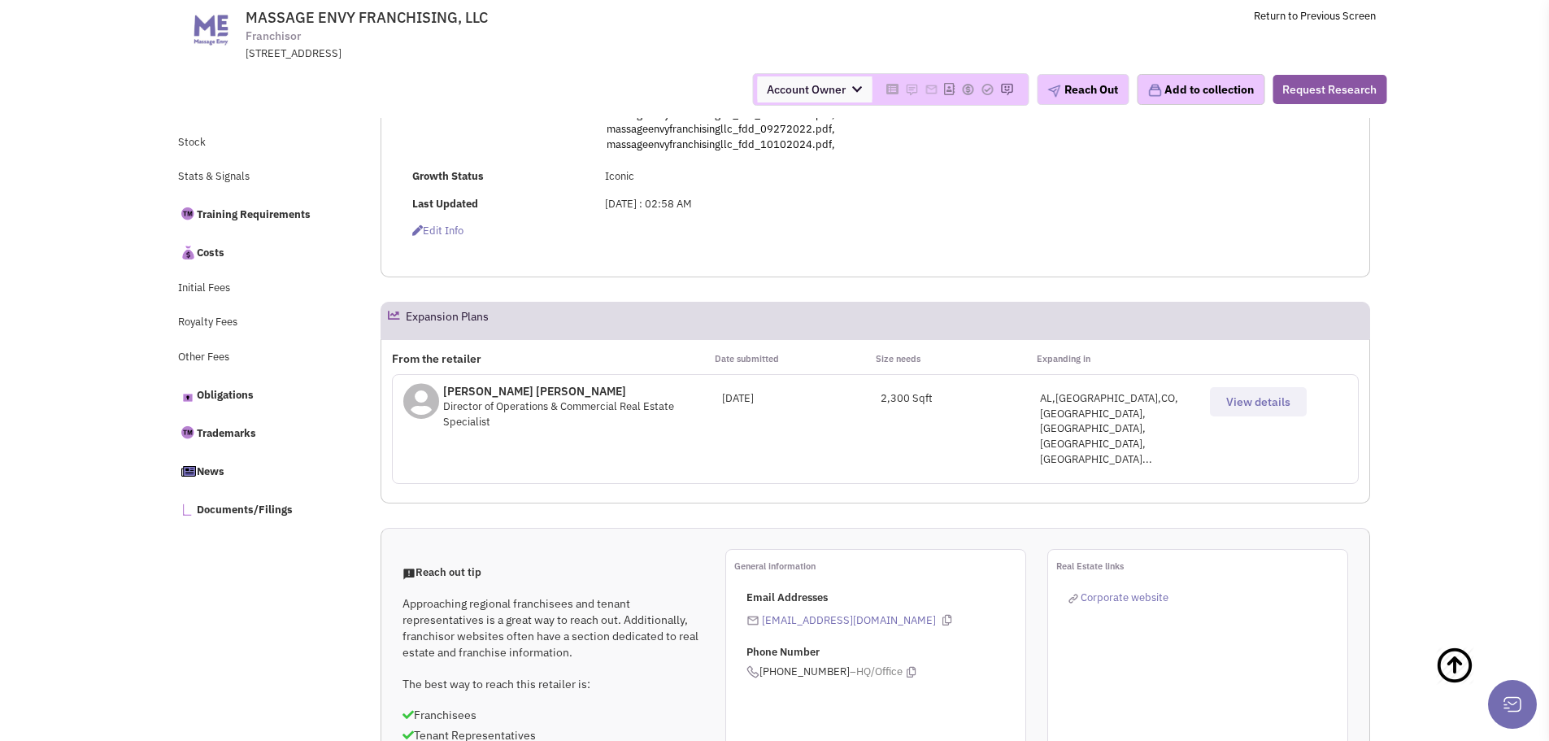
scroll to position [732, 0]
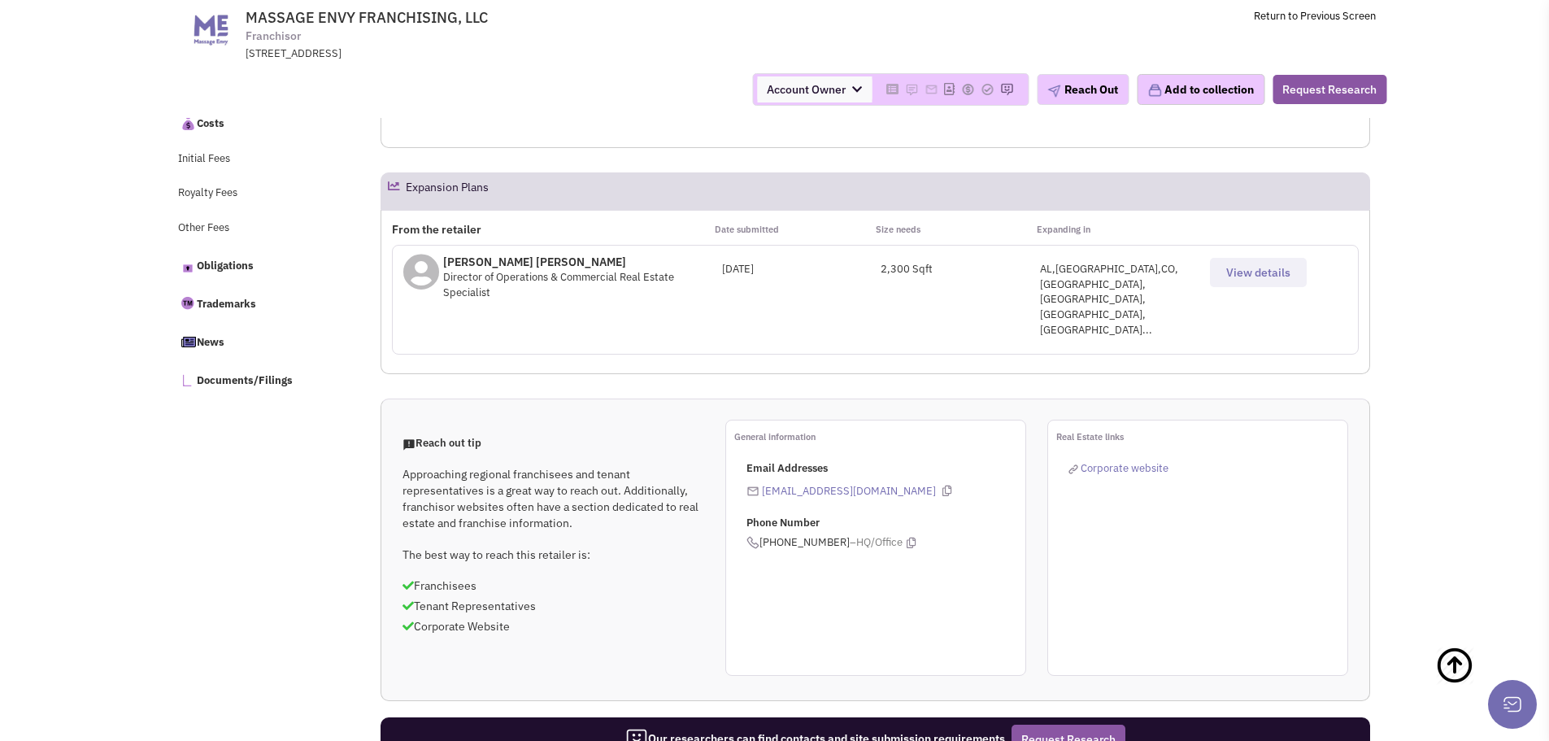
click at [1136, 268] on div "AL,[GEOGRAPHIC_DATA],CO,[GEOGRAPHIC_DATA],[GEOGRAPHIC_DATA],[GEOGRAPHIC_DATA],[…" at bounding box center [1119, 300] width 159 height 76
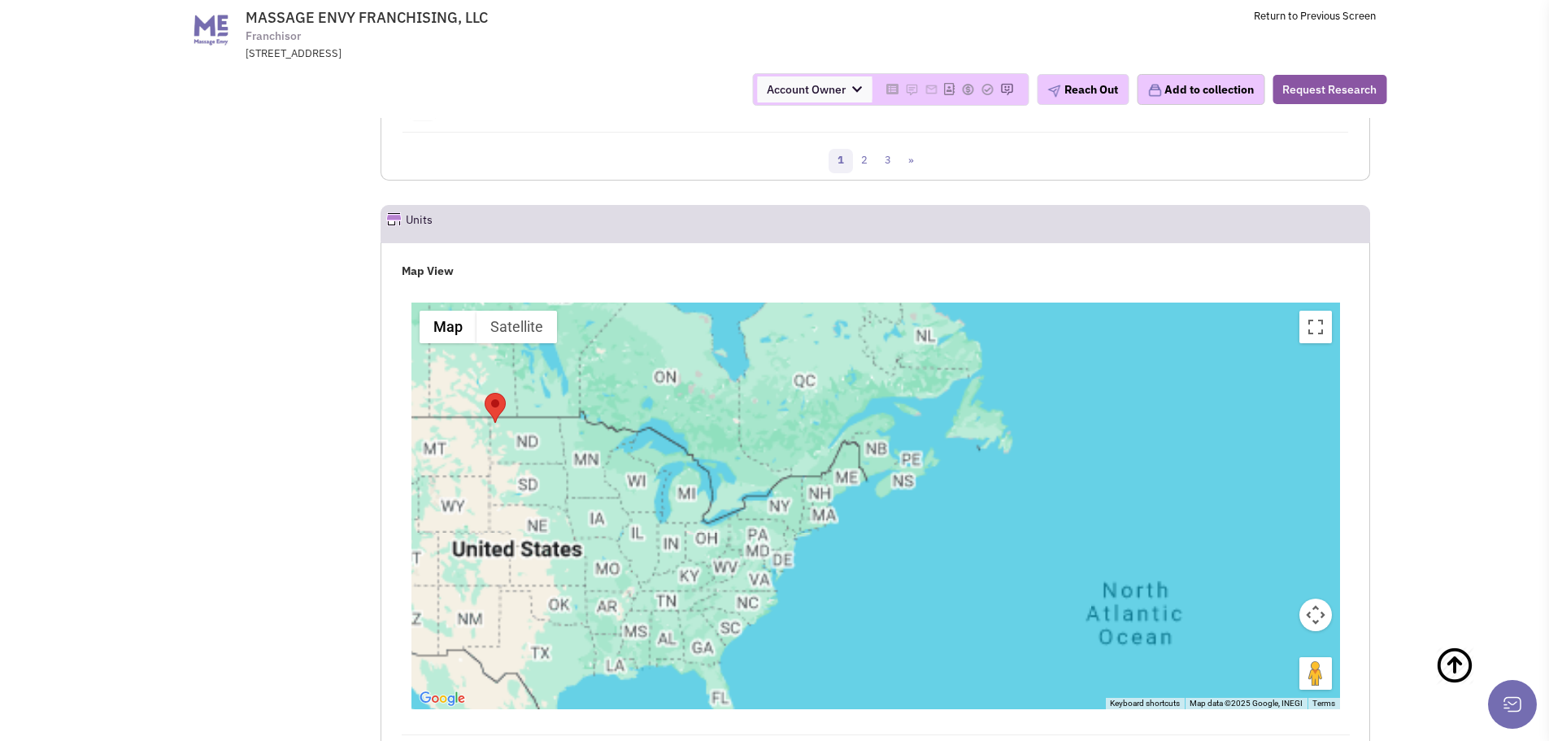
scroll to position [2517, 0]
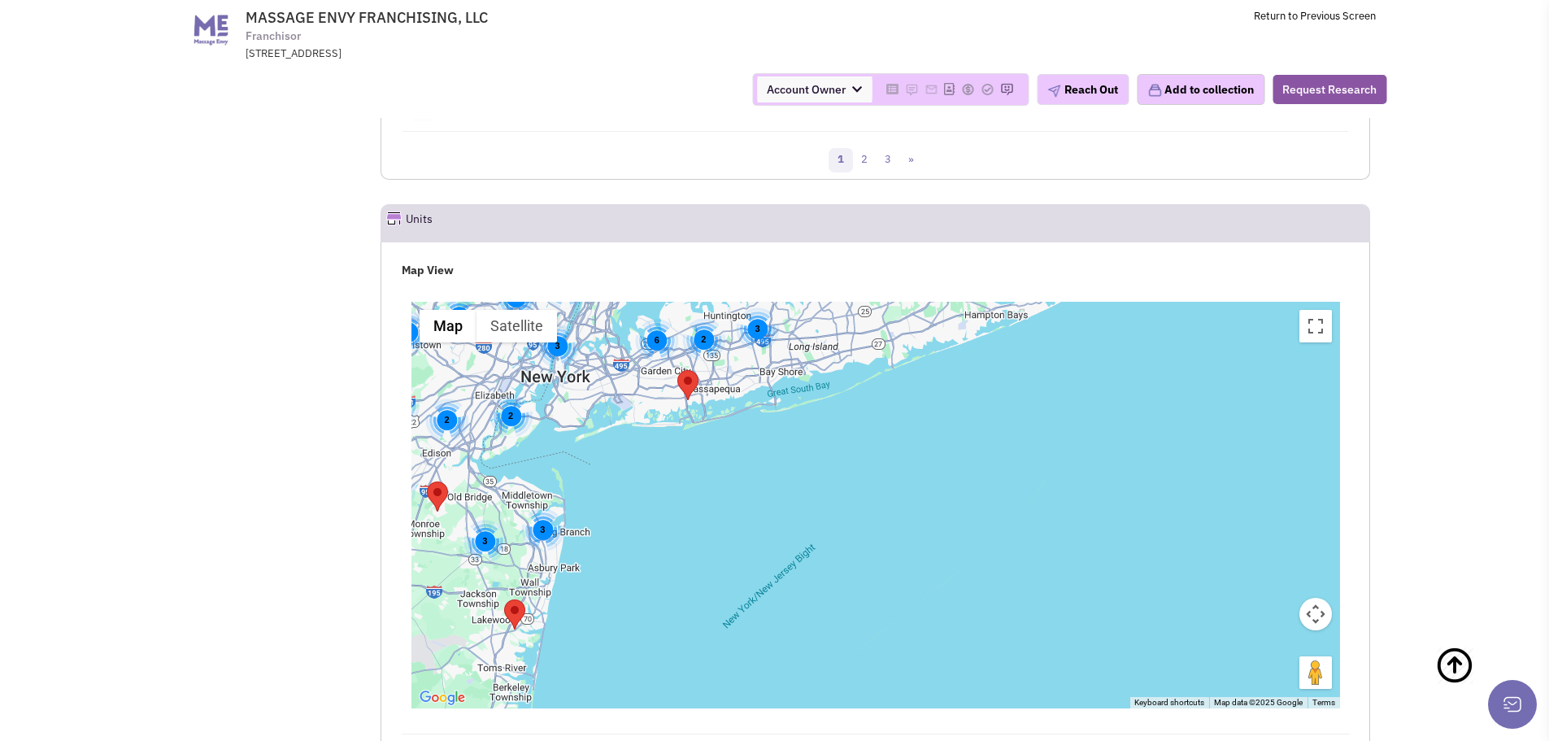
drag, startPoint x: 666, startPoint y: 385, endPoint x: 747, endPoint y: 500, distance: 141.3
click at [747, 500] on div "2 5 5 5 3 2 2 2 3 3 3 3 6 3 2" at bounding box center [876, 505] width 929 height 407
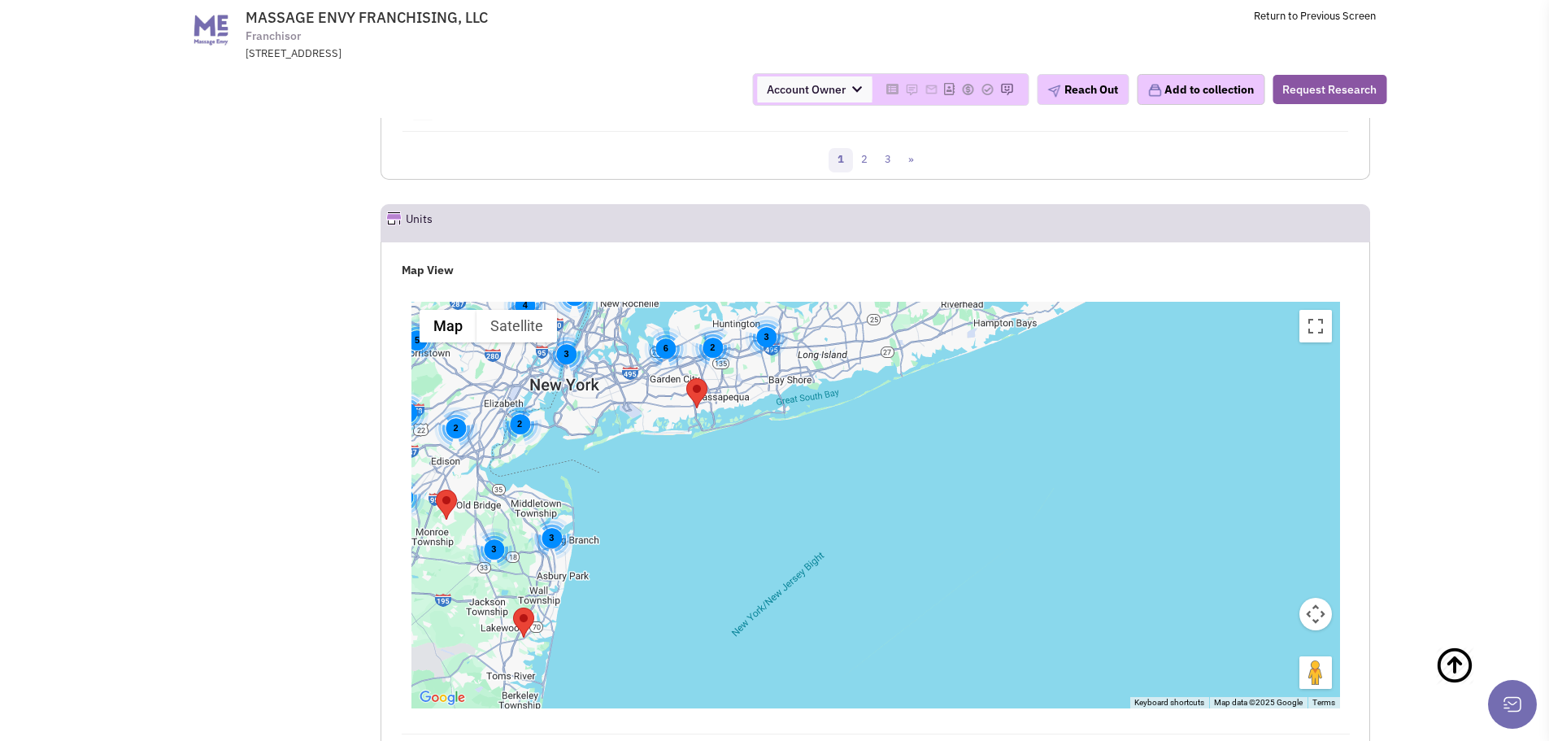
drag, startPoint x: 692, startPoint y: 430, endPoint x: 808, endPoint y: 536, distance: 157.2
click at [808, 536] on div "2 5 5 5 3 2 2 3 4 3 3 3 6 3 2" at bounding box center [876, 505] width 929 height 407
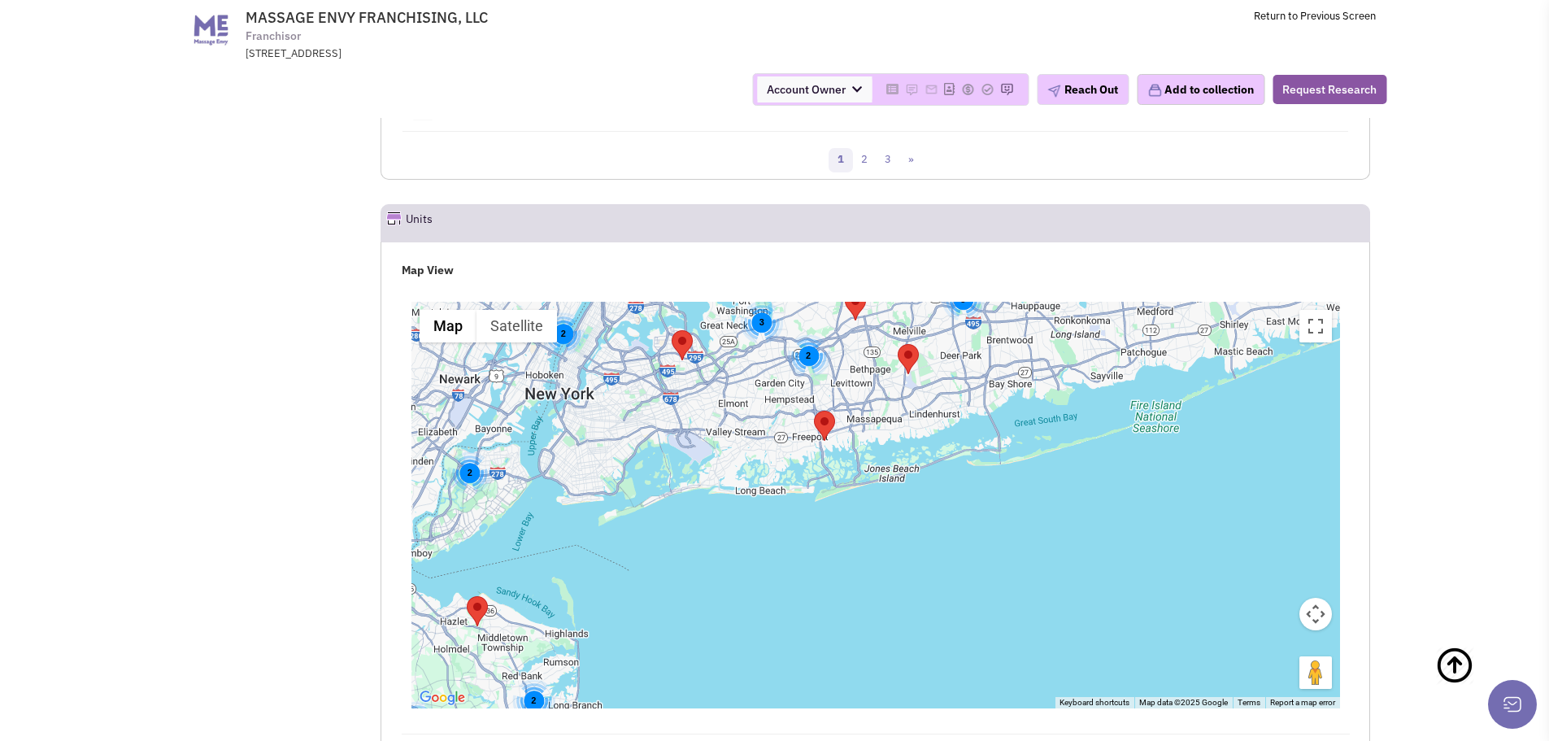
drag, startPoint x: 774, startPoint y: 476, endPoint x: 856, endPoint y: 587, distance: 138.4
click at [856, 587] on div "2 2 2 2 3 3 2" at bounding box center [876, 505] width 929 height 407
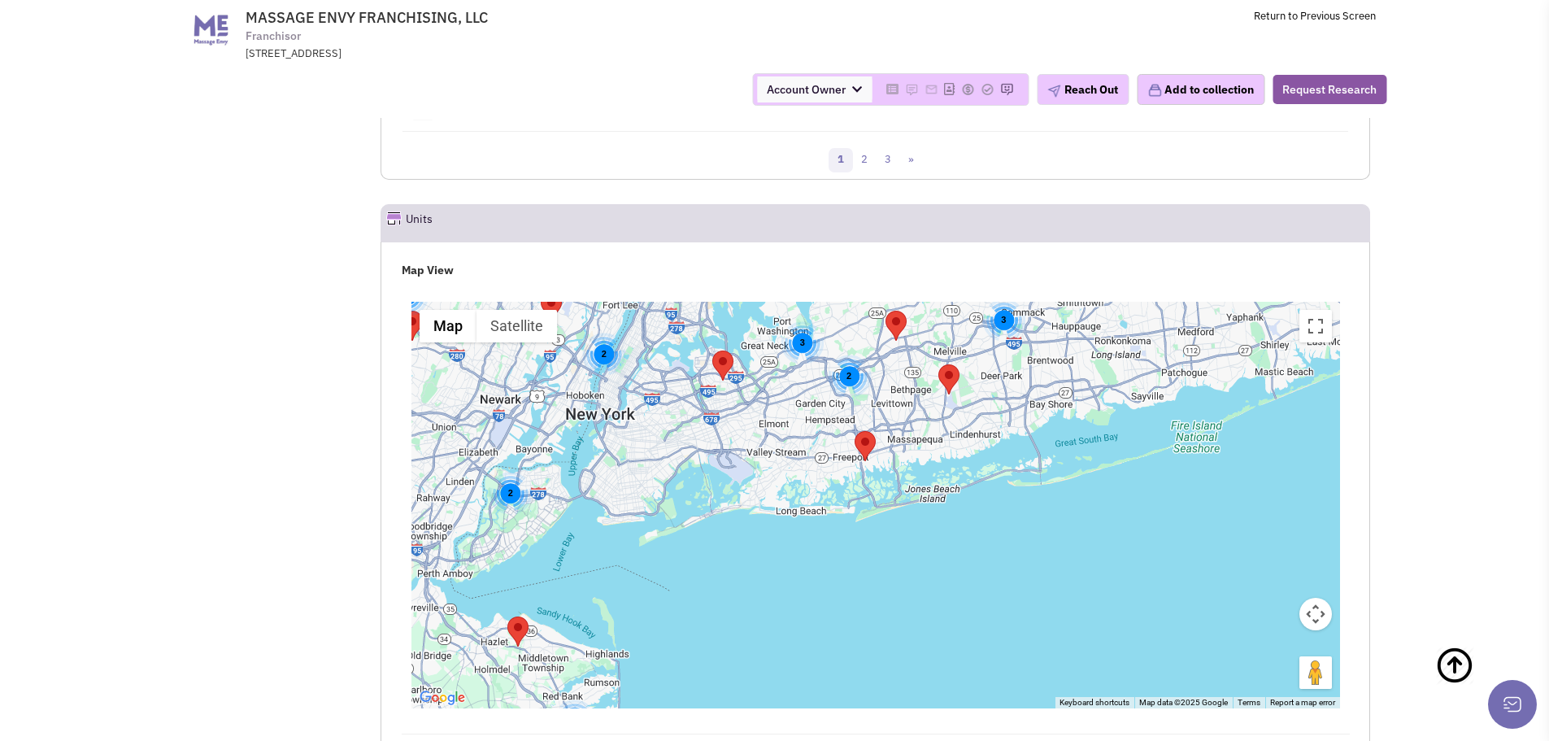
click at [713, 351] on area "MASSAGE ENVY FRANCHISING, LLC" at bounding box center [713, 351] width 0 height 0
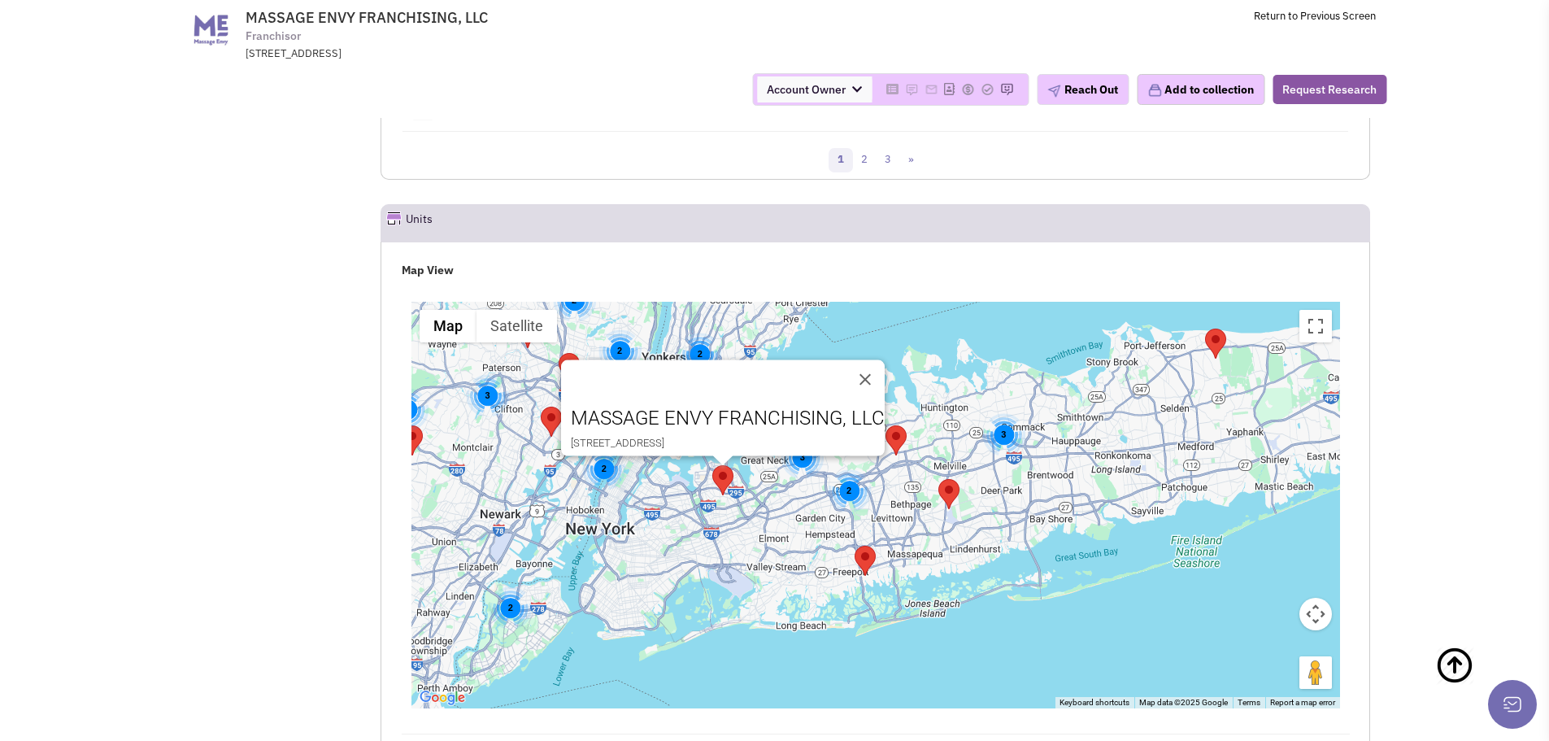
click at [855, 546] on area "MASSAGE ENVY FRANCHISING, LLC" at bounding box center [855, 546] width 0 height 0
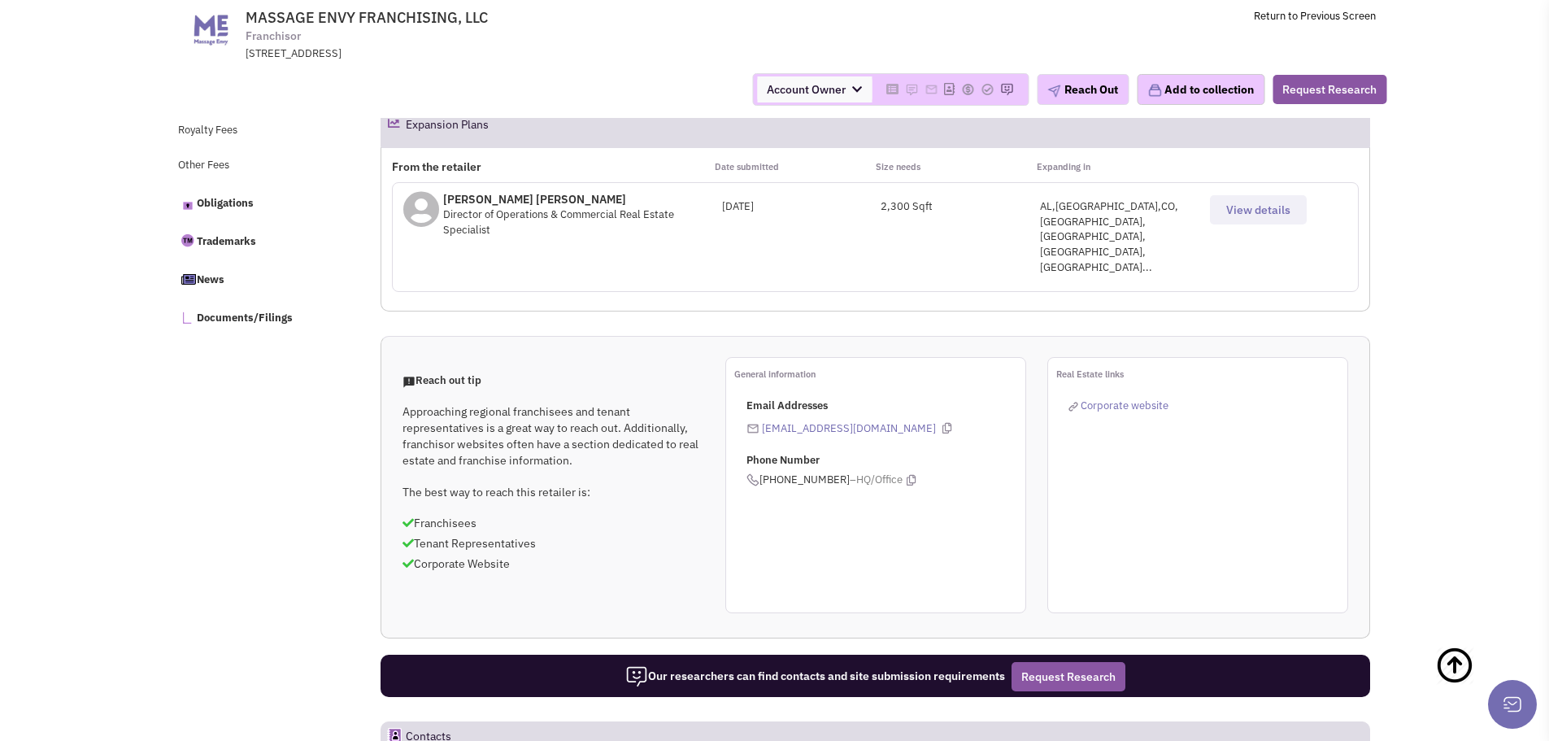
scroll to position [744, 0]
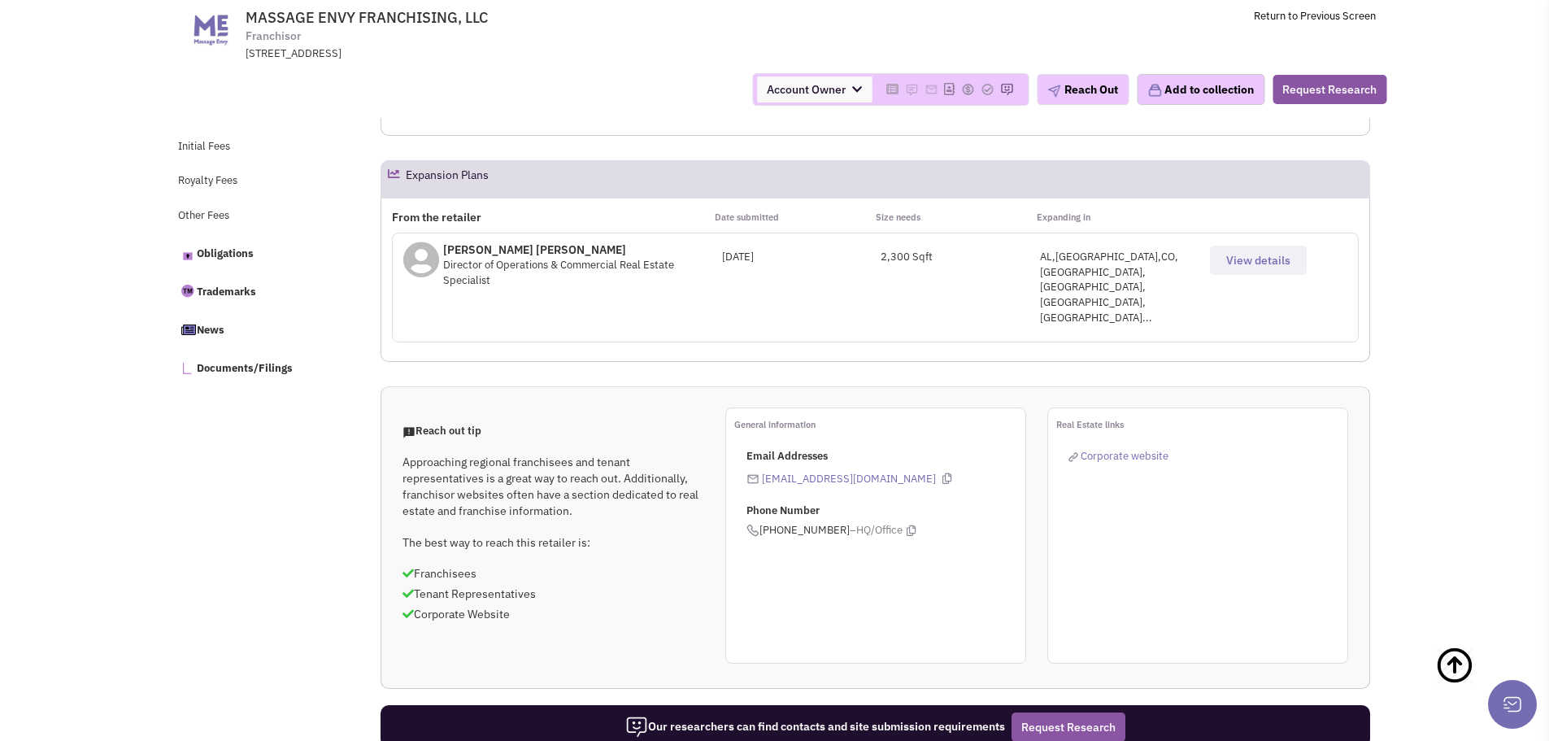
click at [1262, 258] on span "View details" at bounding box center [1259, 260] width 64 height 15
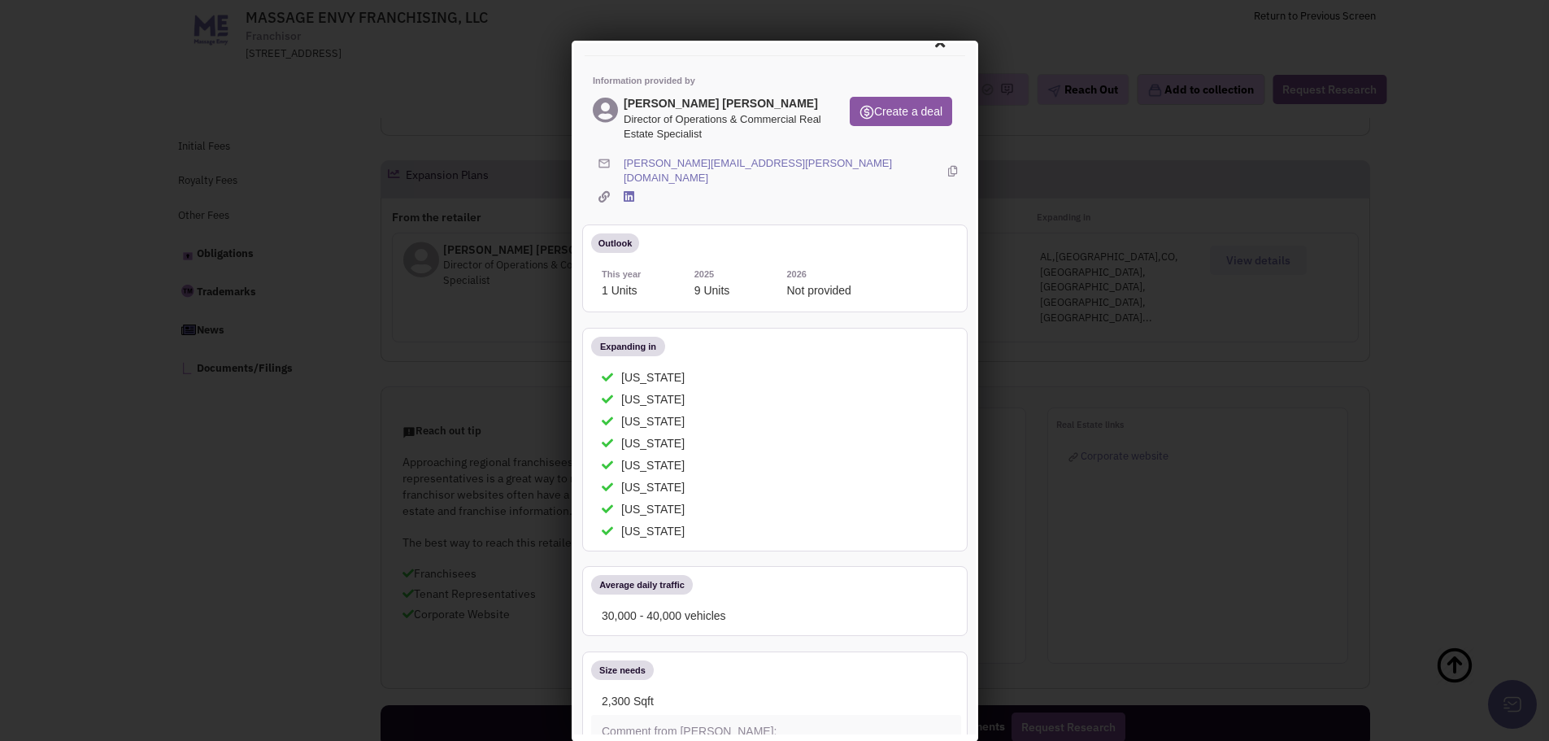
scroll to position [26, 0]
click at [689, 159] on link "jeanpaul.ross@massageenvy.com" at bounding box center [781, 168] width 320 height 30
click at [1347, 322] on div at bounding box center [774, 370] width 1549 height 741
click at [630, 187] on icon at bounding box center [626, 193] width 11 height 12
click at [945, 162] on icon at bounding box center [949, 168] width 9 height 30
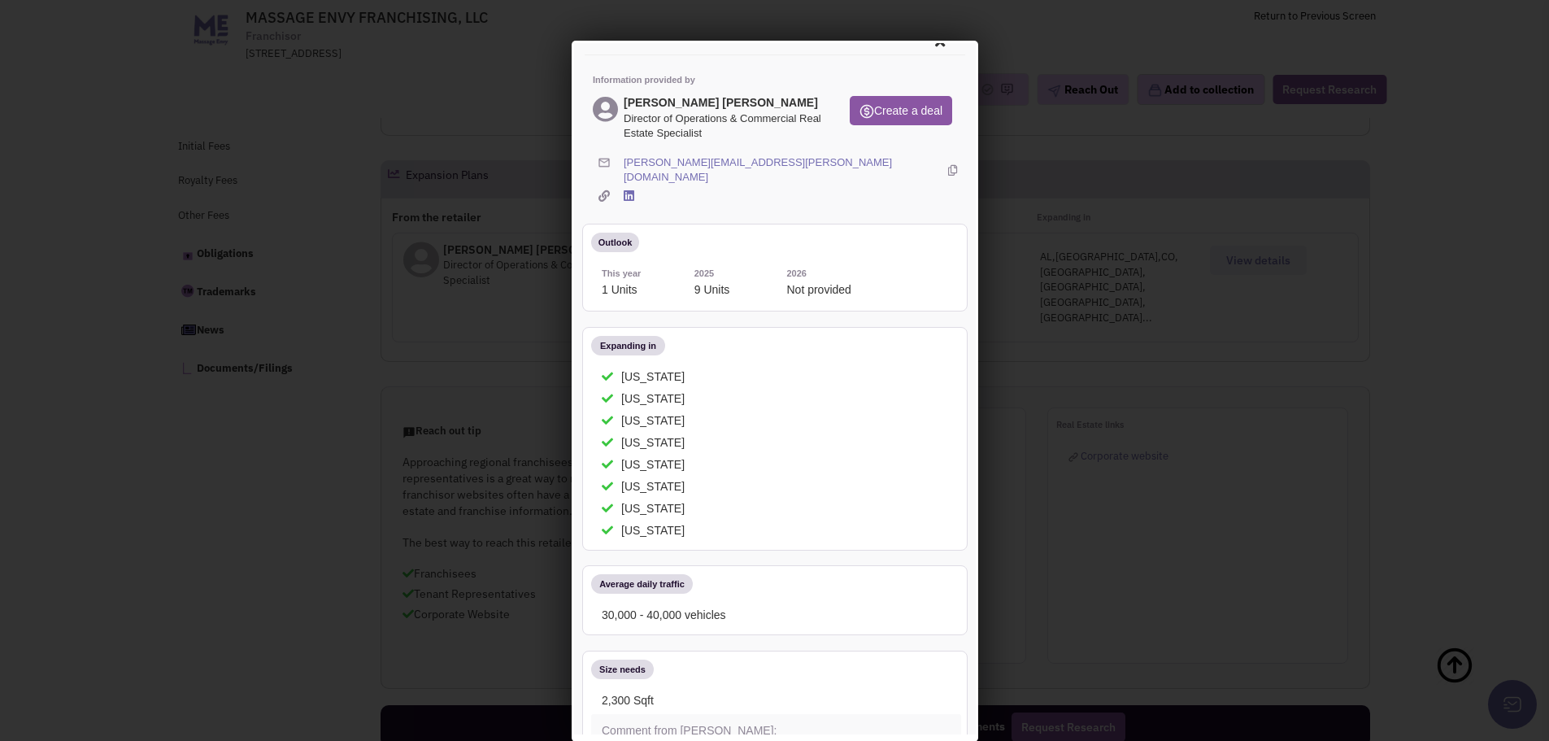
click at [323, 391] on div at bounding box center [774, 370] width 1549 height 741
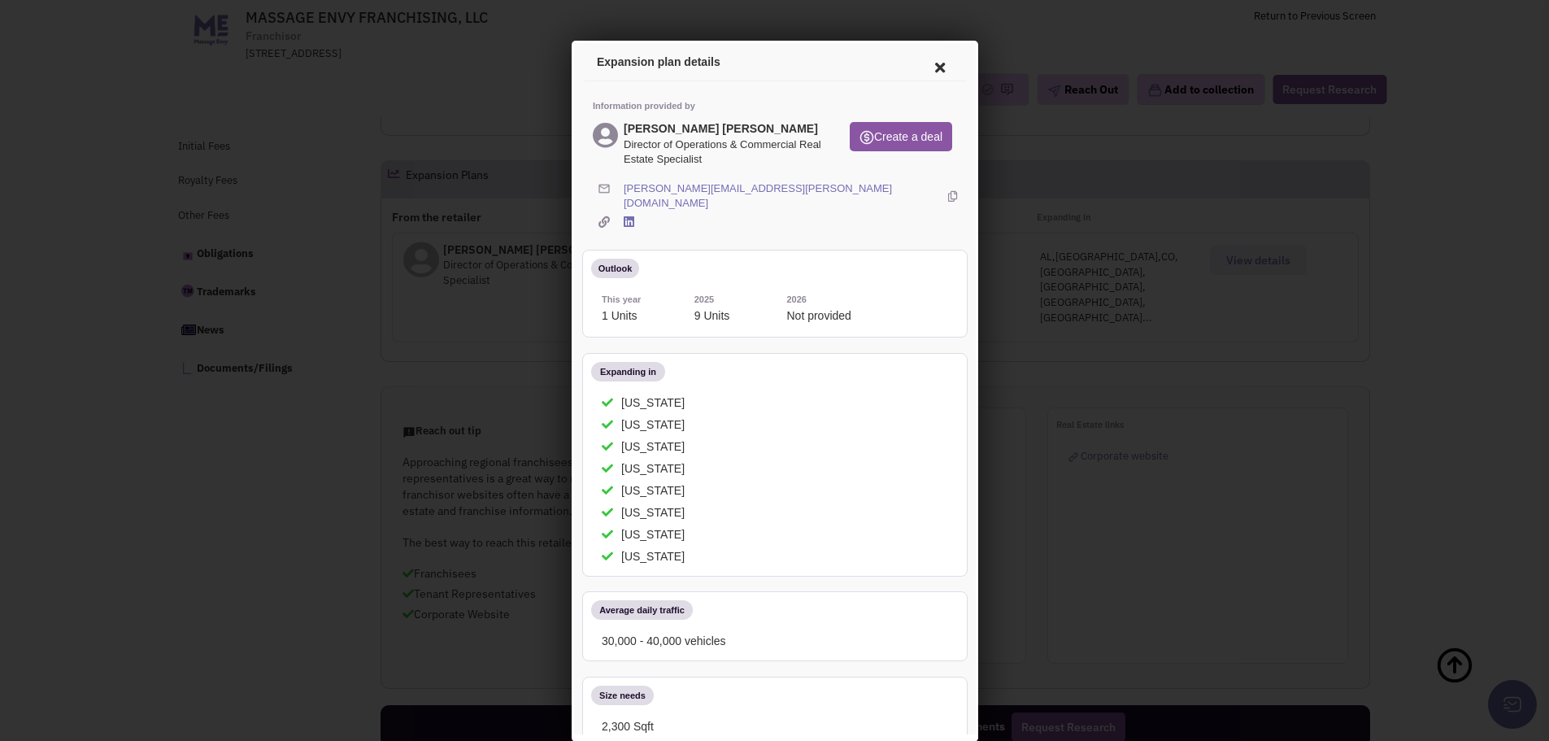
click at [925, 63] on icon at bounding box center [937, 65] width 34 height 39
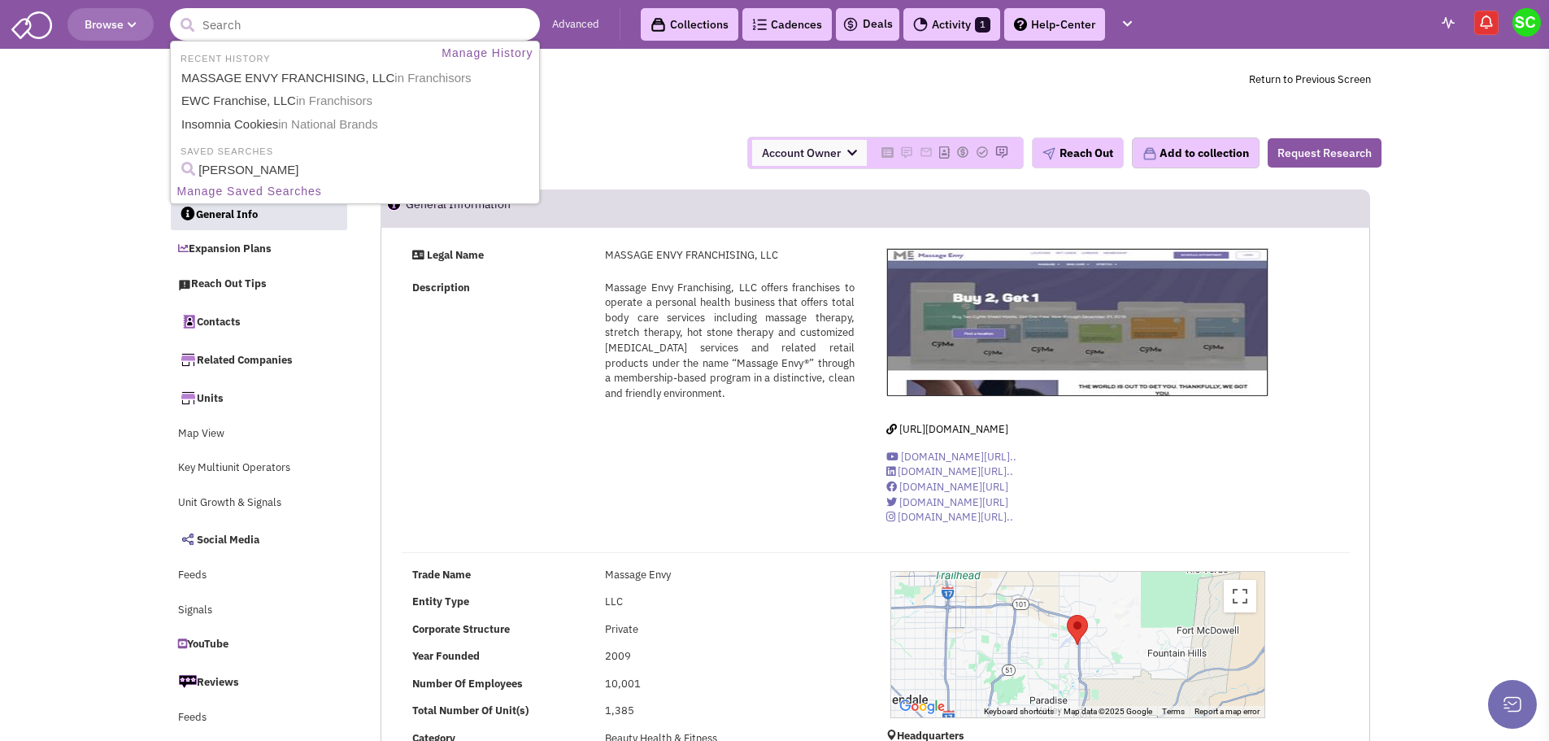
drag, startPoint x: 389, startPoint y: 33, endPoint x: 109, endPoint y: -71, distance: 298.3
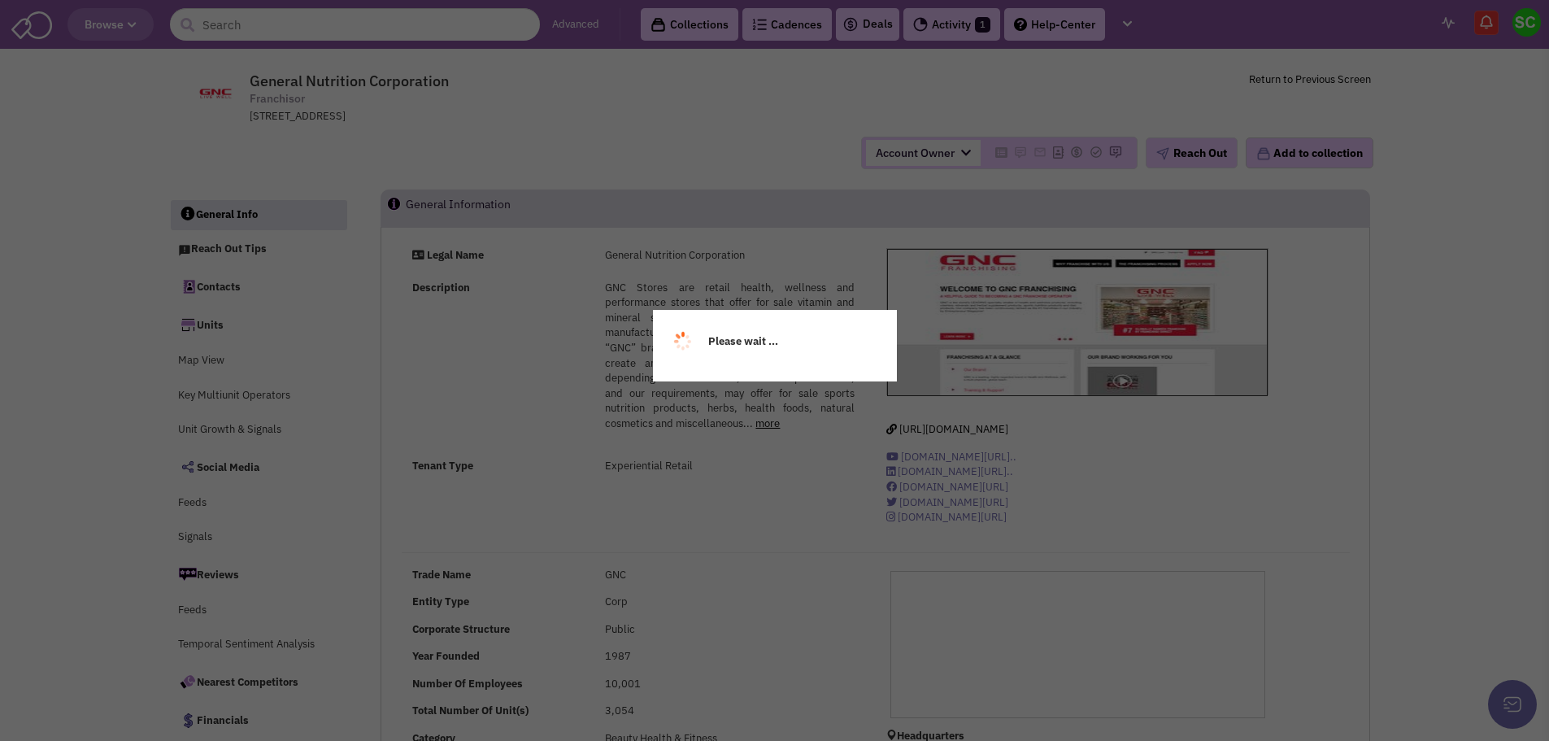
select select
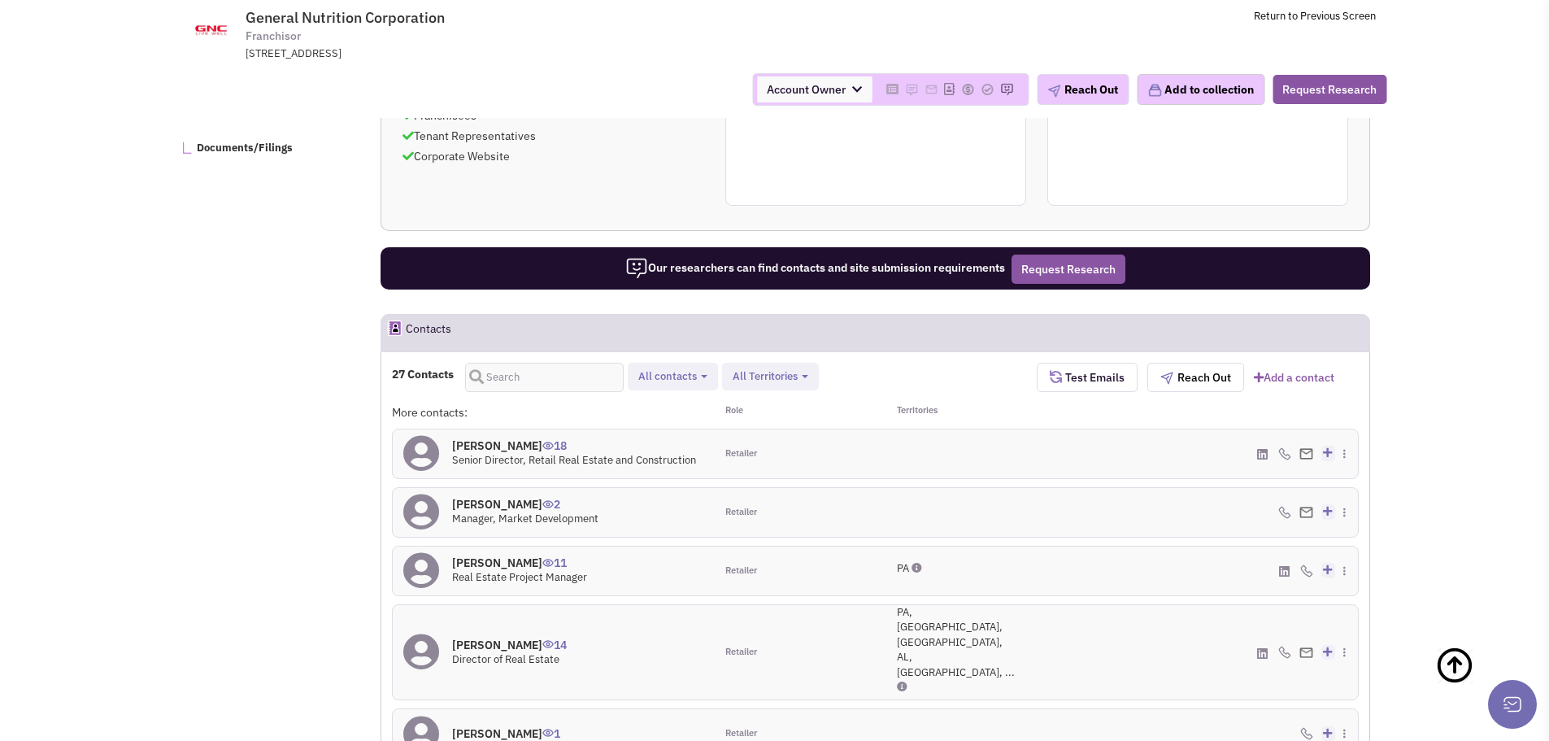
scroll to position [931, 0]
click at [1217, 481] on div "More contacts: Role Territories [PERSON_NAME] 18 Senior Director, Retail Real E…" at bounding box center [875, 732] width 967 height 656
click at [1264, 447] on span at bounding box center [1263, 453] width 13 height 15
click at [1264, 453] on icon at bounding box center [1262, 454] width 11 height 12
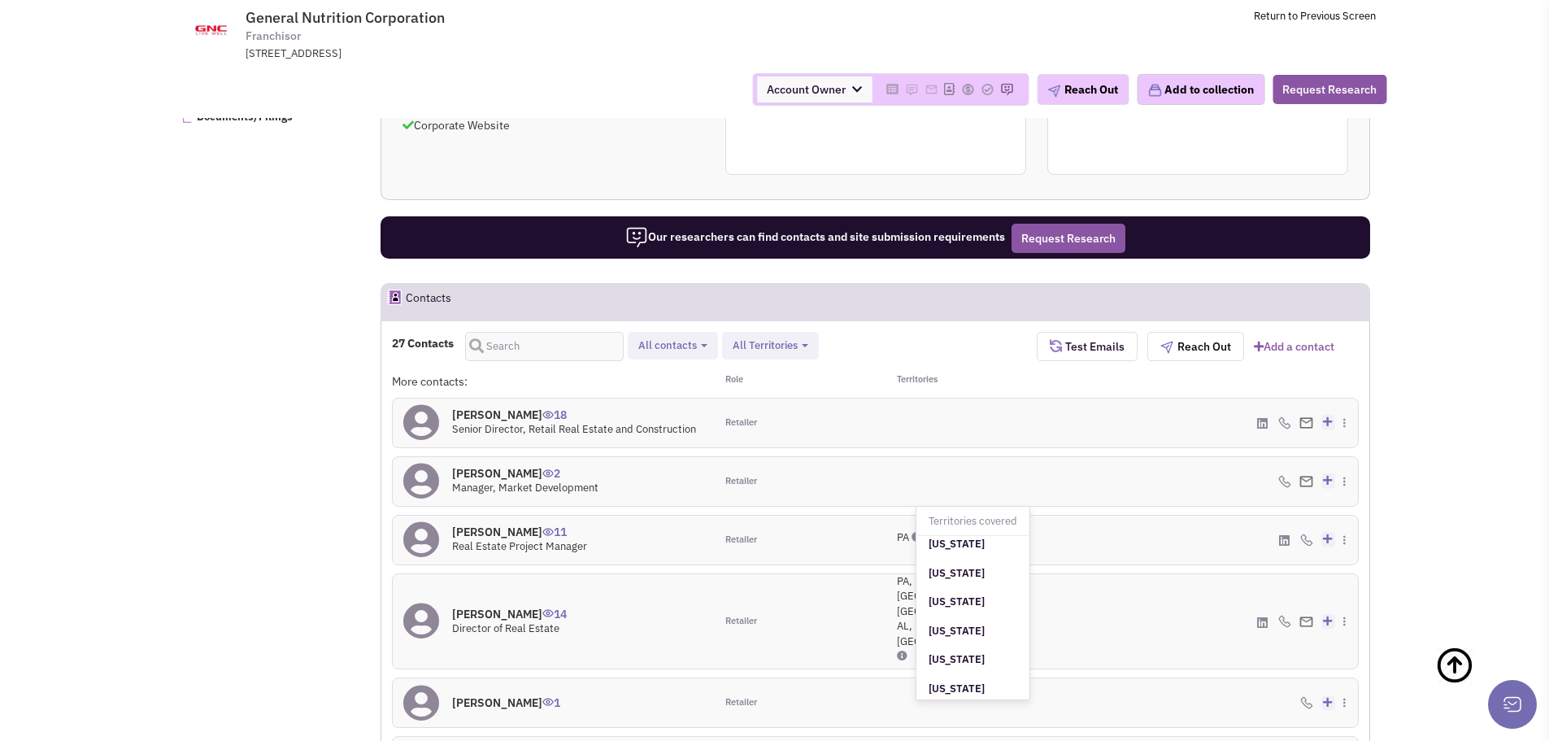
scroll to position [0, 0]
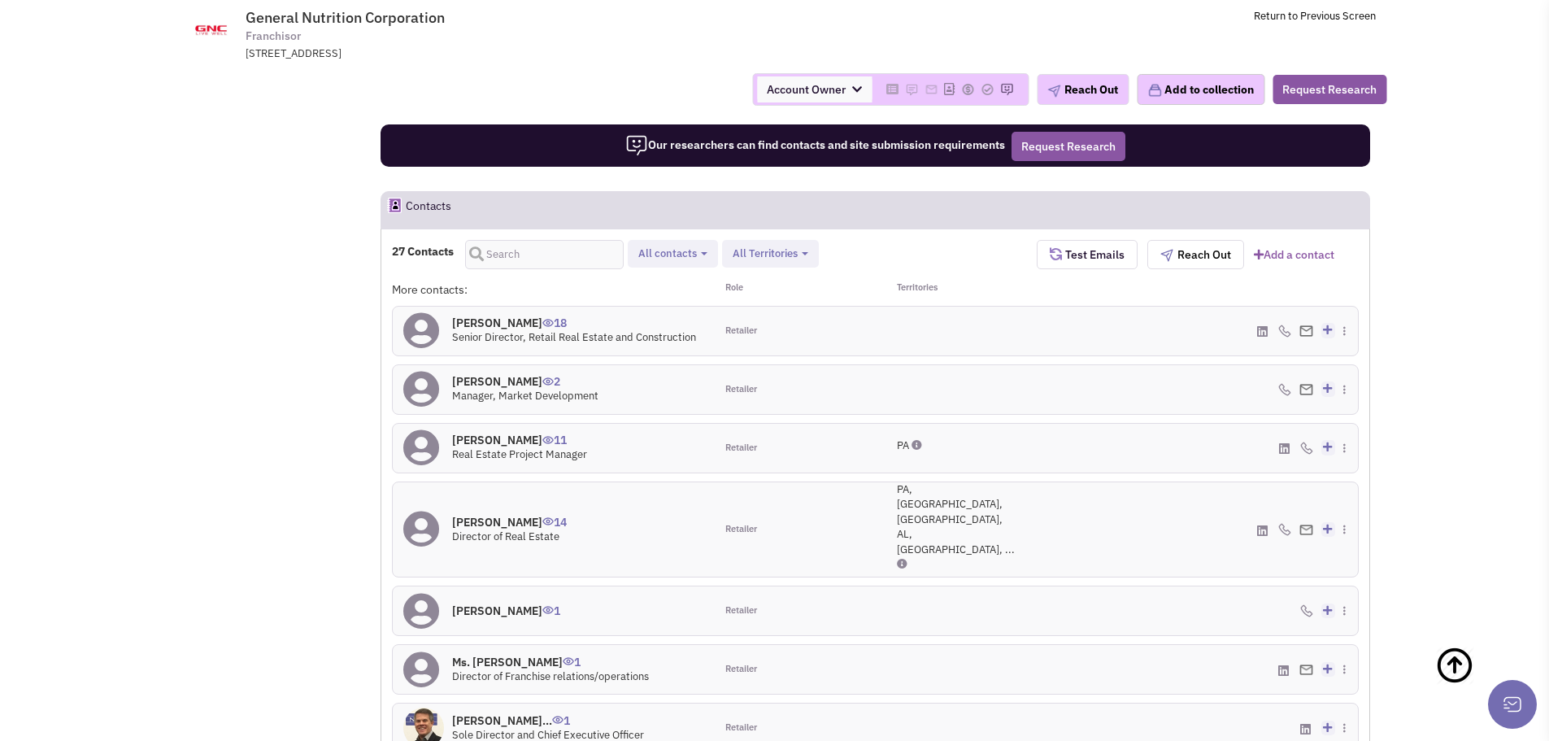
scroll to position [1064, 0]
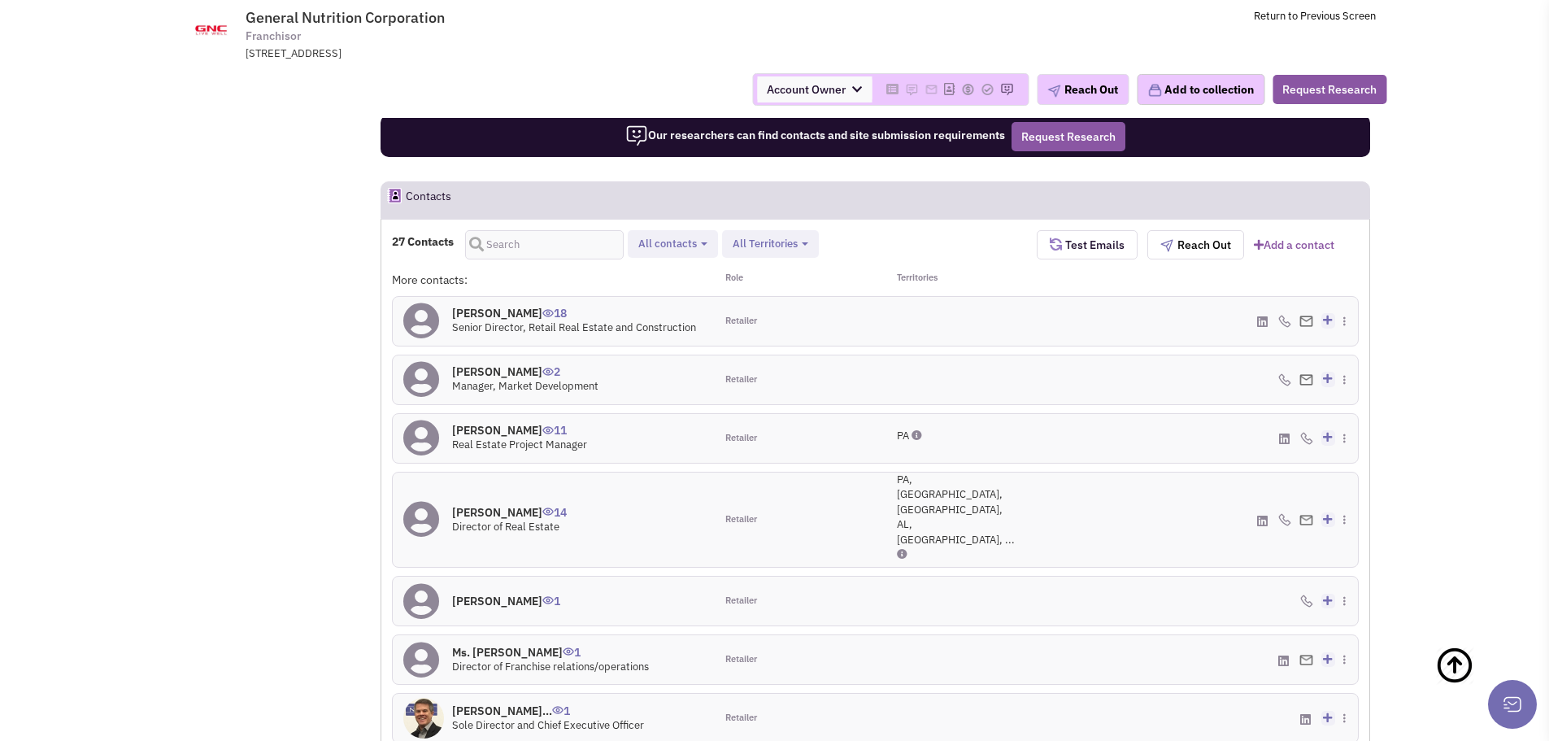
click at [1285, 655] on icon at bounding box center [1284, 661] width 11 height 12
click at [1264, 515] on icon at bounding box center [1262, 521] width 11 height 12
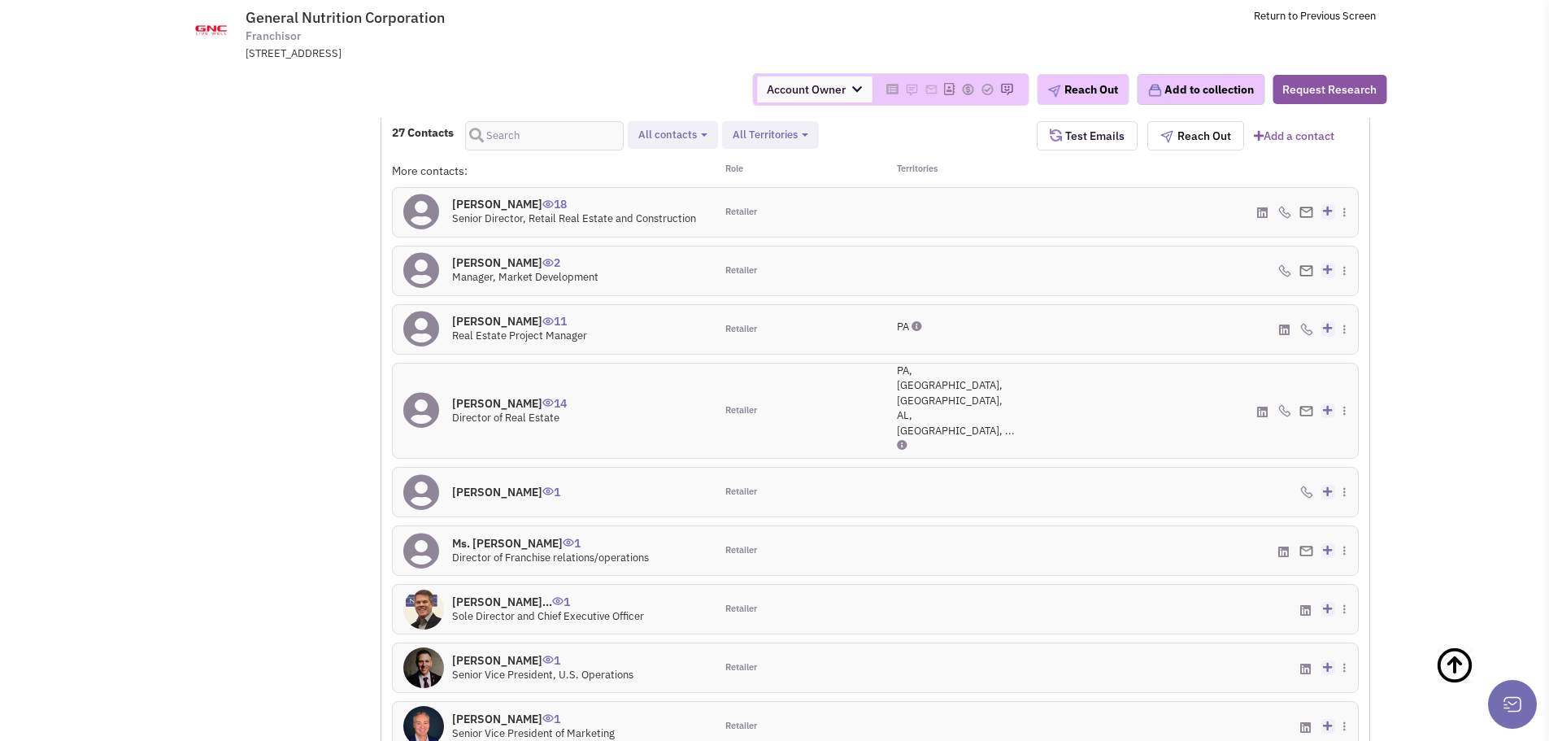
scroll to position [1174, 0]
click at [1307, 662] on icon at bounding box center [1306, 668] width 11 height 12
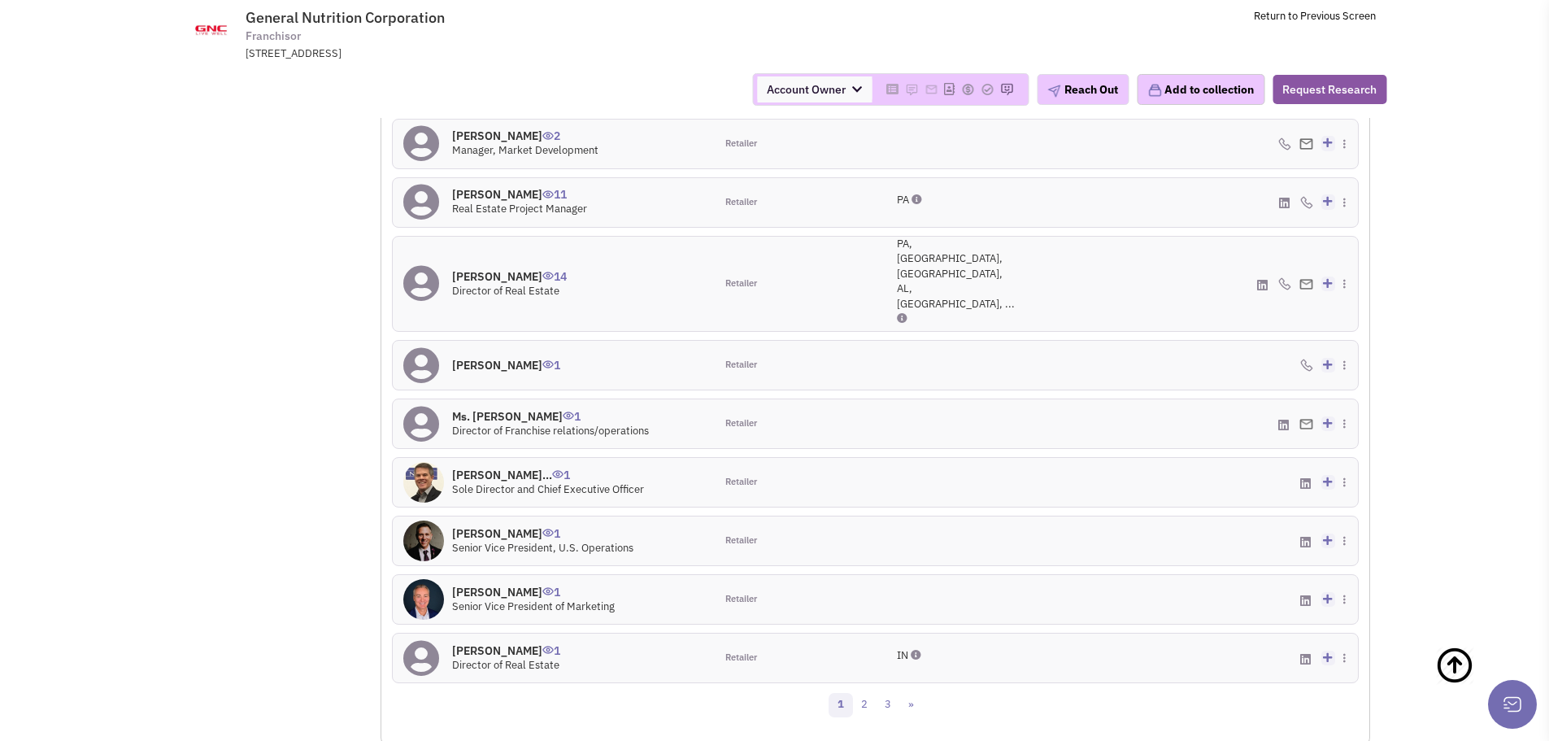
scroll to position [1303, 0]
click at [867, 690] on link "2" at bounding box center [864, 702] width 24 height 24
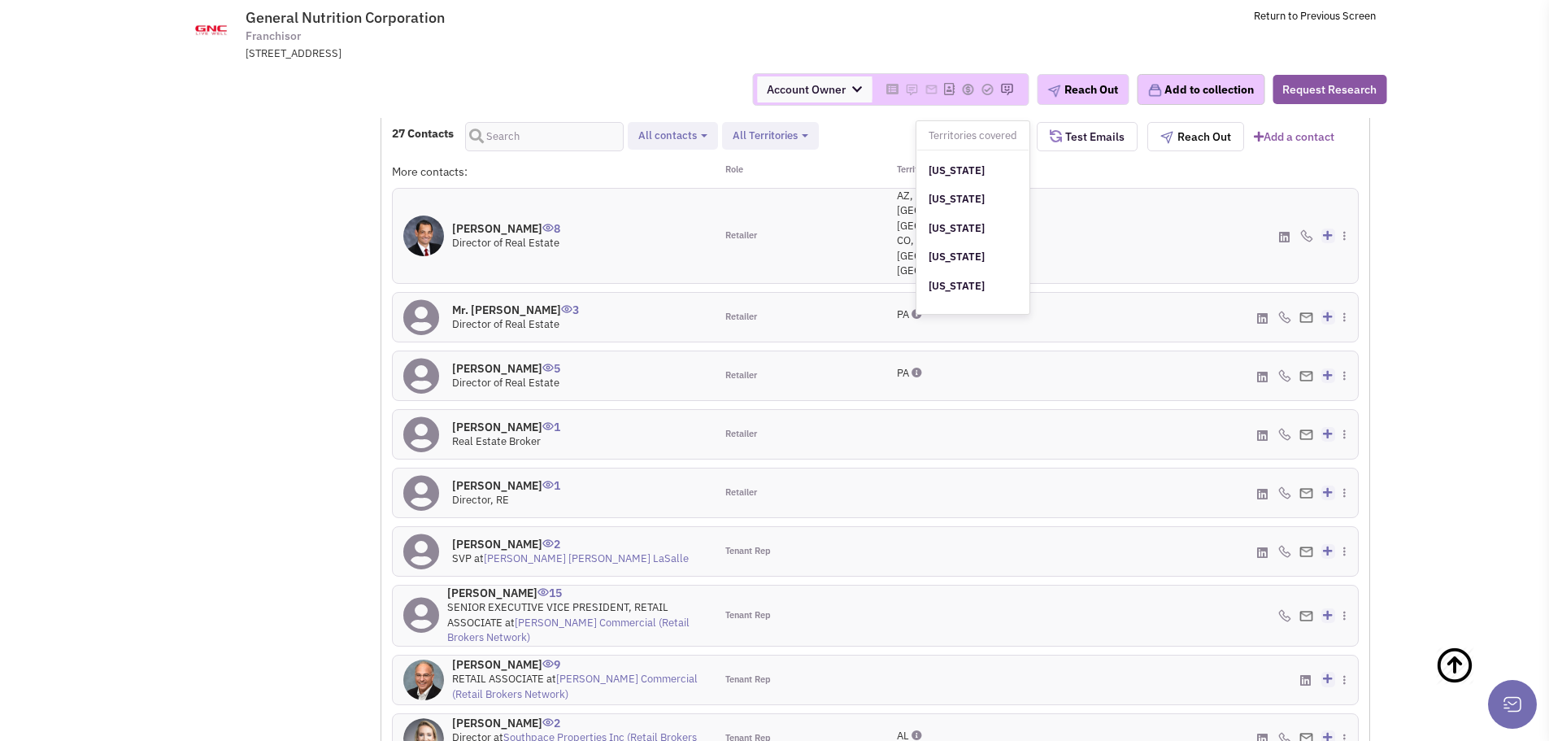
scroll to position [24, 0]
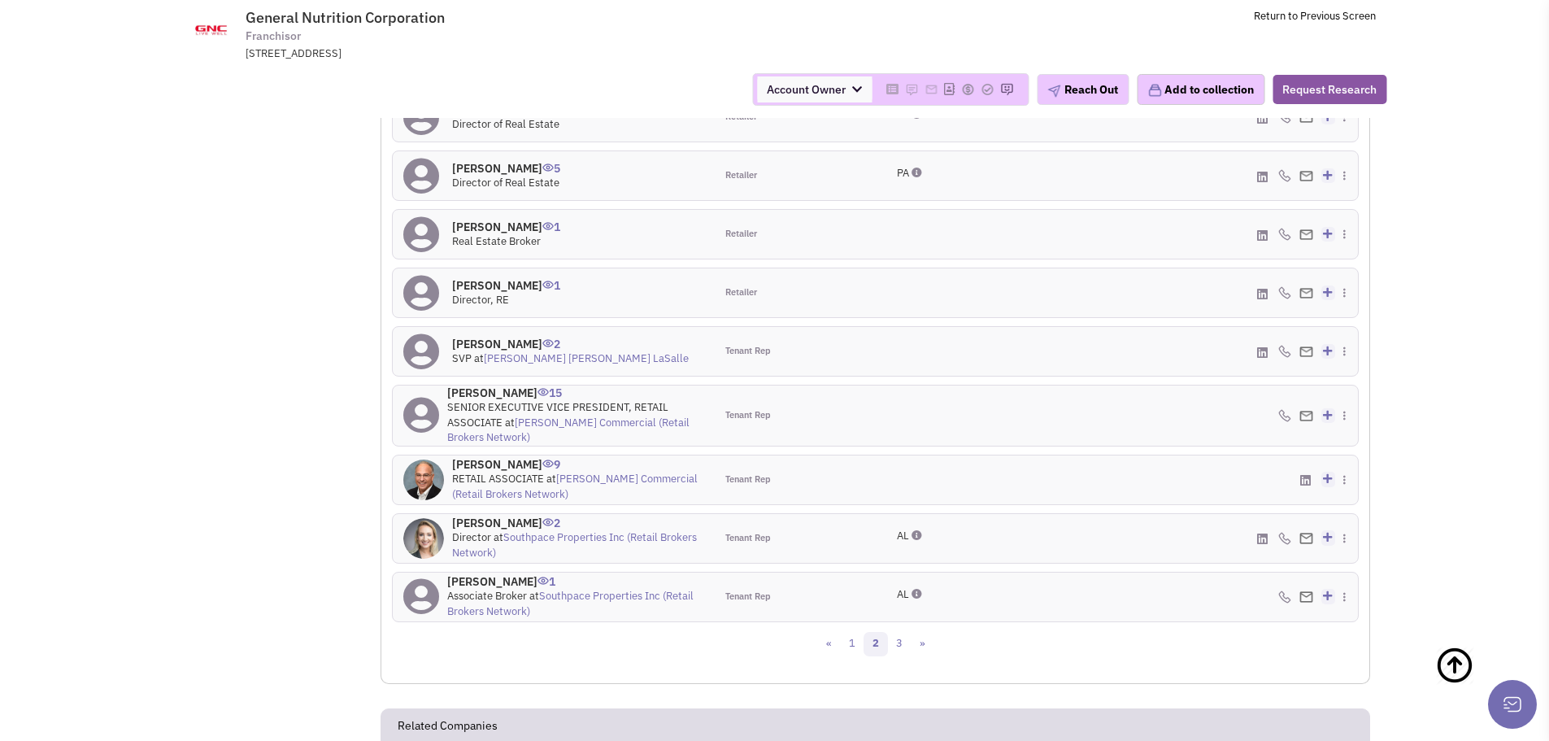
scroll to position [1399, 0]
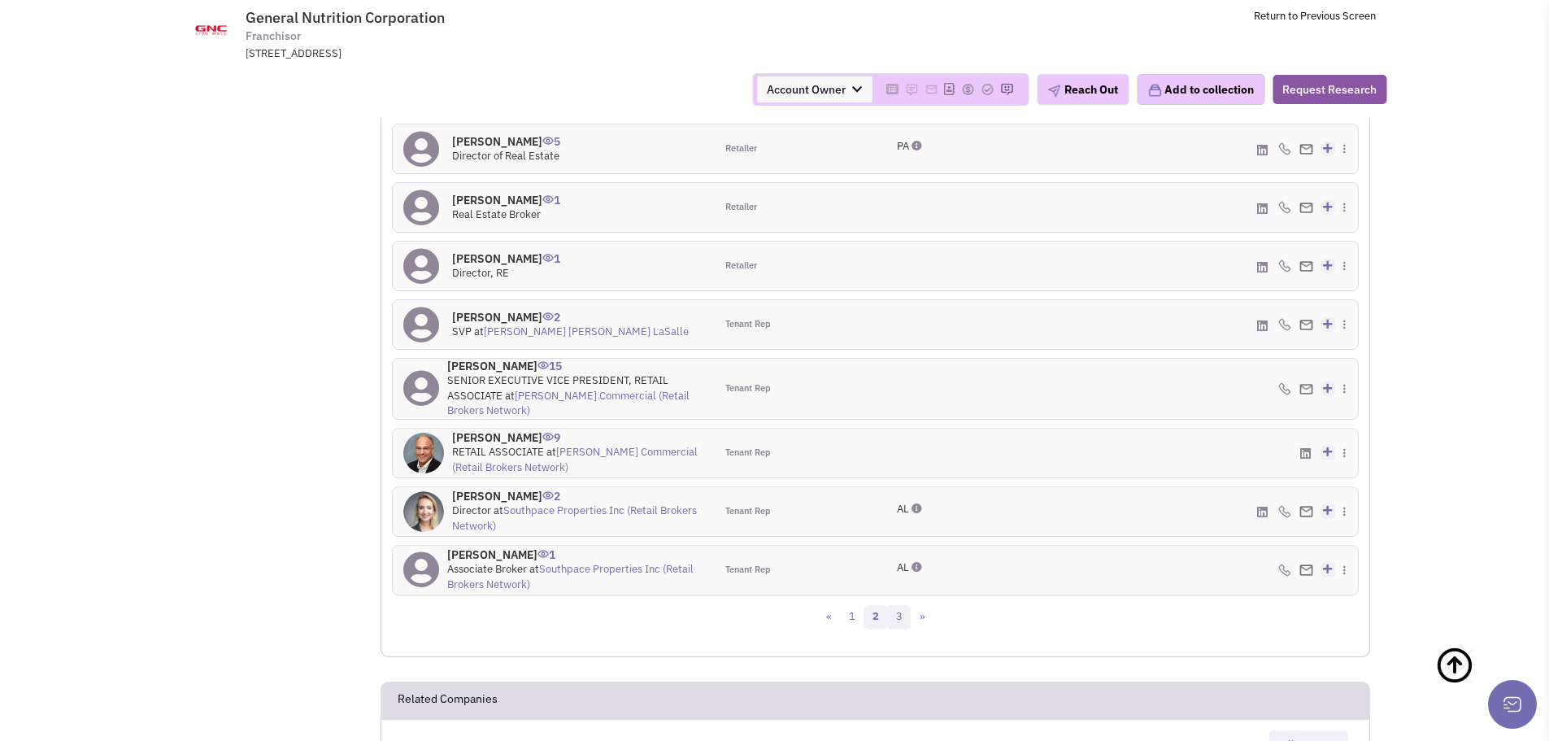
click at [900, 605] on link "3" at bounding box center [899, 617] width 24 height 24
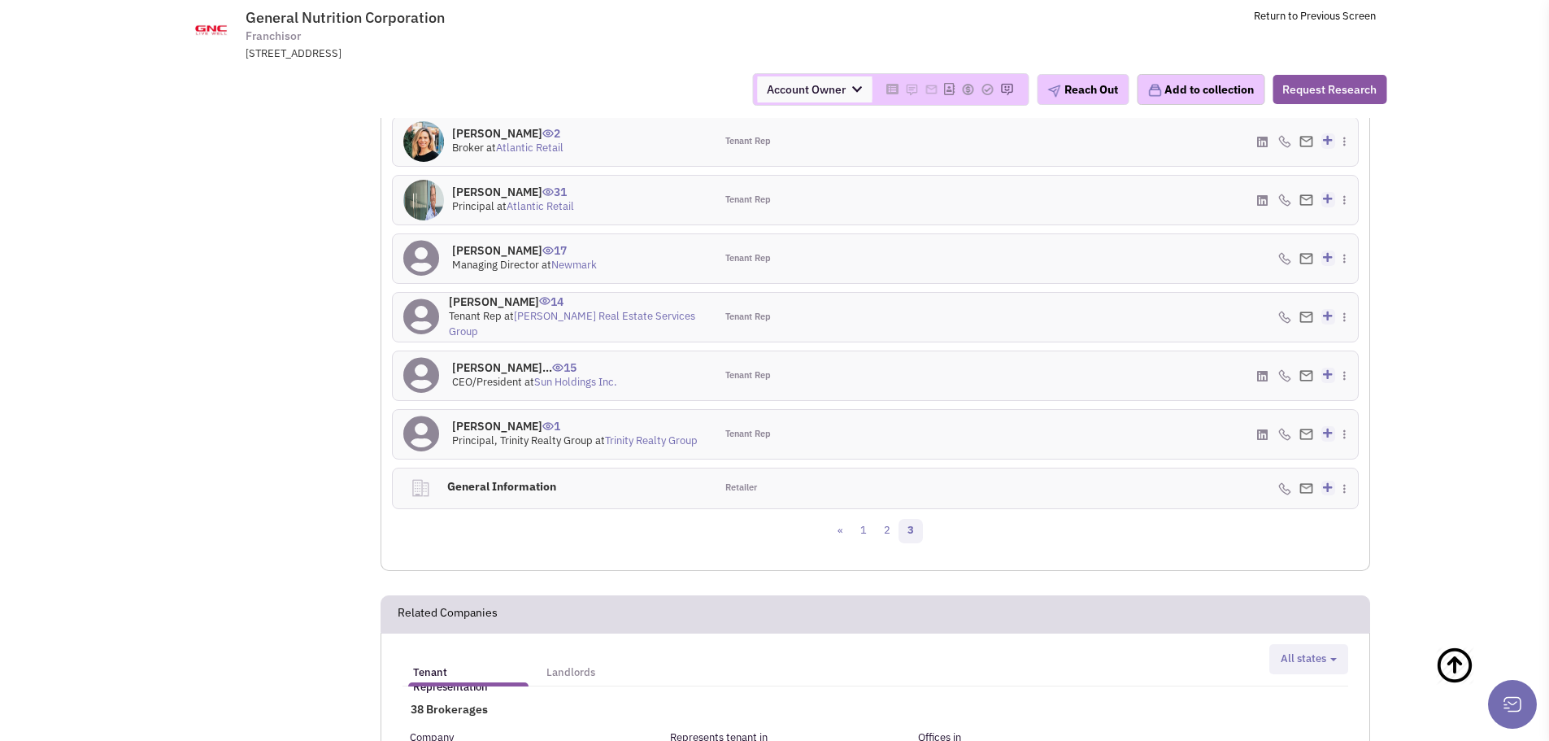
scroll to position [1244, 0]
click at [880, 533] on link "2" at bounding box center [887, 530] width 24 height 24
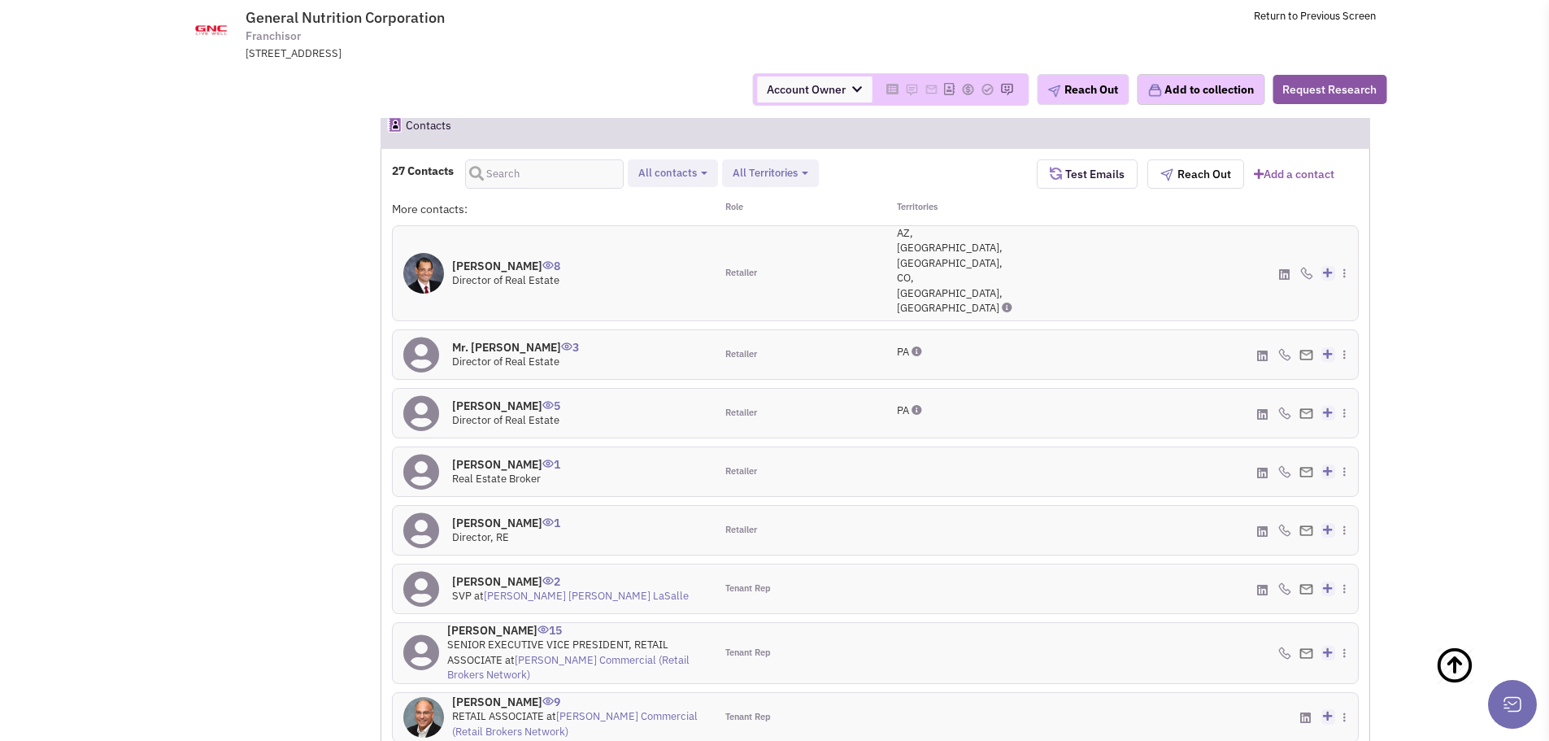
scroll to position [1134, 0]
click at [1264, 351] on icon at bounding box center [1262, 357] width 11 height 12
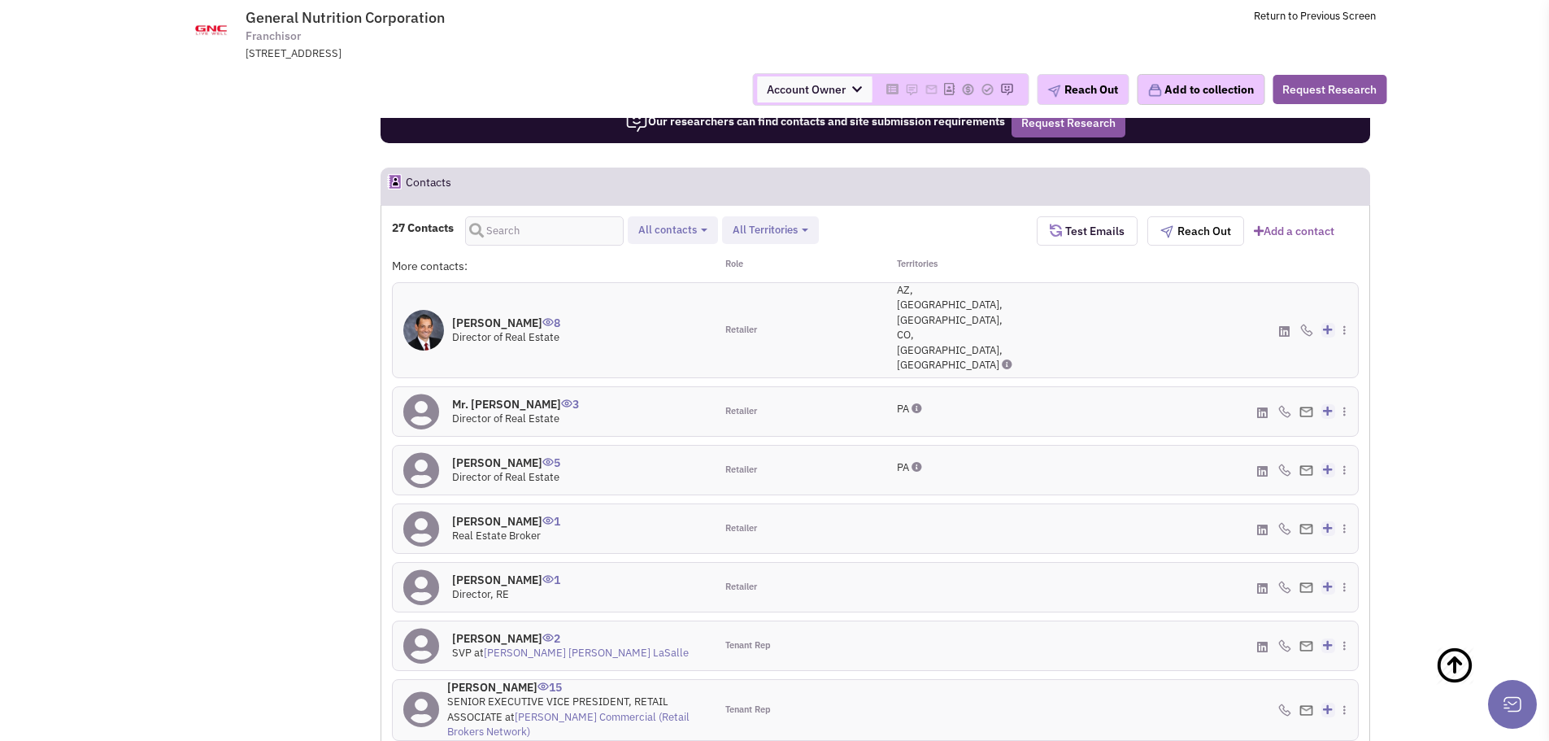
scroll to position [1052, 0]
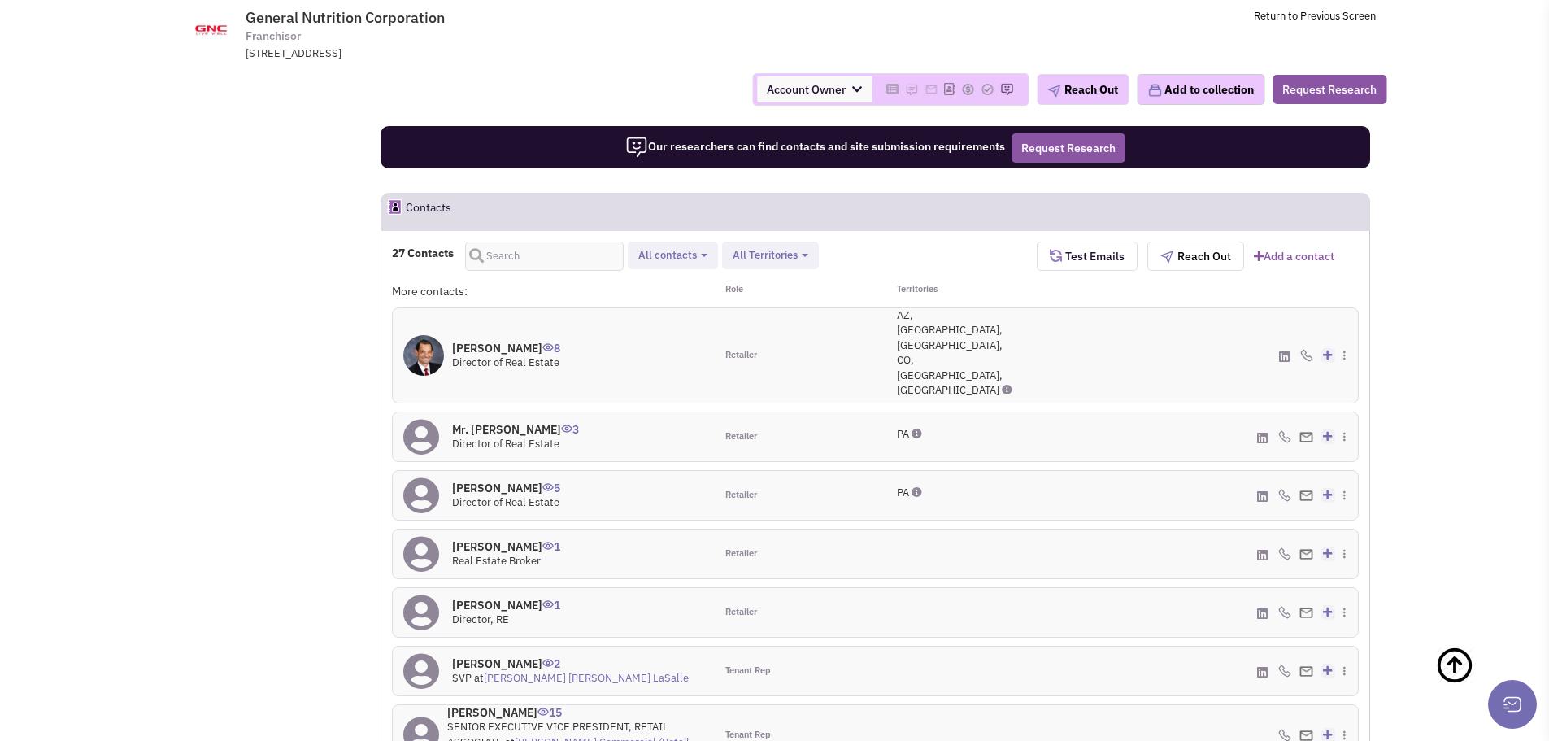
drag, startPoint x: 539, startPoint y: 201, endPoint x: 332, endPoint y: 332, distance: 245.3
click at [1284, 351] on icon at bounding box center [1284, 357] width 11 height 12
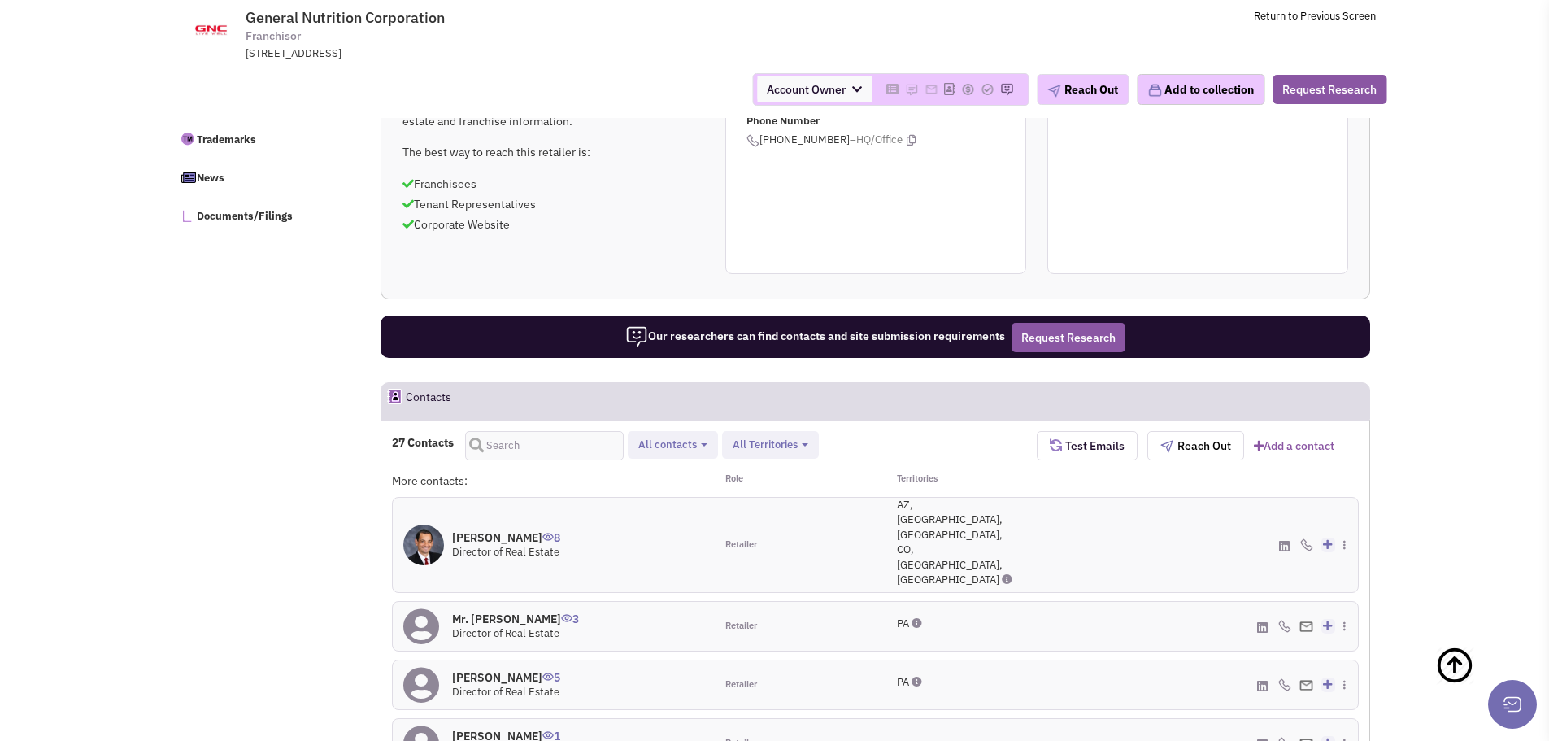
scroll to position [864, 0]
click at [1345, 539] on img at bounding box center [1345, 544] width 2 height 10
click at [1293, 621] on link "Download contact card" at bounding box center [1281, 633] width 153 height 24
